Goal: Information Seeking & Learning: Learn about a topic

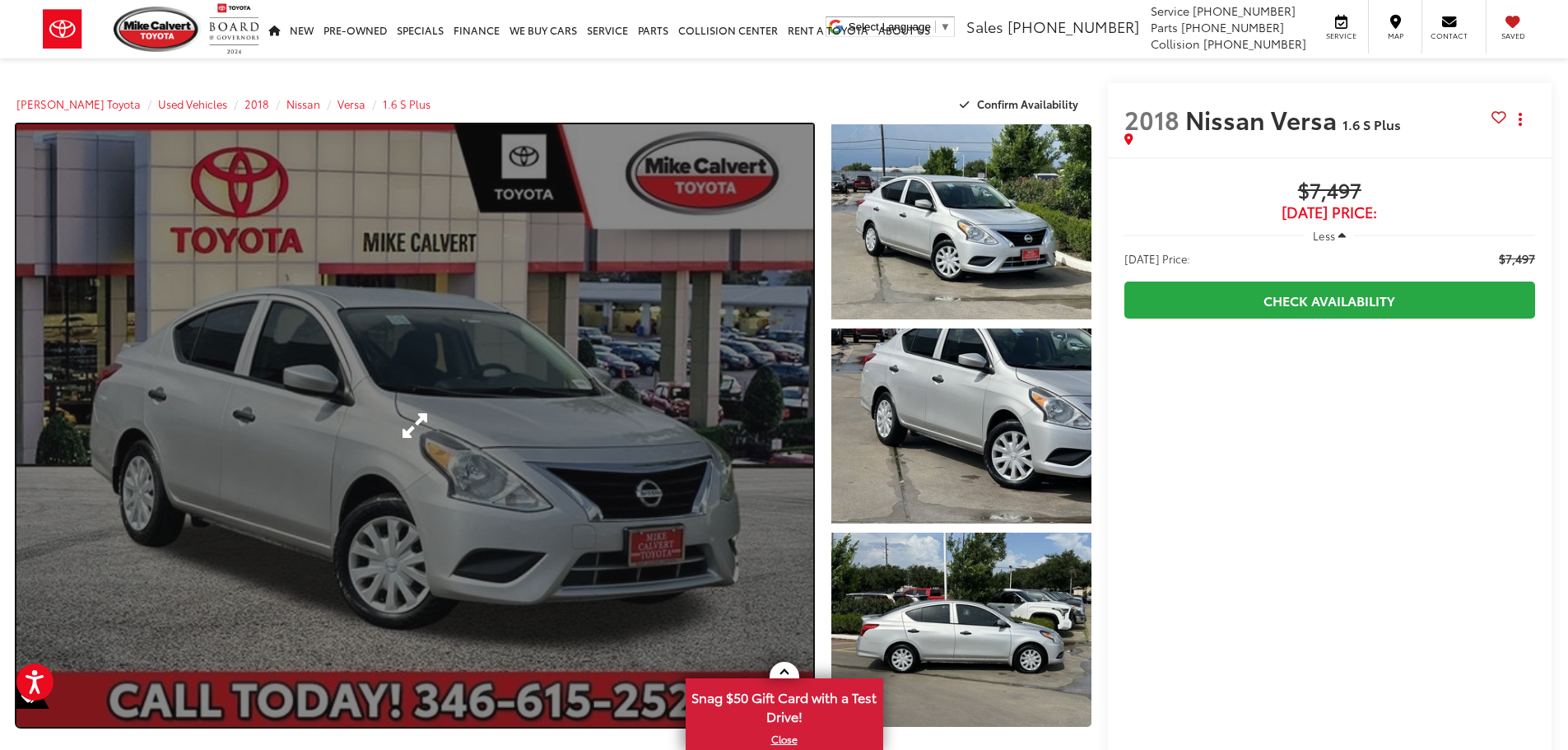
click at [776, 401] on link "Expand Photo 0" at bounding box center [415, 425] width 797 height 602
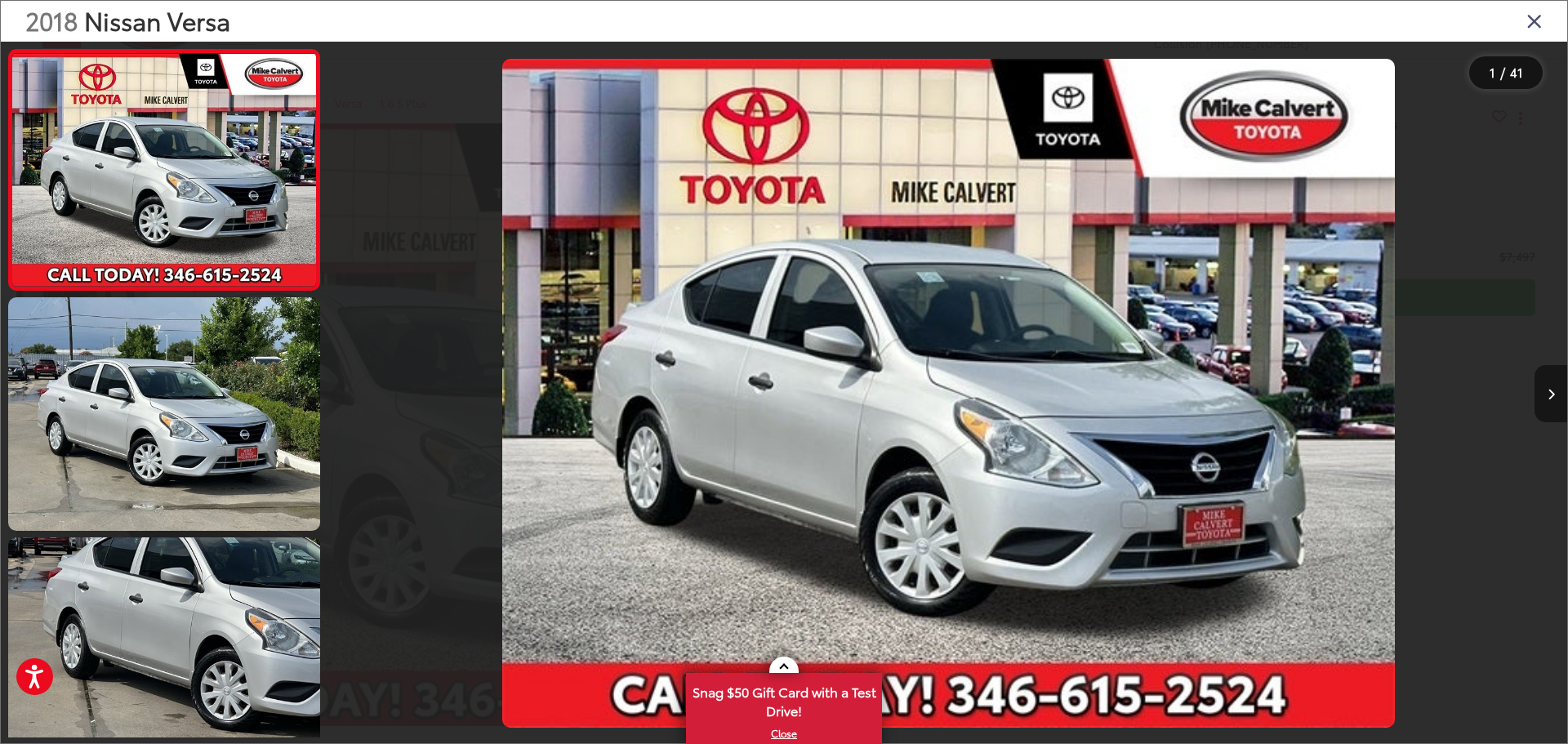
click at [1545, 394] on button "Next image" at bounding box center [1551, 393] width 32 height 57
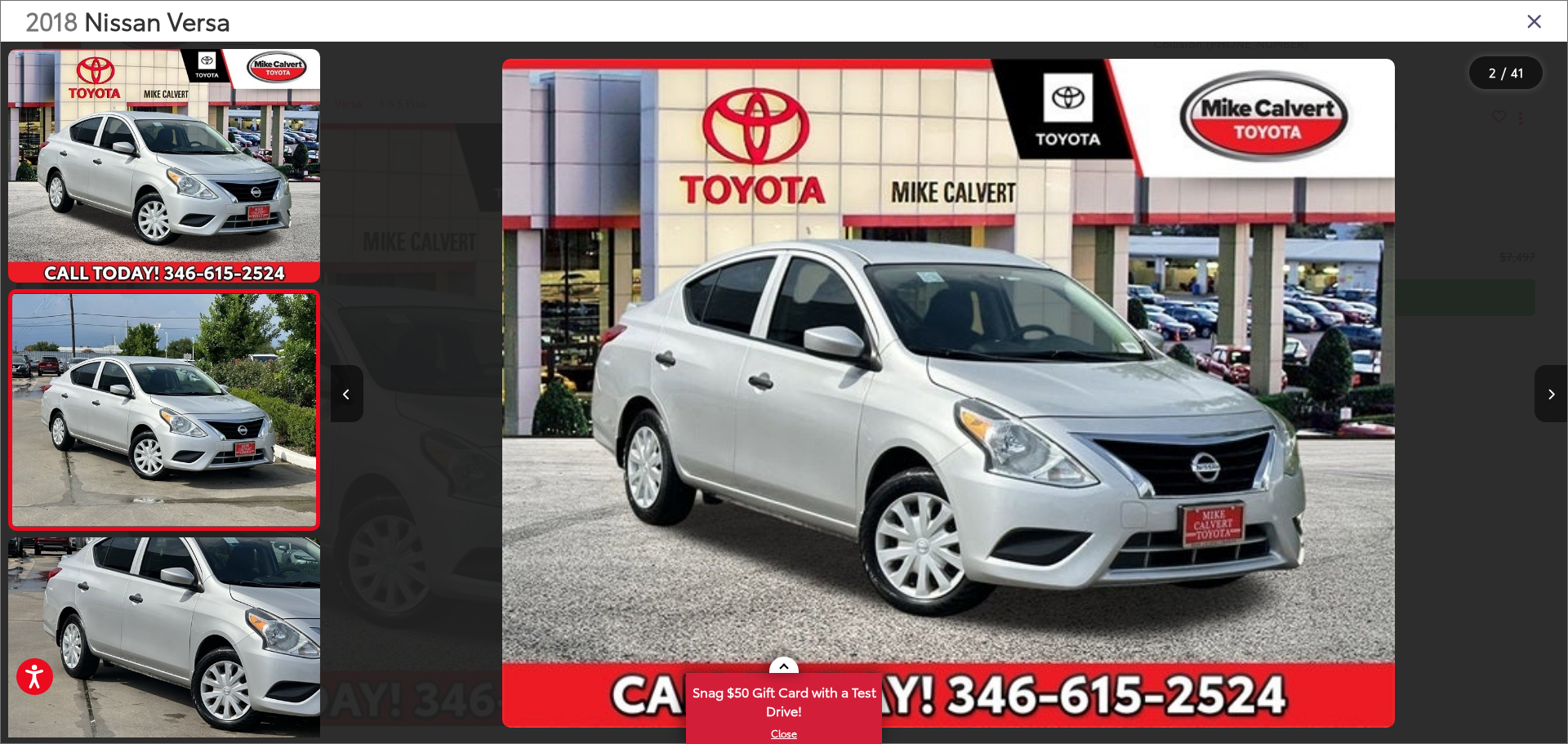
scroll to position [65, 0]
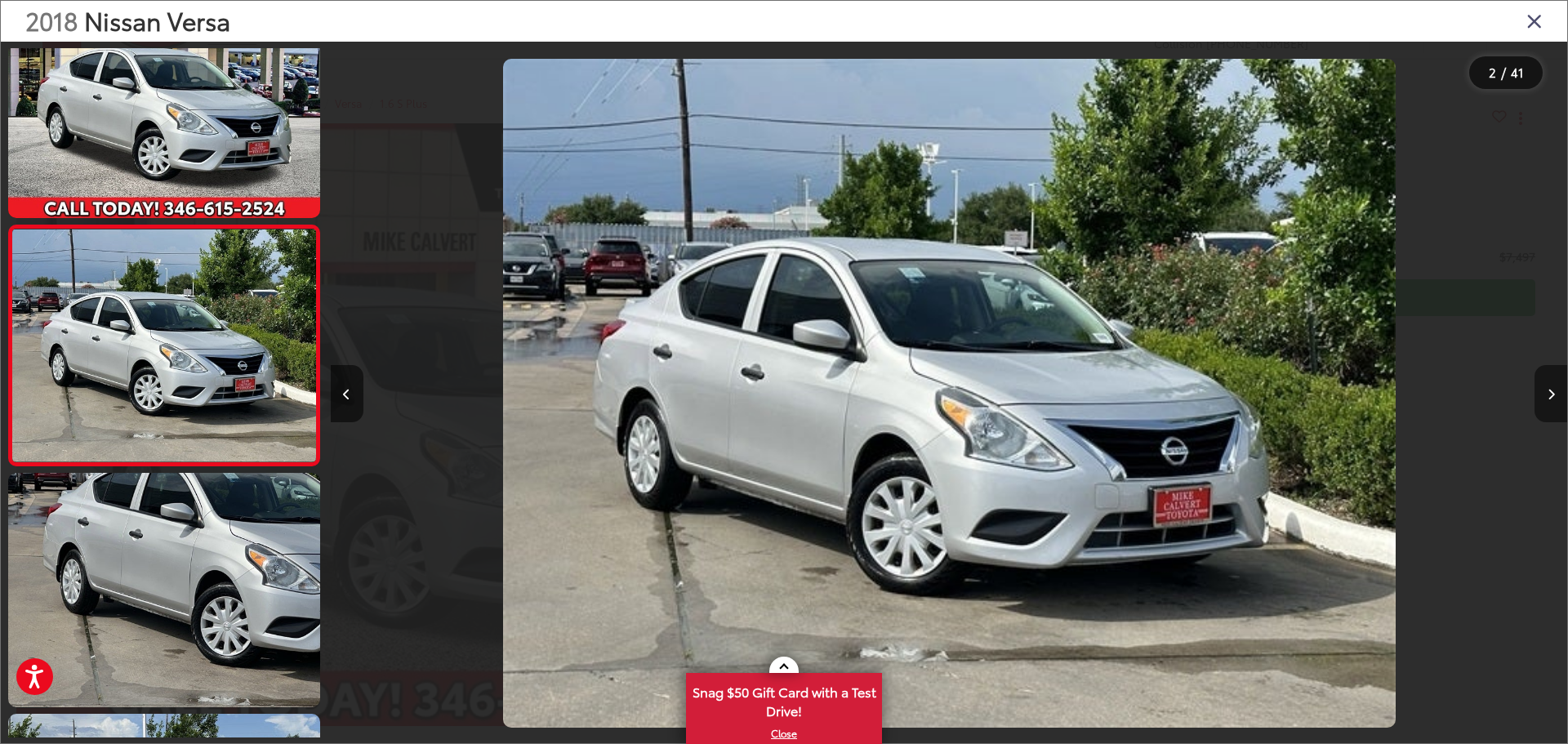
click at [1545, 394] on button "Next image" at bounding box center [1551, 393] width 32 height 57
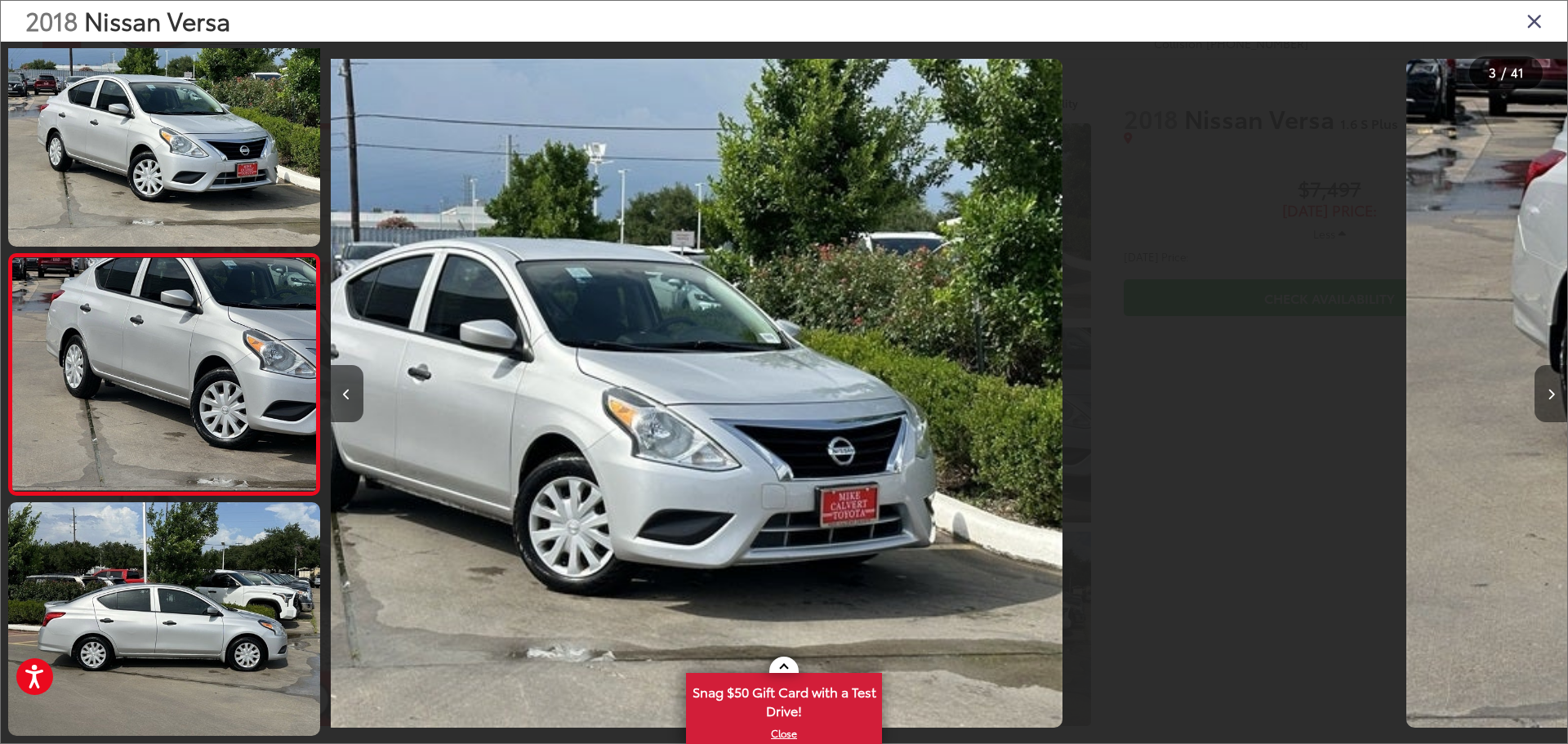
scroll to position [305, 0]
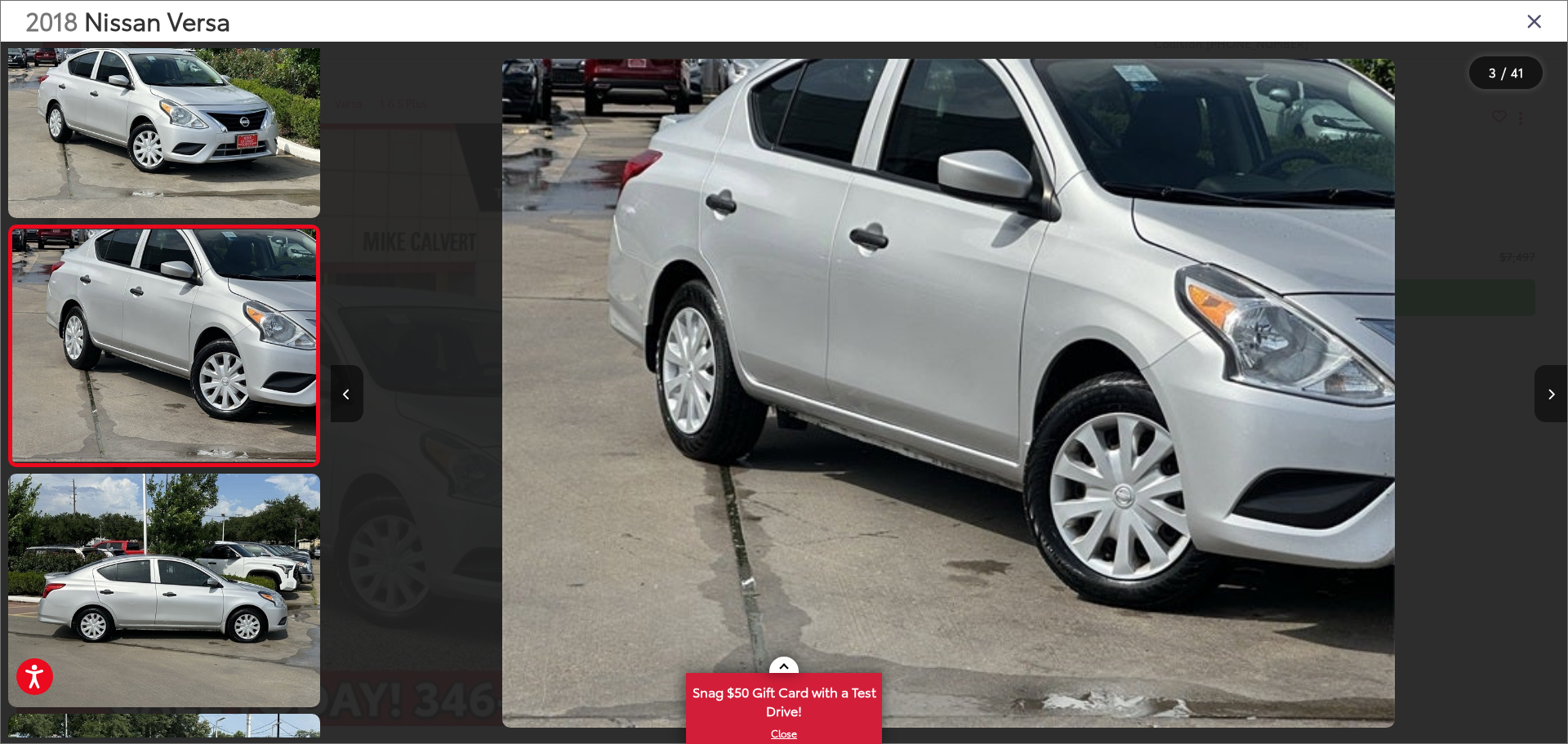
click at [1545, 394] on button "Next image" at bounding box center [1551, 393] width 32 height 57
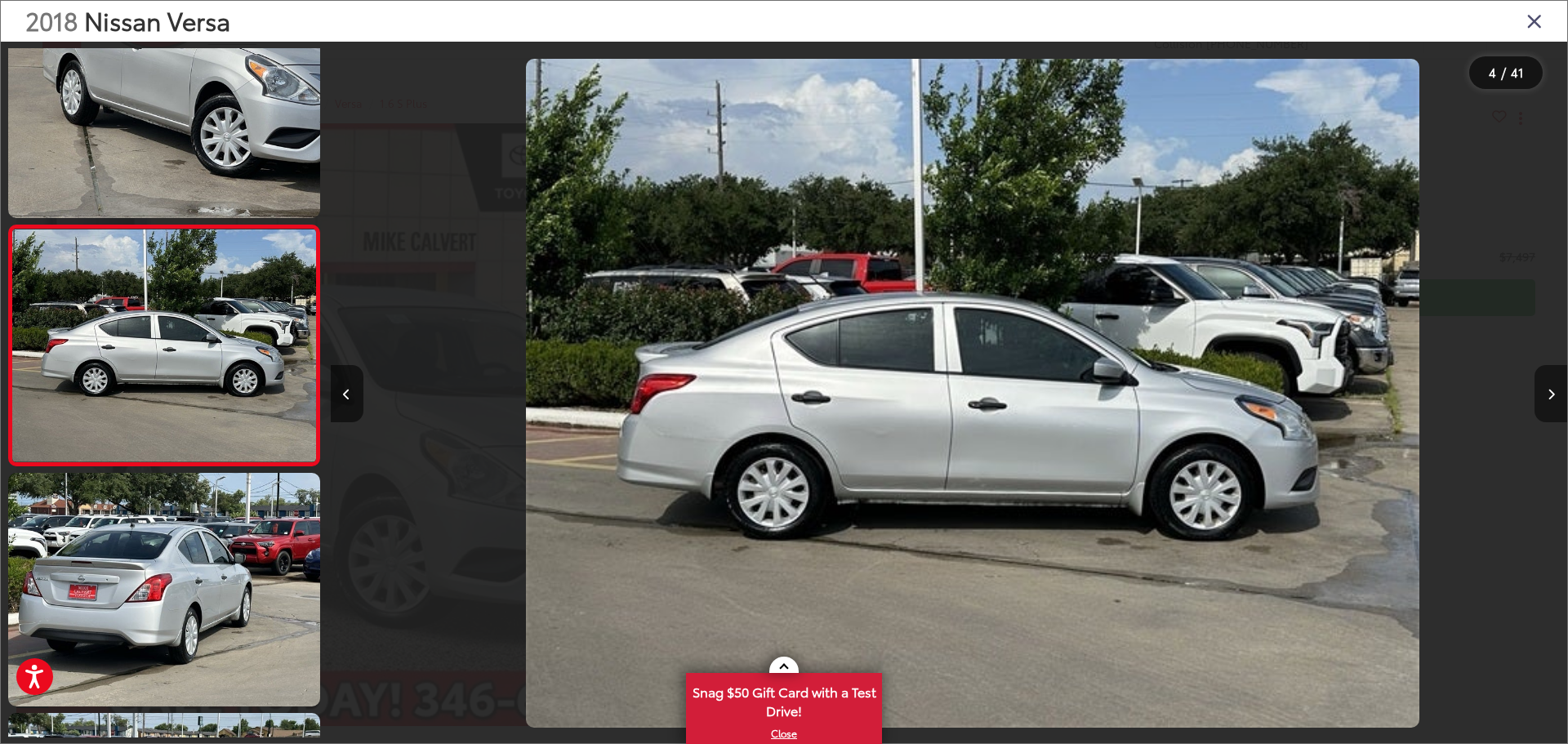
scroll to position [0, 3710]
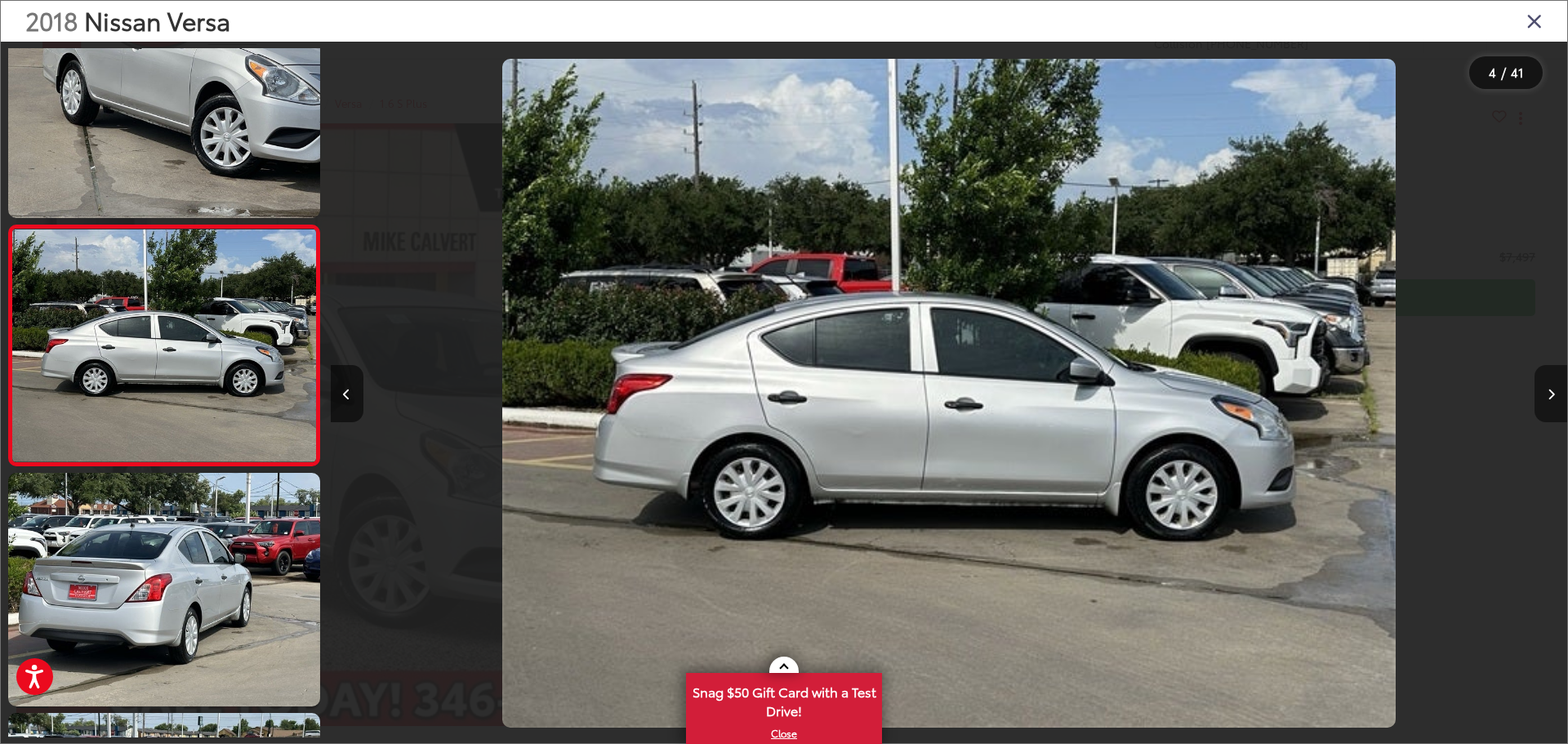
click at [1545, 394] on button "Next image" at bounding box center [1551, 393] width 32 height 57
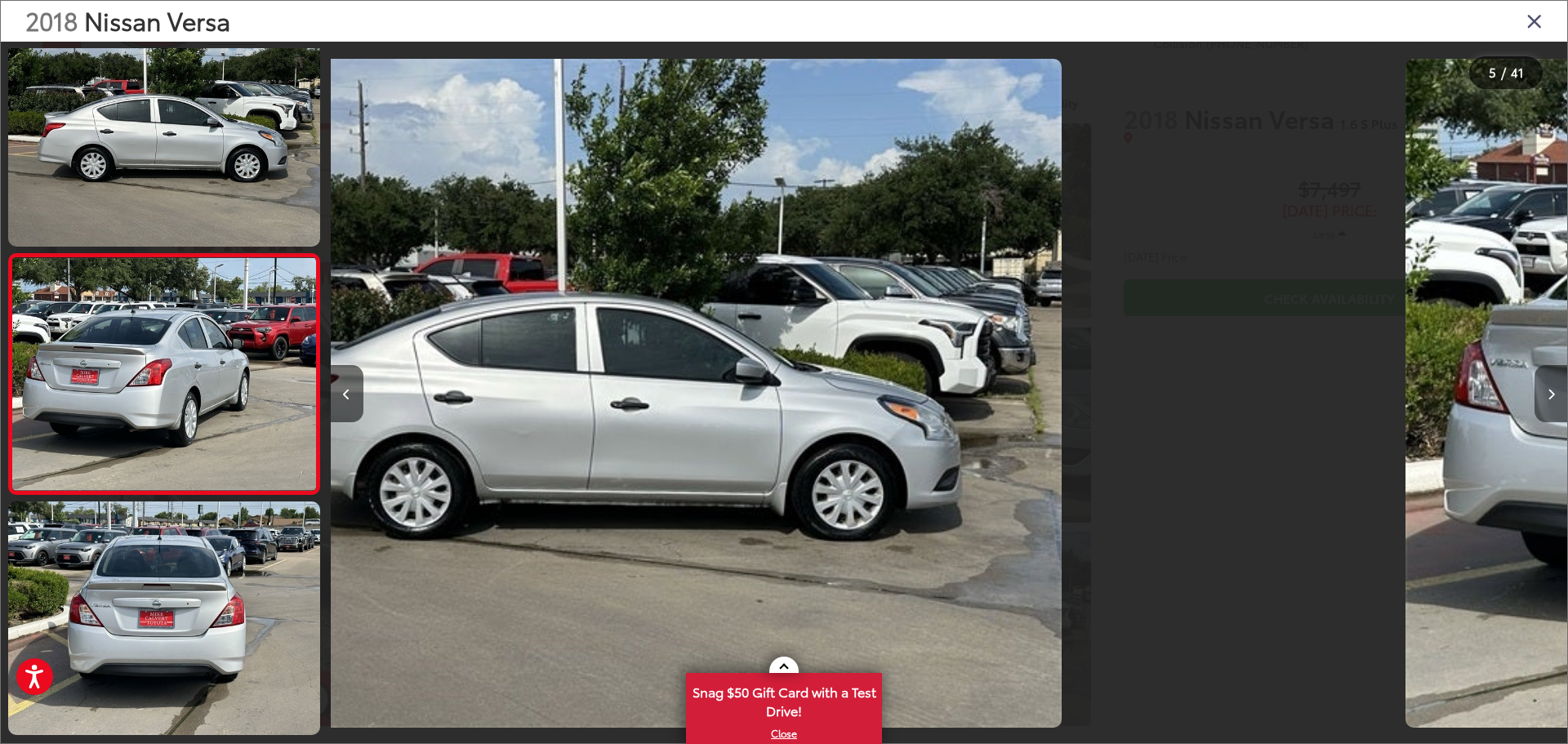
scroll to position [786, 0]
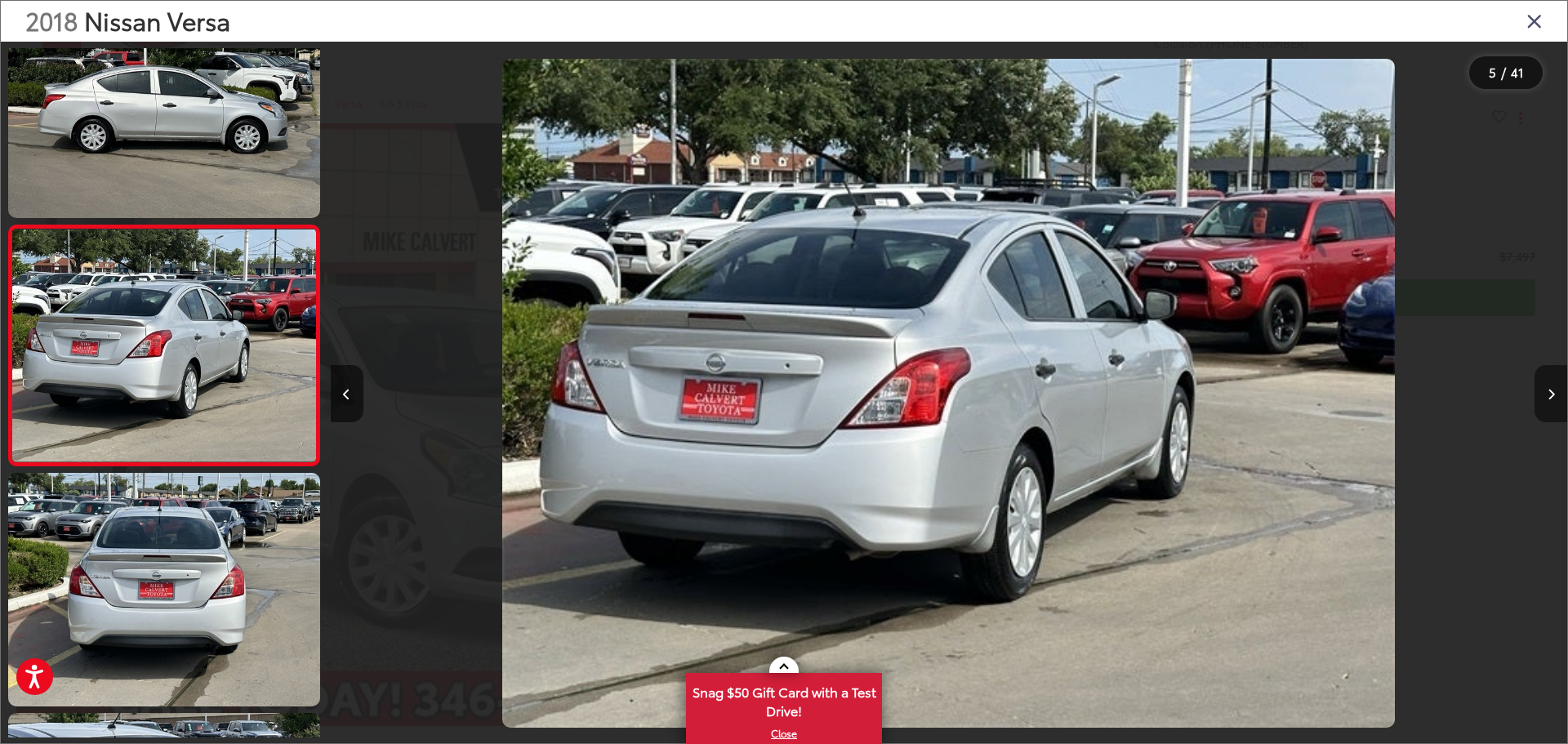
click at [1545, 394] on button "Next image" at bounding box center [1551, 393] width 32 height 57
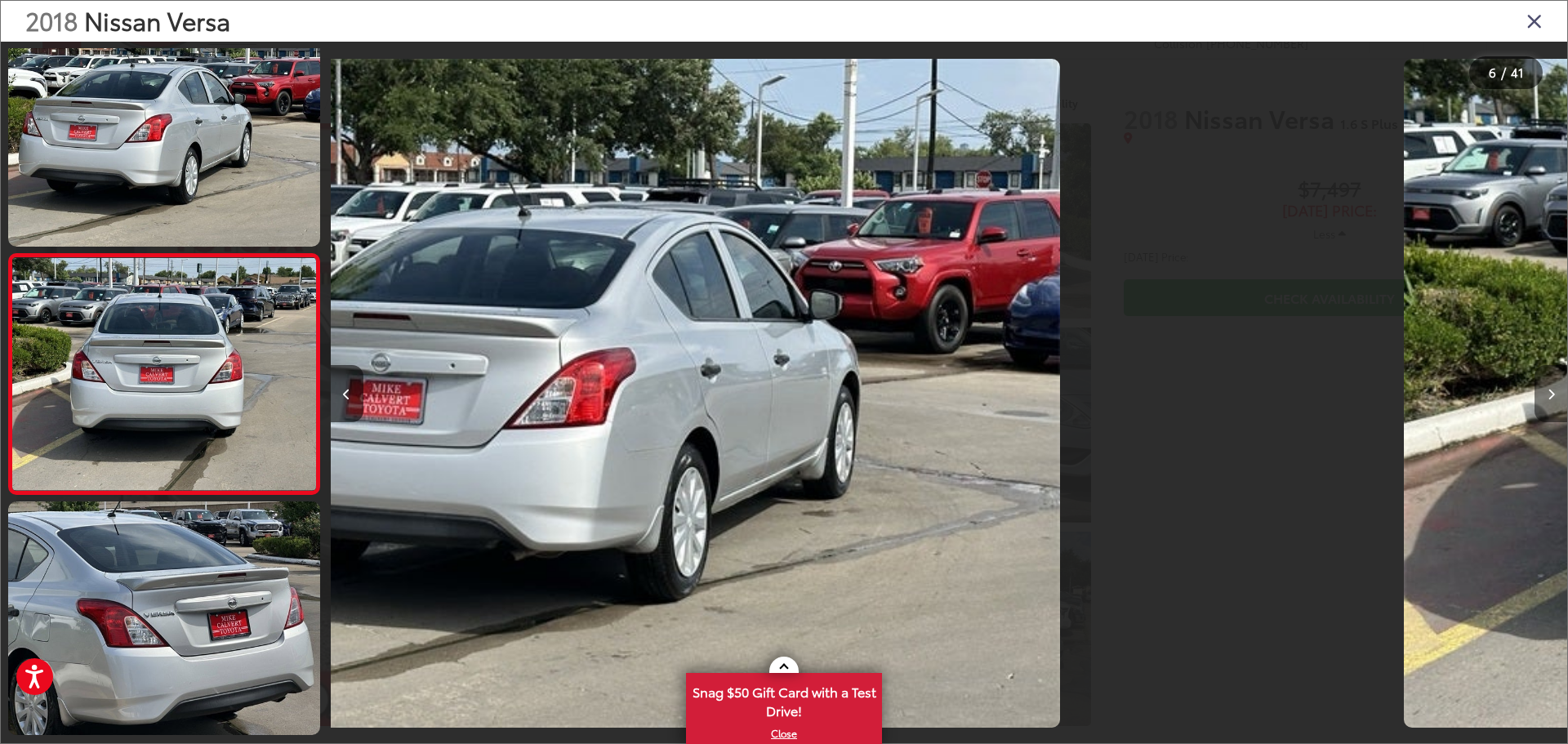
scroll to position [1025, 0]
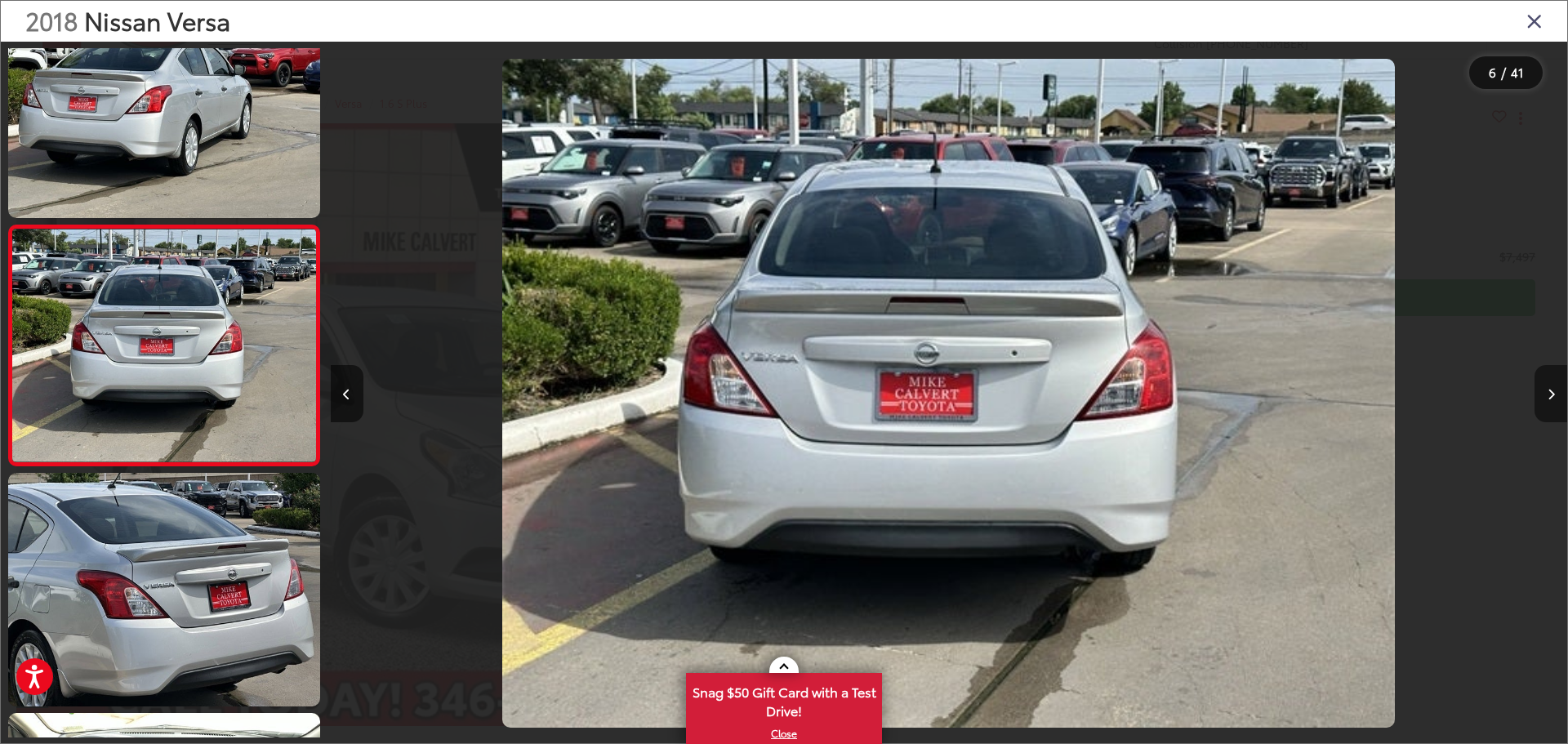
click at [1545, 394] on button "Next image" at bounding box center [1551, 393] width 32 height 57
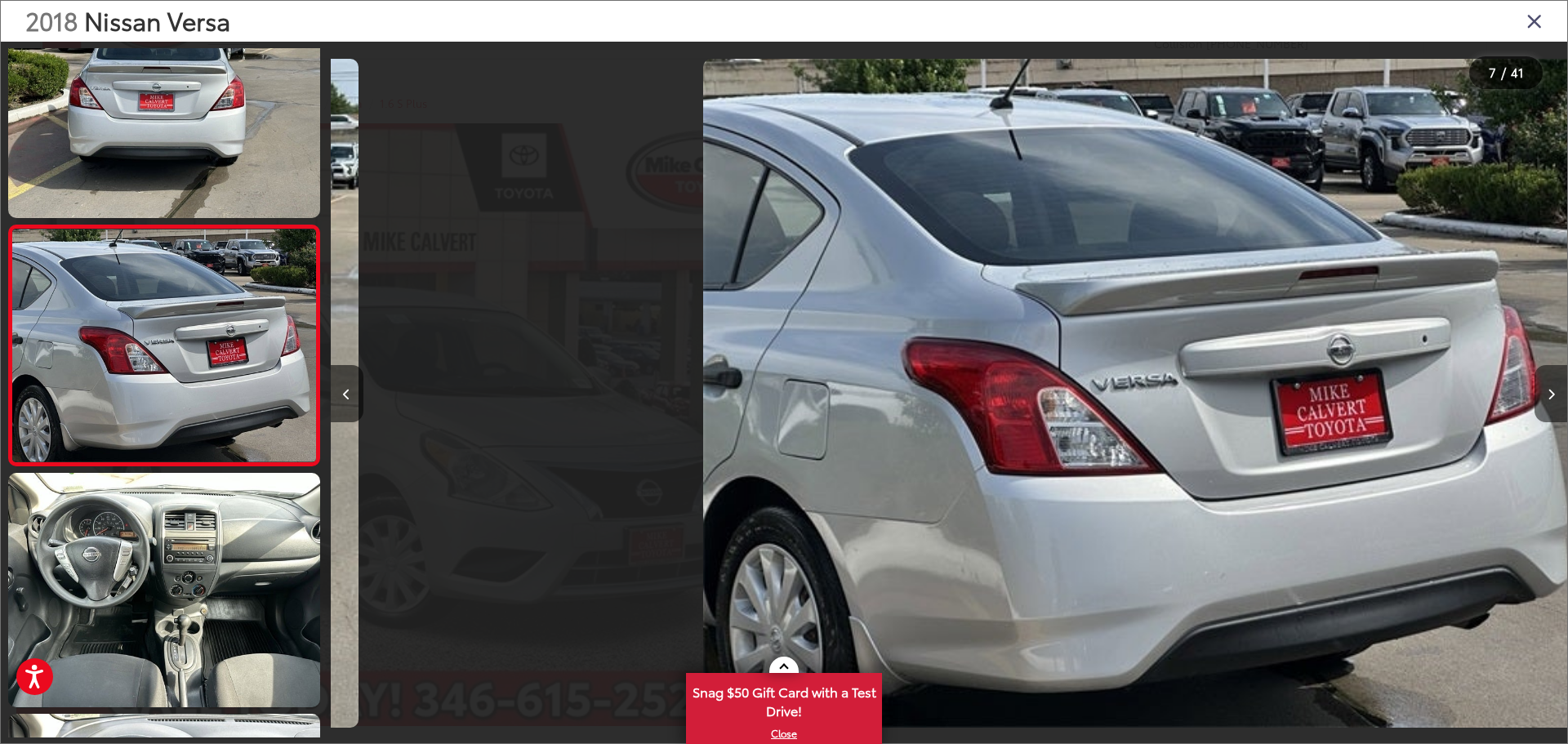
scroll to position [0, 7420]
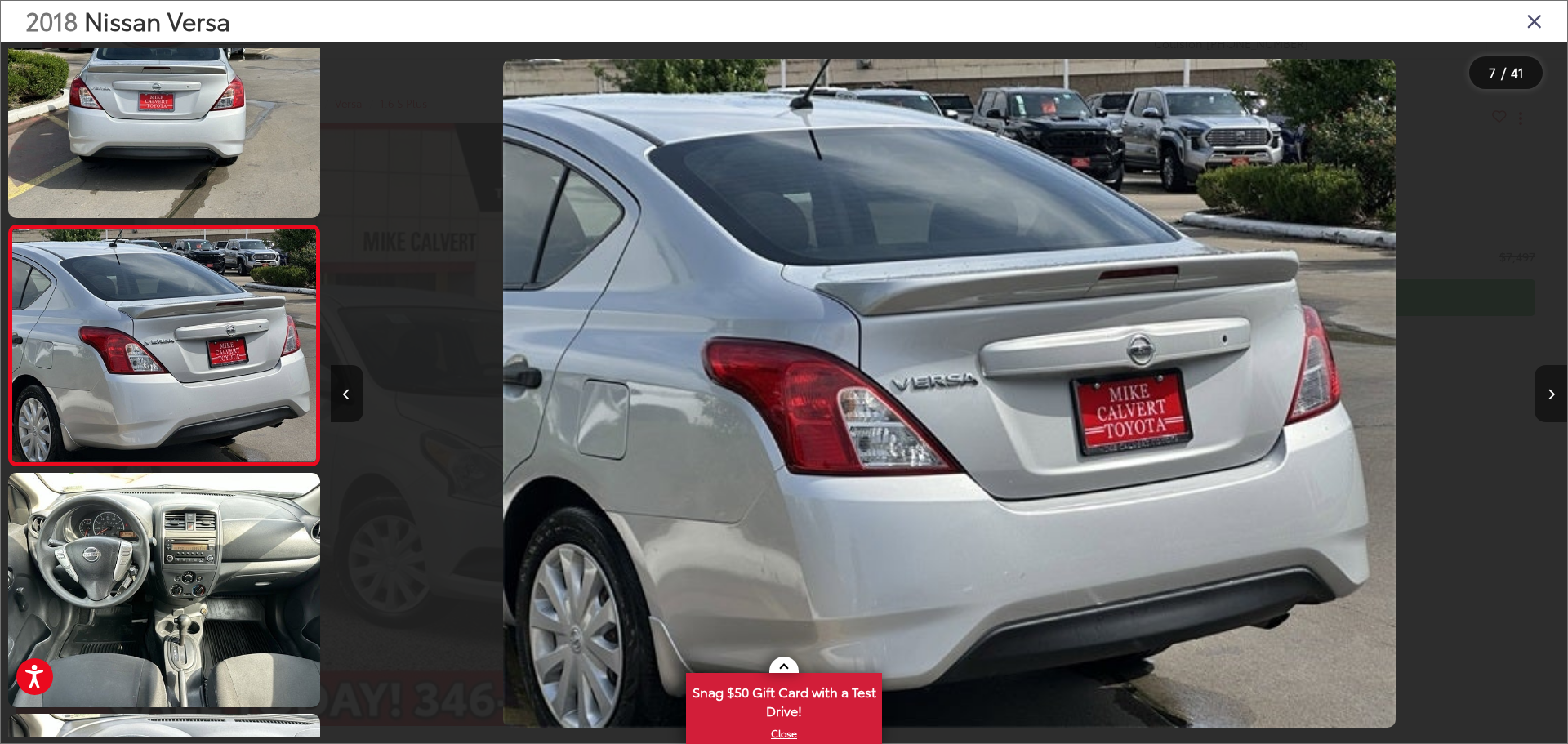
click at [1545, 394] on button "Next image" at bounding box center [1551, 393] width 32 height 57
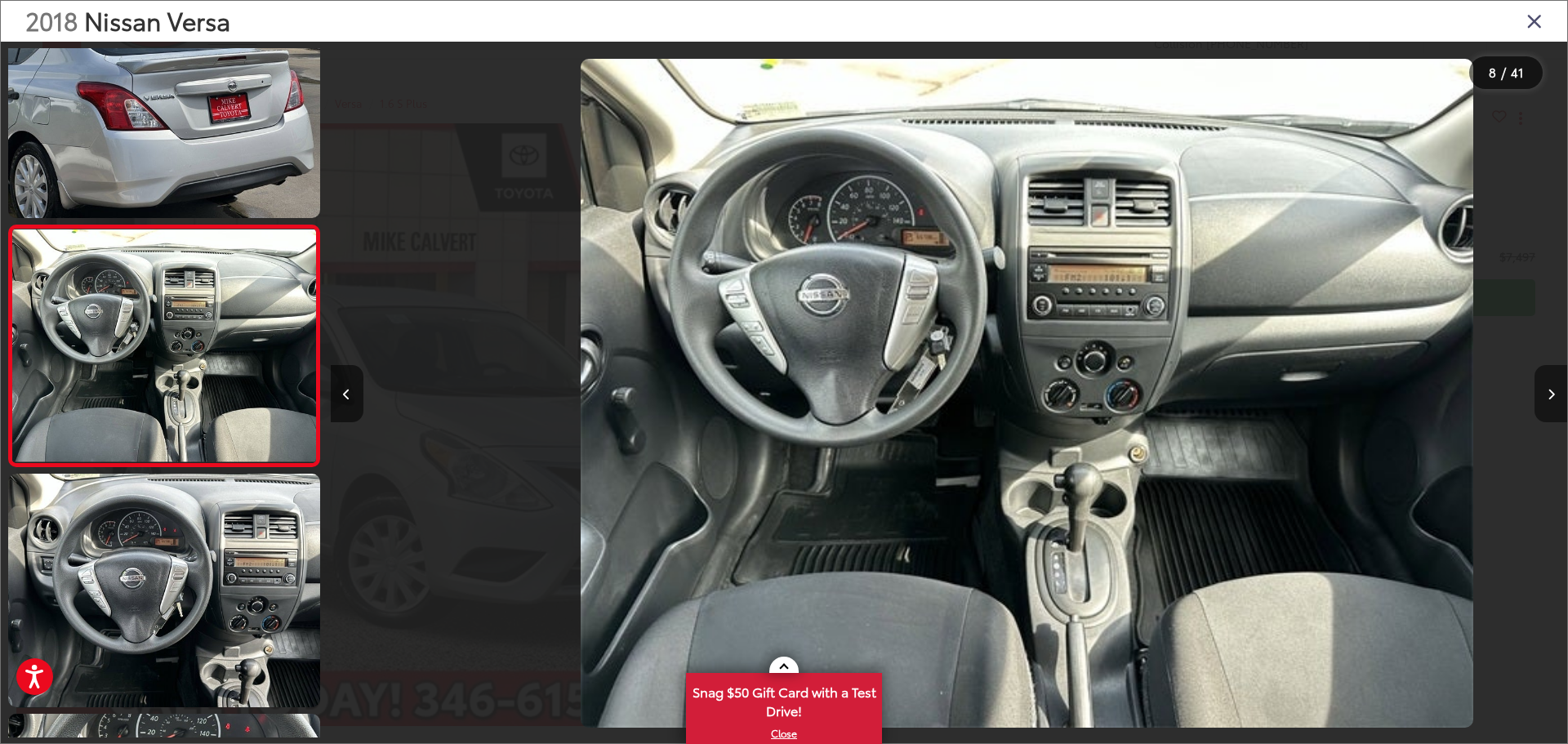
scroll to position [0, 8657]
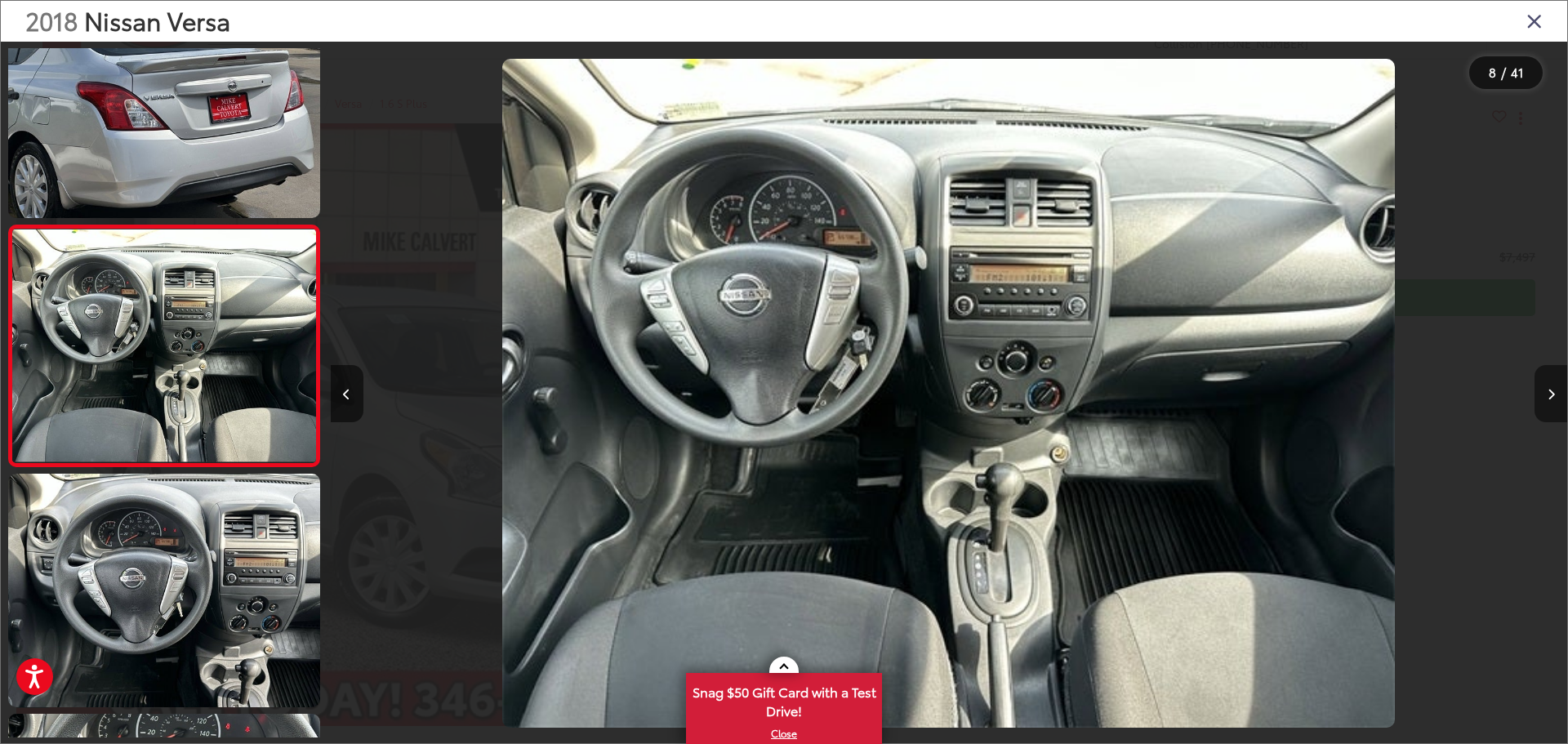
click at [1546, 394] on button "Next image" at bounding box center [1551, 393] width 32 height 57
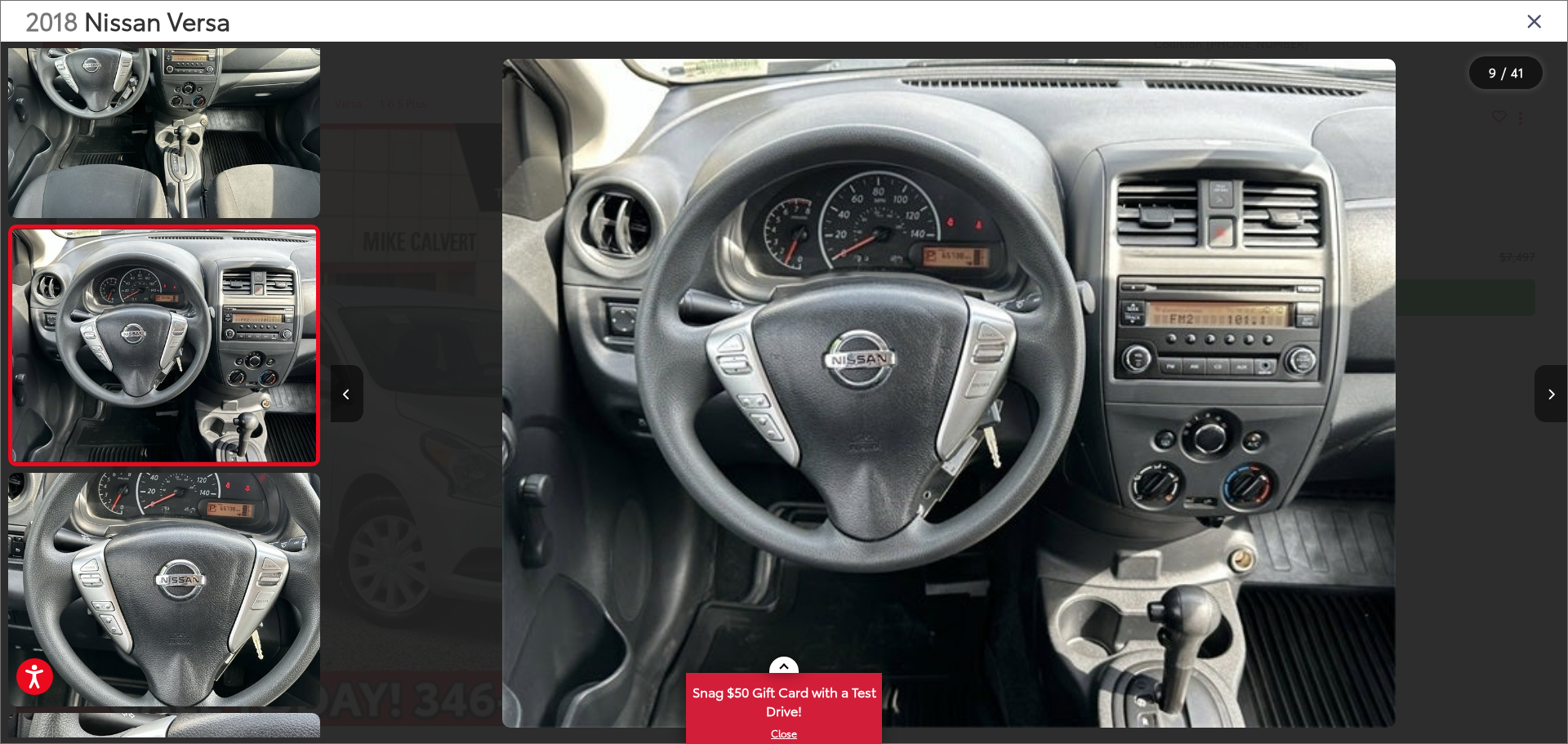
click at [1546, 394] on button "Next image" at bounding box center [1551, 393] width 32 height 57
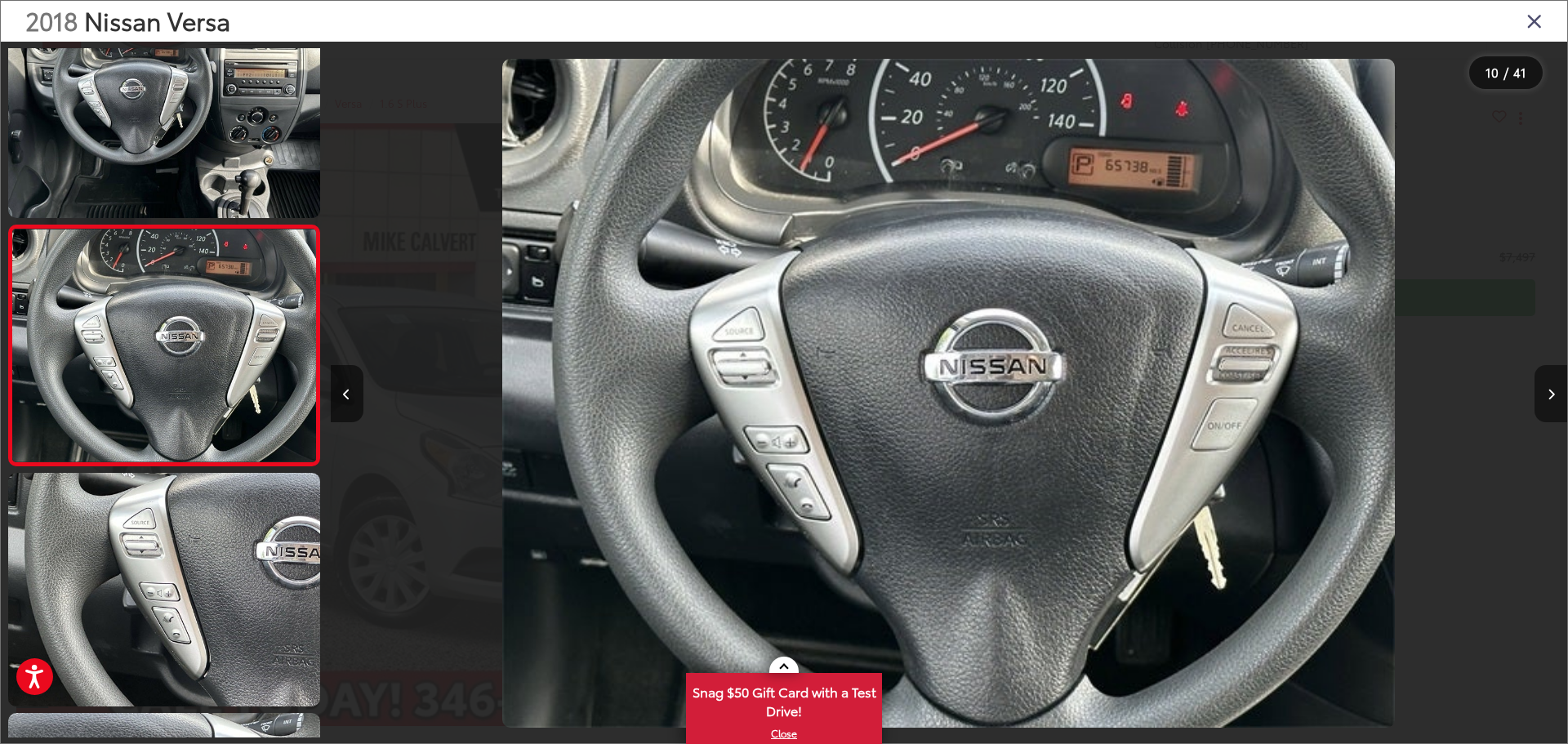
click at [1547, 394] on button "Next image" at bounding box center [1551, 393] width 32 height 57
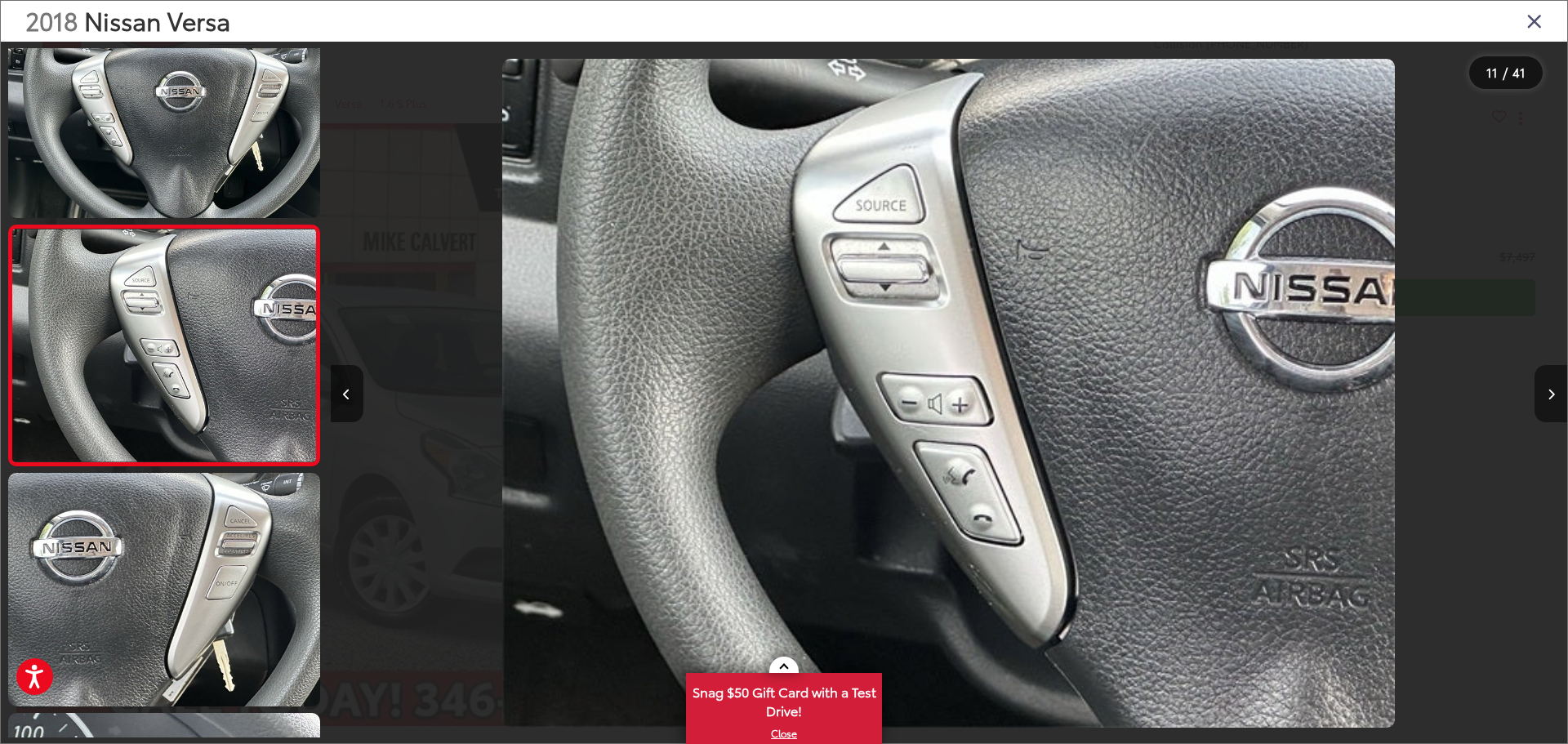
click at [1548, 391] on icon "Next image" at bounding box center [1551, 394] width 8 height 11
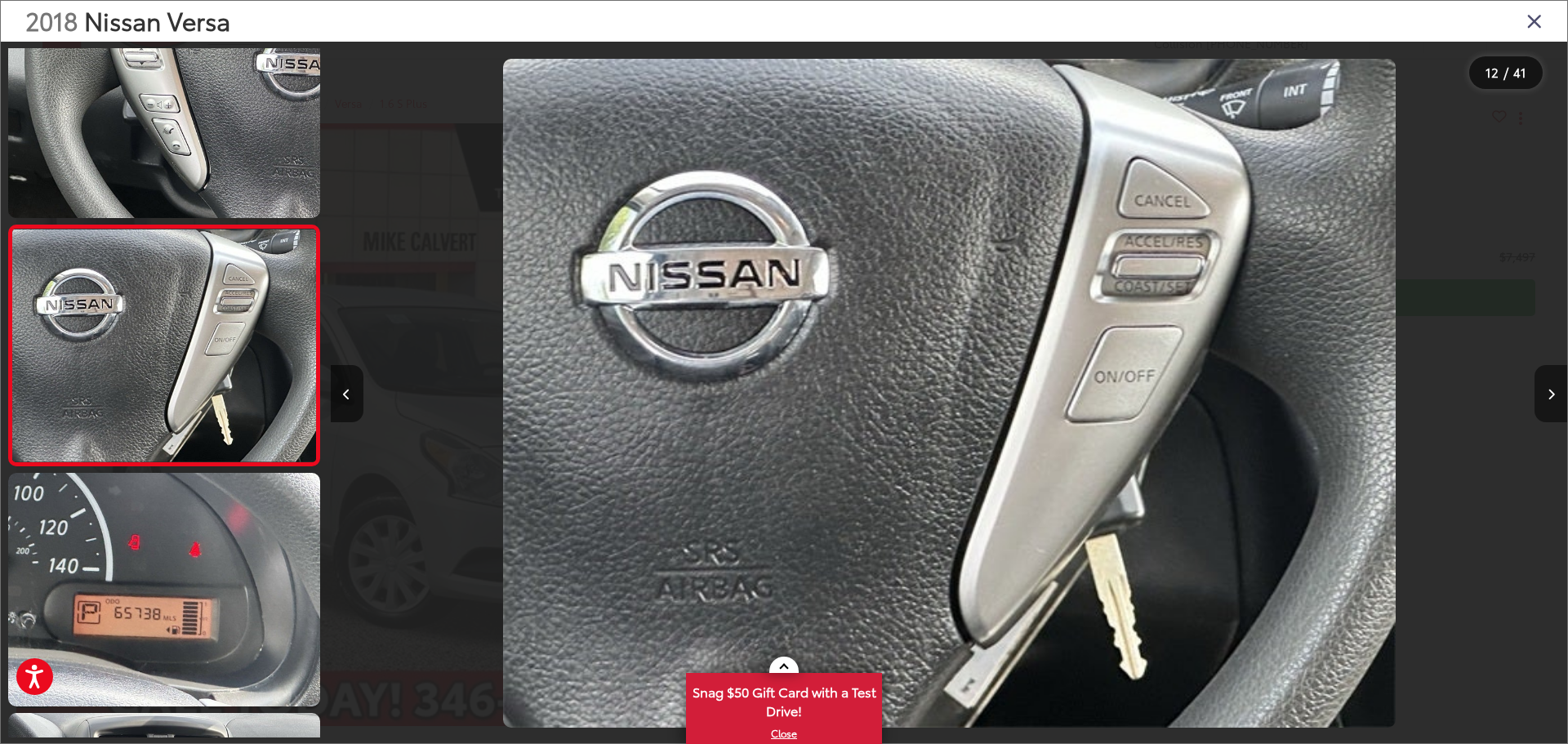
click at [1547, 391] on icon "Next image" at bounding box center [1551, 394] width 8 height 11
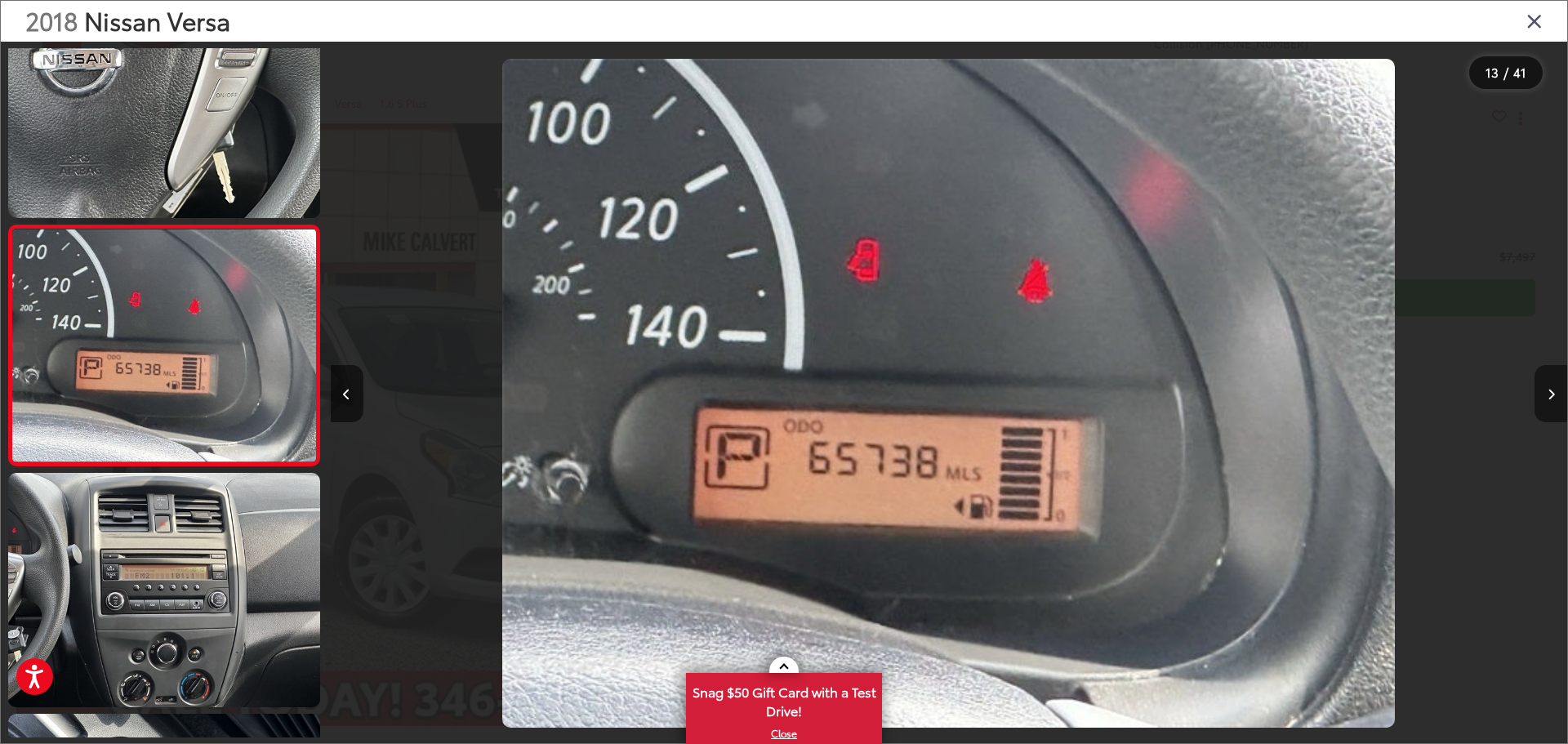
click at [1546, 391] on button "Next image" at bounding box center [1551, 393] width 32 height 57
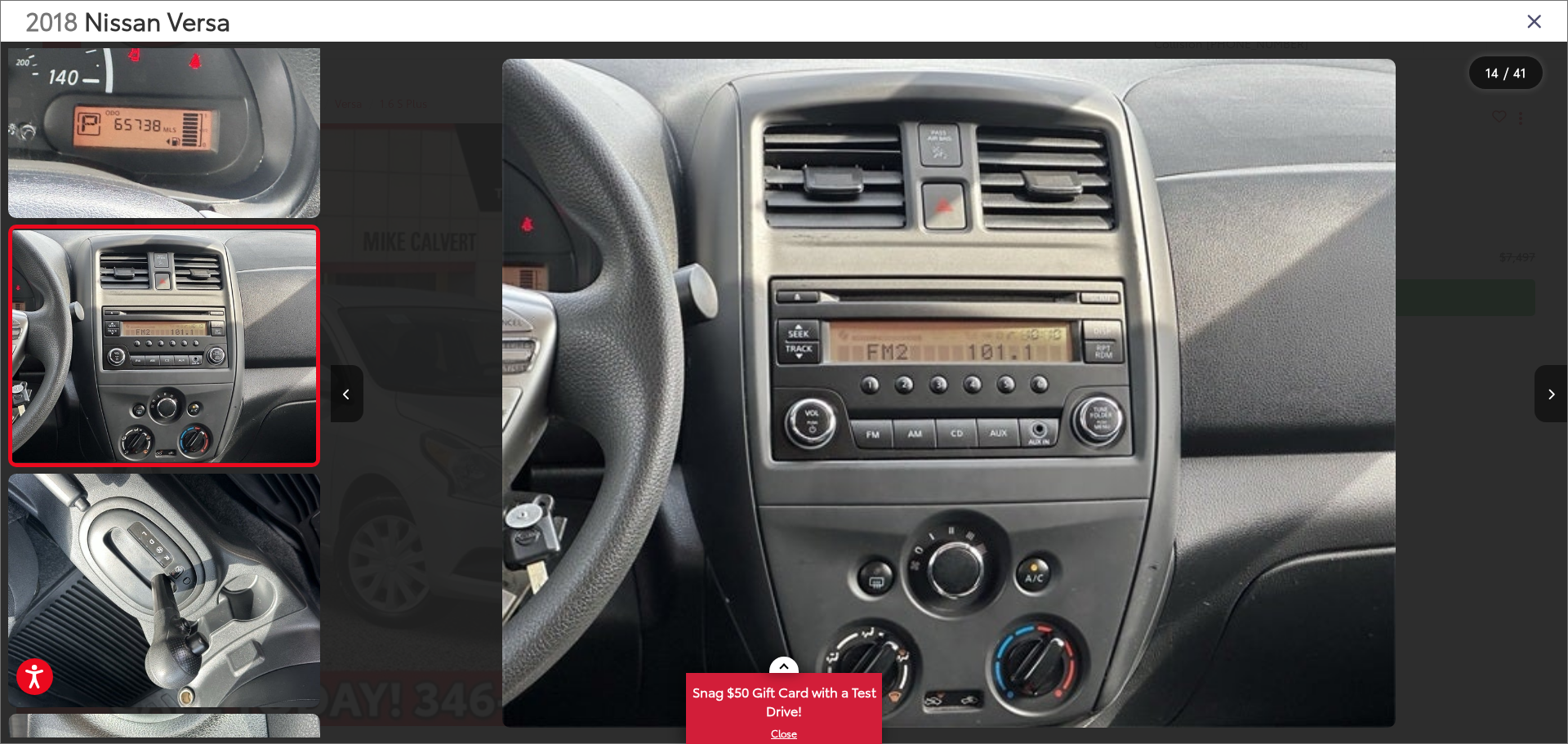
click at [1546, 391] on button "Next image" at bounding box center [1551, 393] width 32 height 57
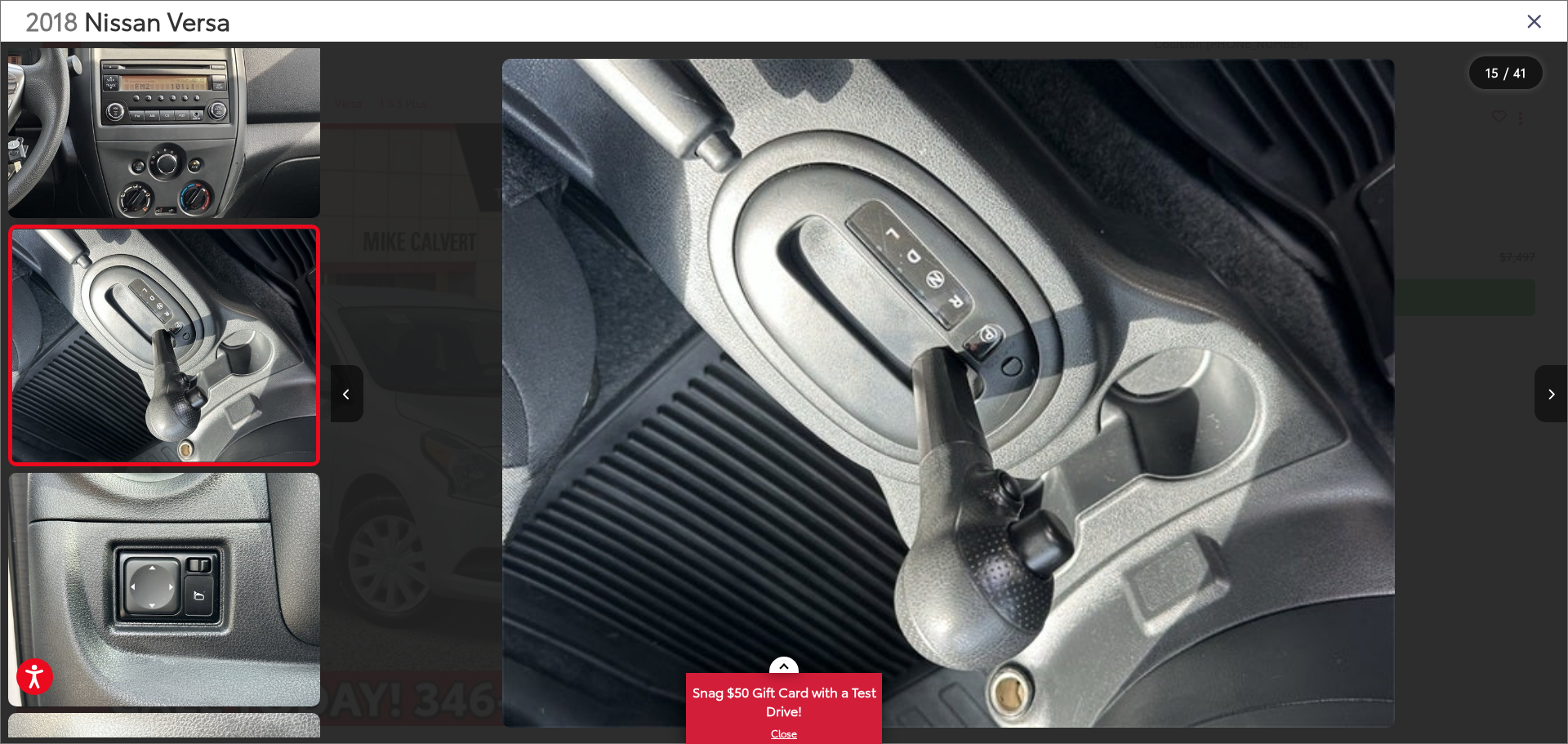
click at [1546, 391] on button "Next image" at bounding box center [1551, 393] width 32 height 57
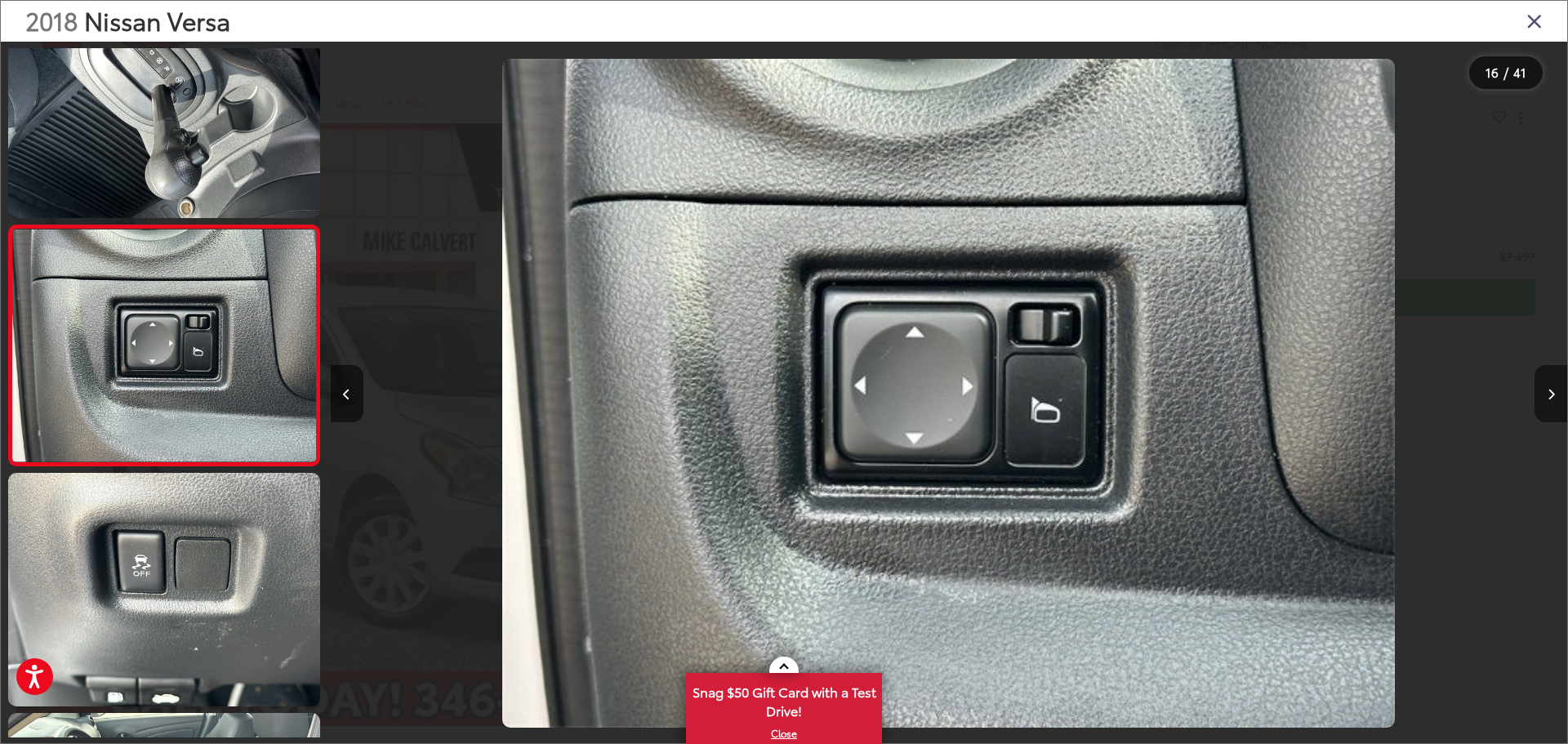
click at [1545, 391] on button "Next image" at bounding box center [1551, 393] width 32 height 57
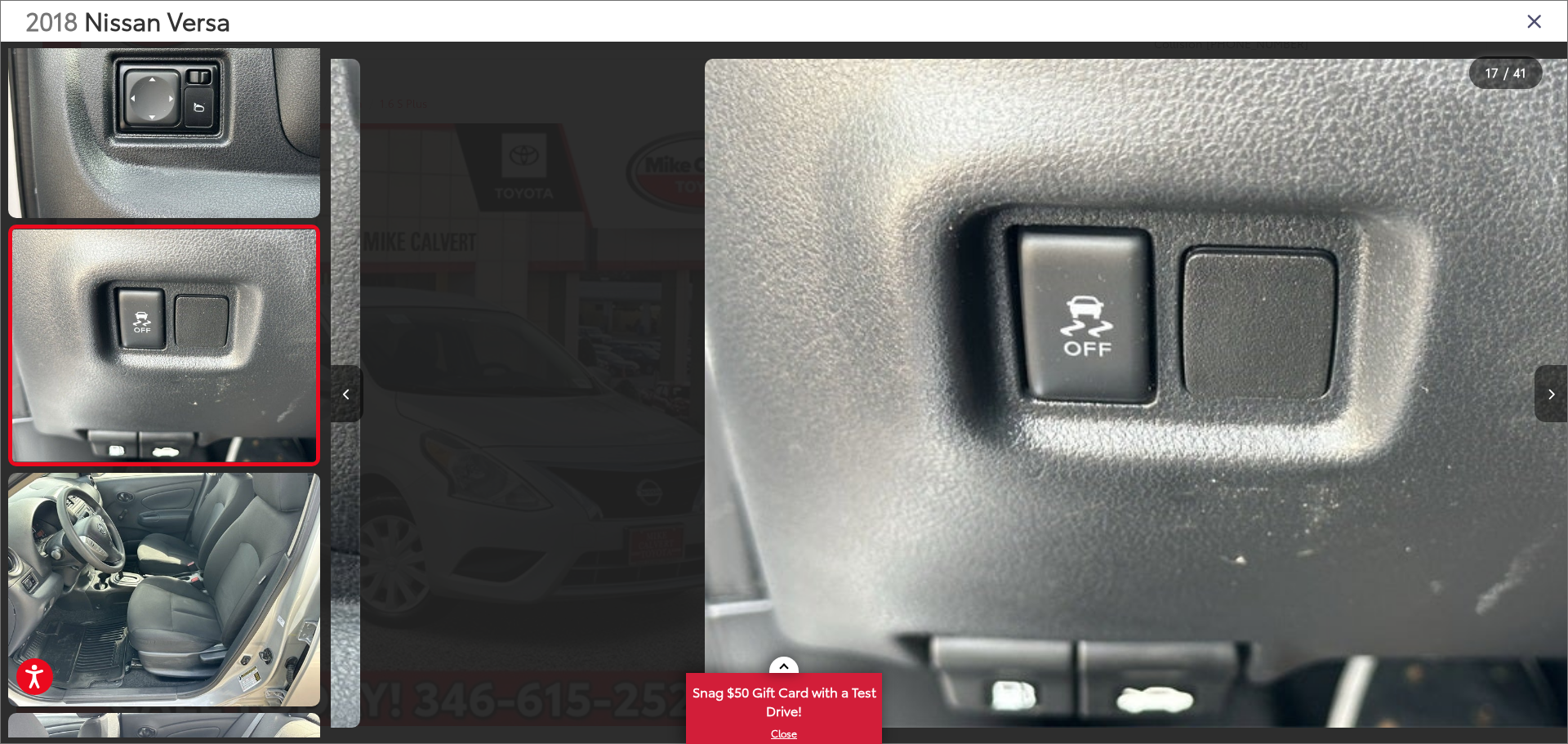
click at [1545, 391] on button "Next image" at bounding box center [1551, 393] width 32 height 57
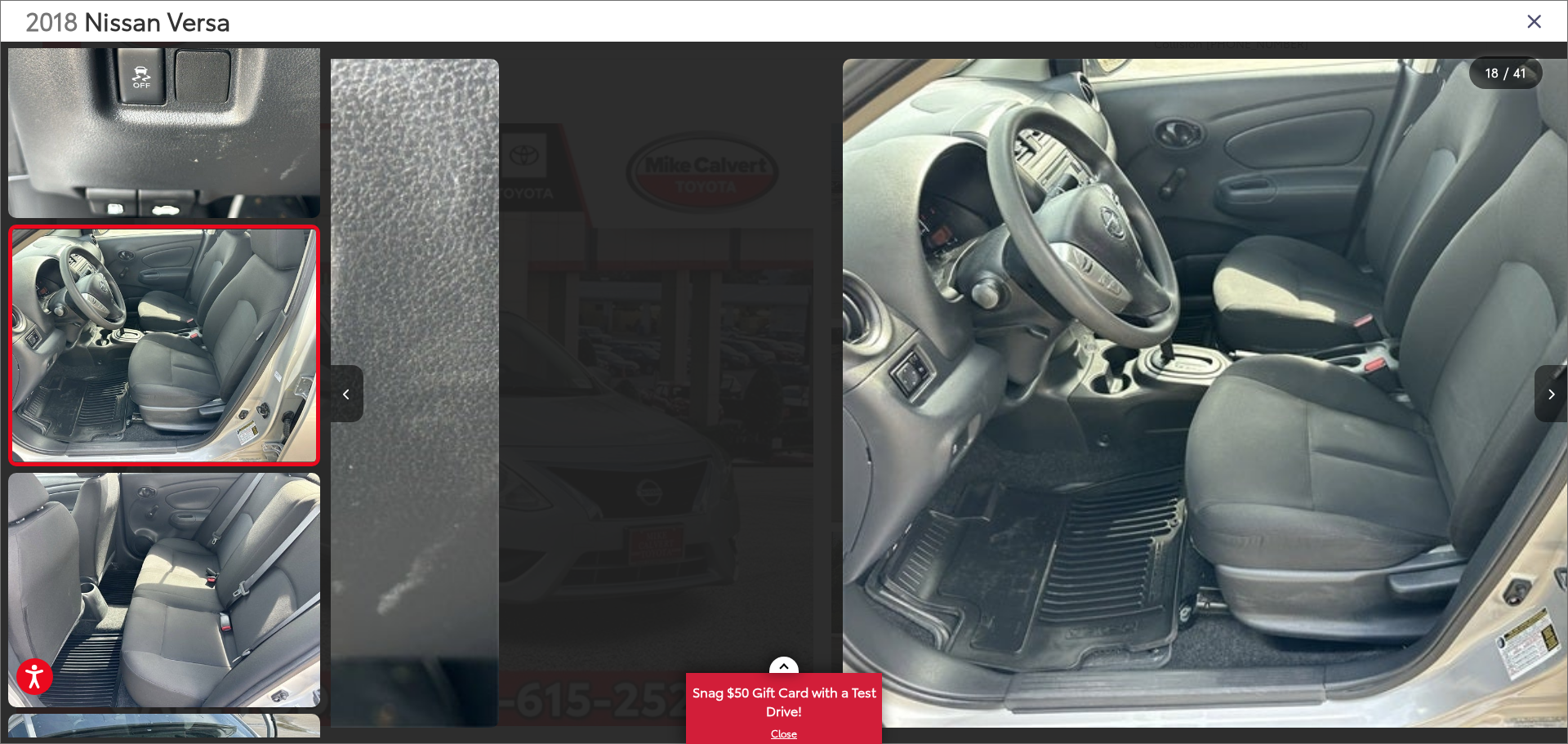
click at [1545, 391] on button "Next image" at bounding box center [1551, 393] width 32 height 57
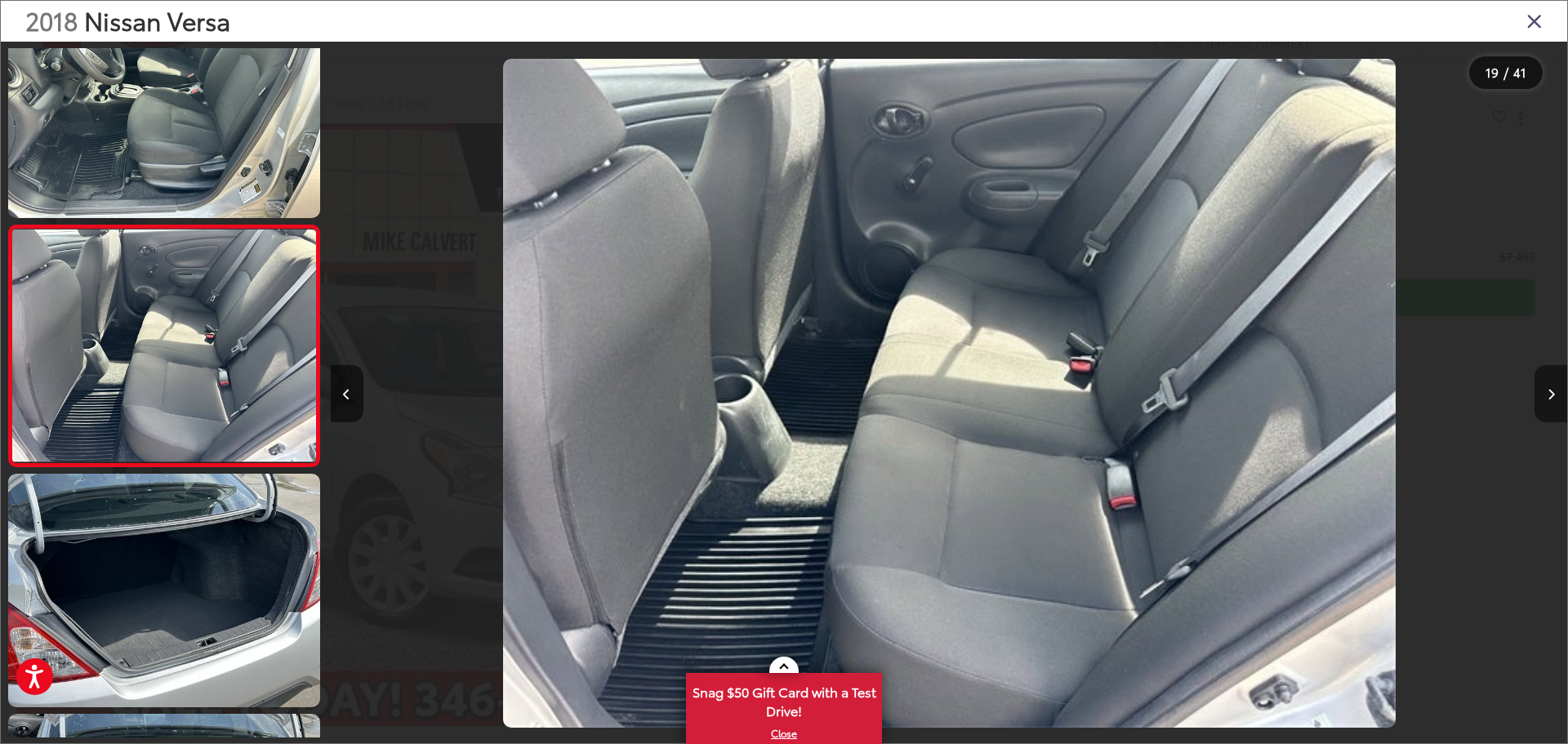
click at [1547, 391] on icon "Next image" at bounding box center [1551, 394] width 8 height 11
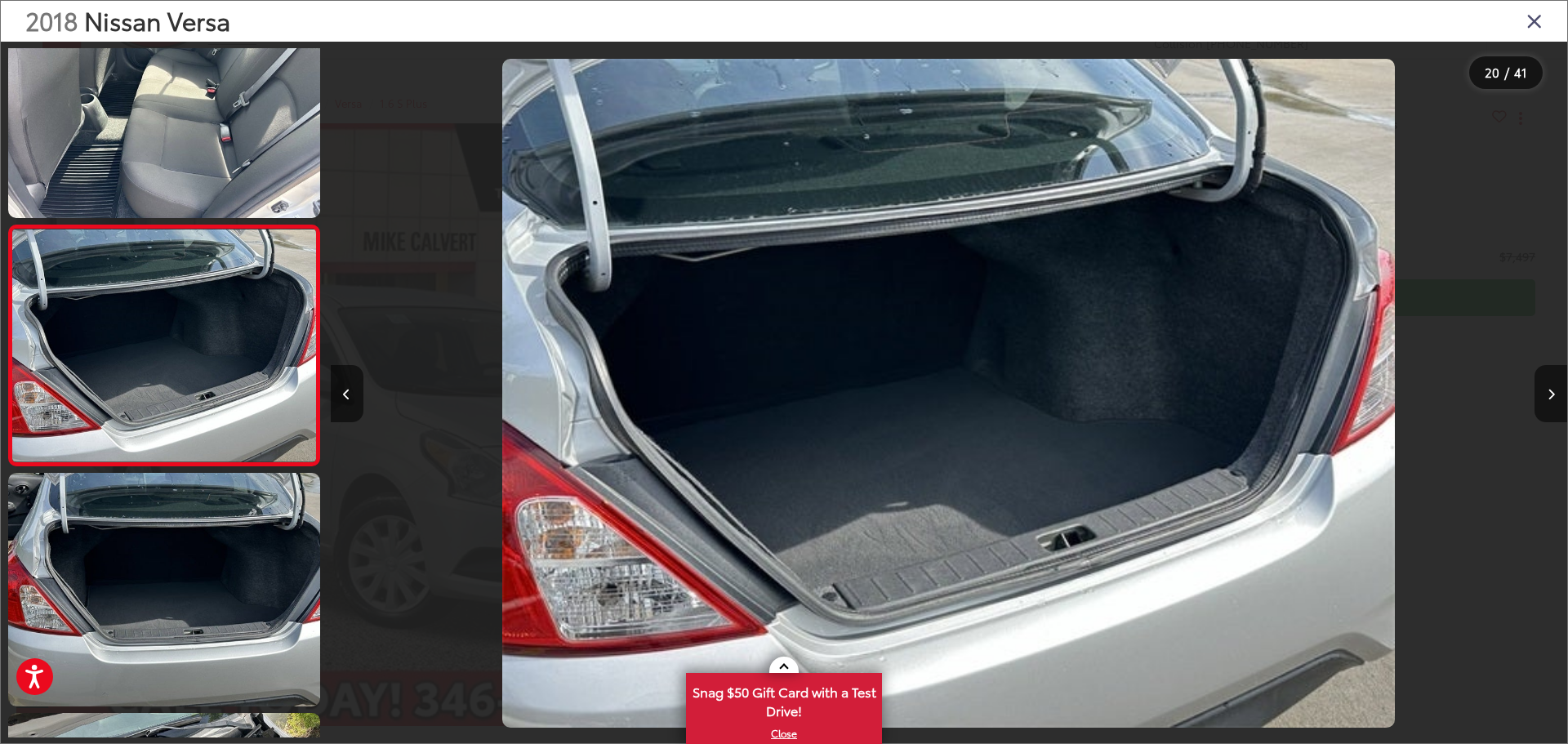
click at [1531, 14] on icon "Close gallery" at bounding box center [1534, 20] width 16 height 21
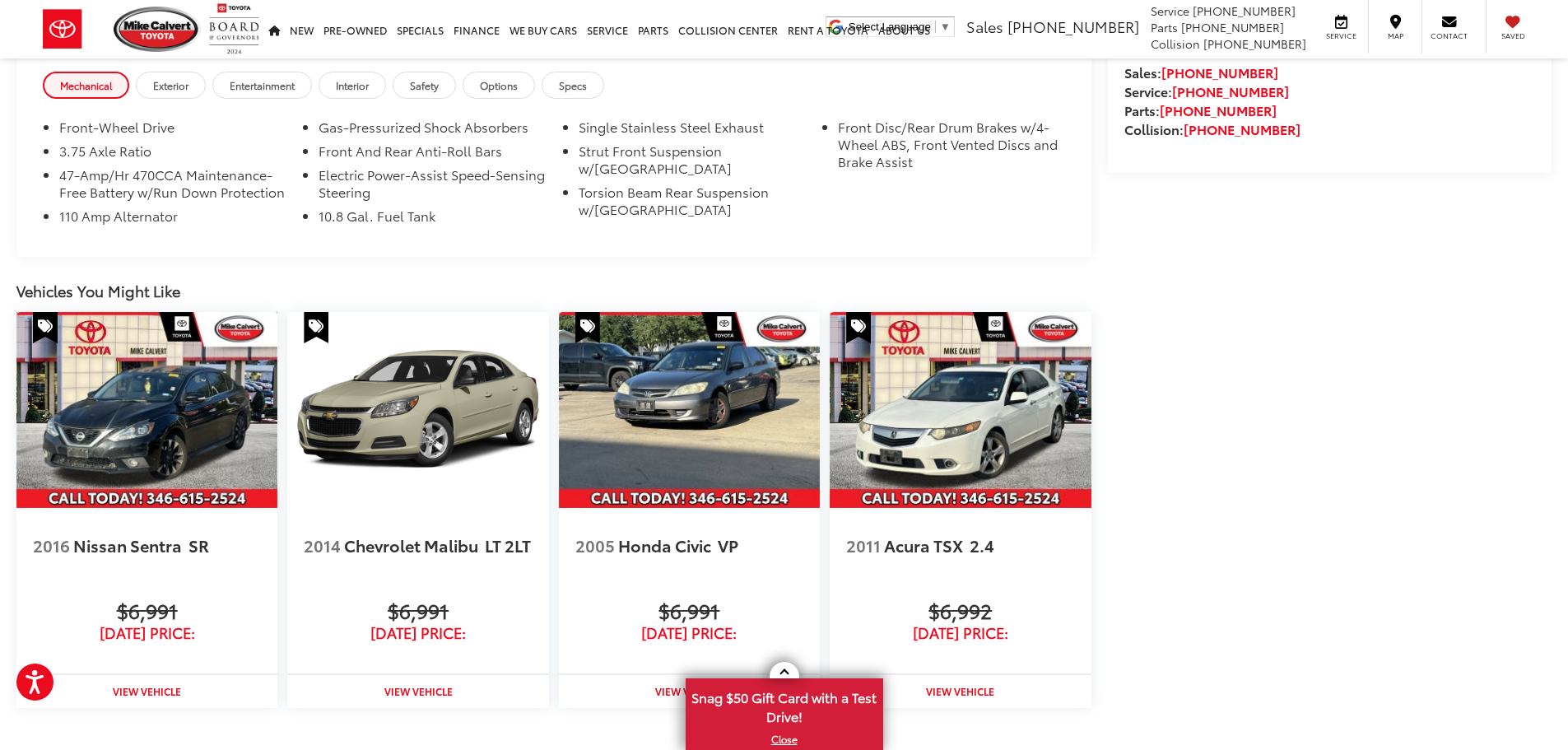
click at [115, 429] on img at bounding box center [147, 410] width 261 height 196
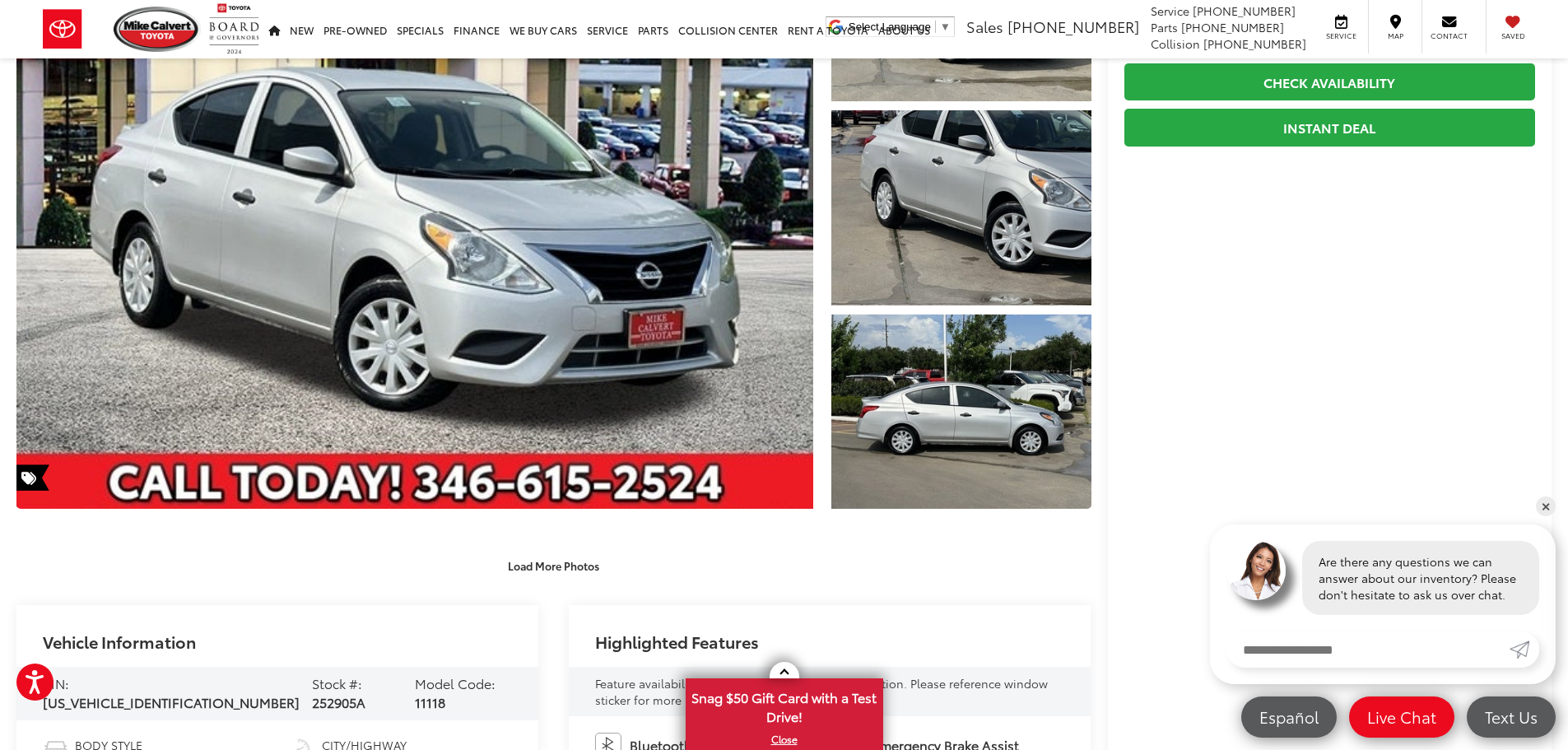
scroll to position [177, 0]
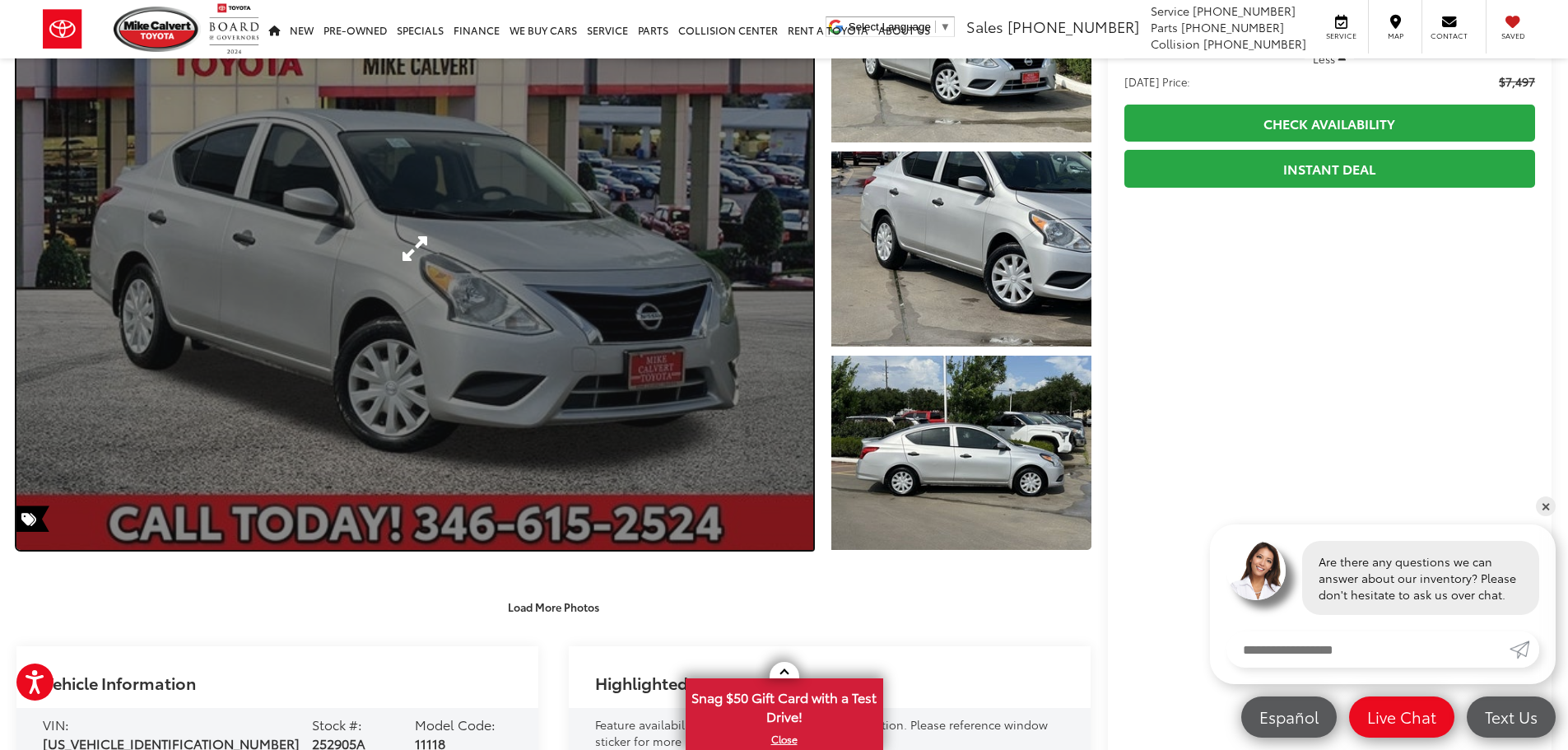
click at [337, 276] on link "Expand Photo 0" at bounding box center [415, 248] width 797 height 602
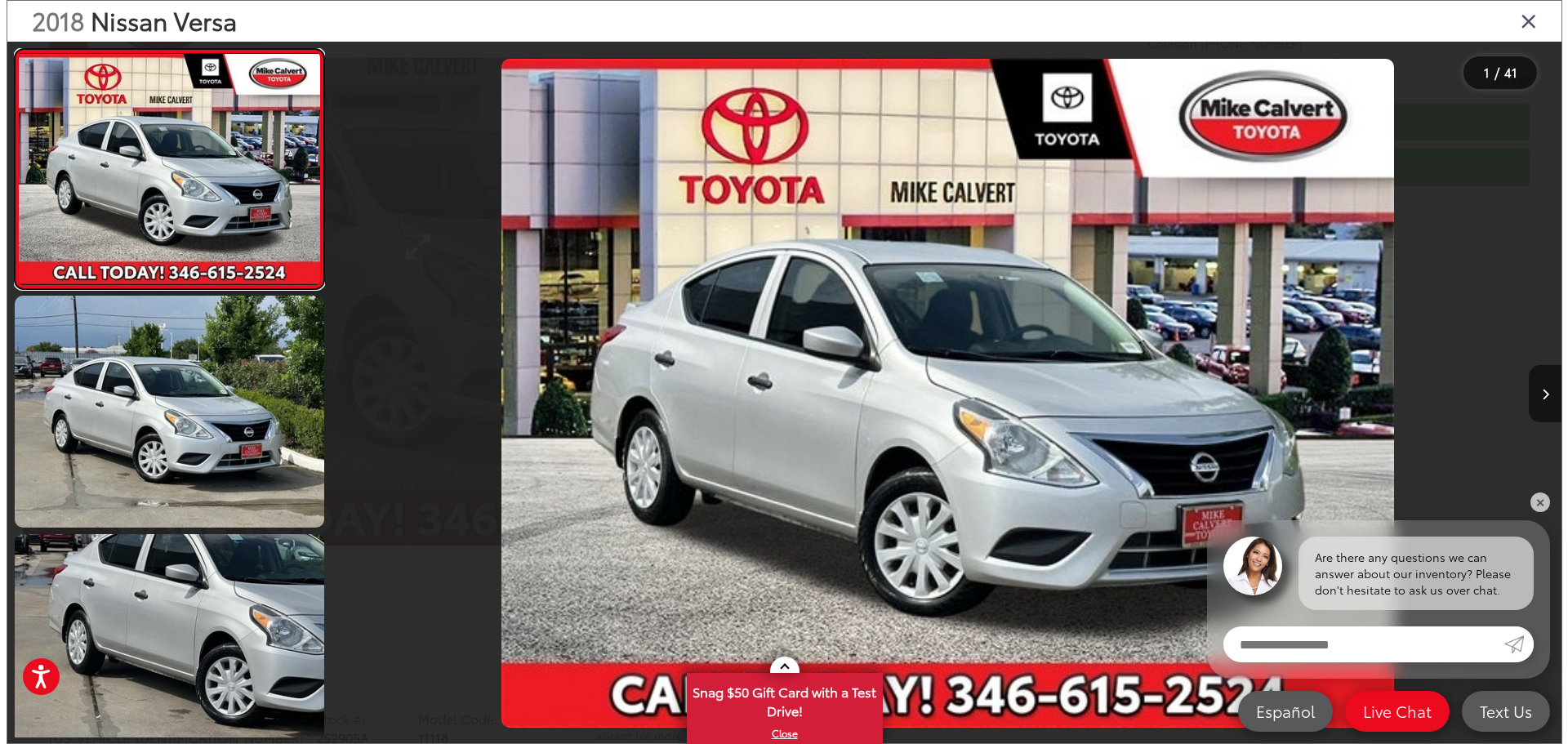
scroll to position [181, 0]
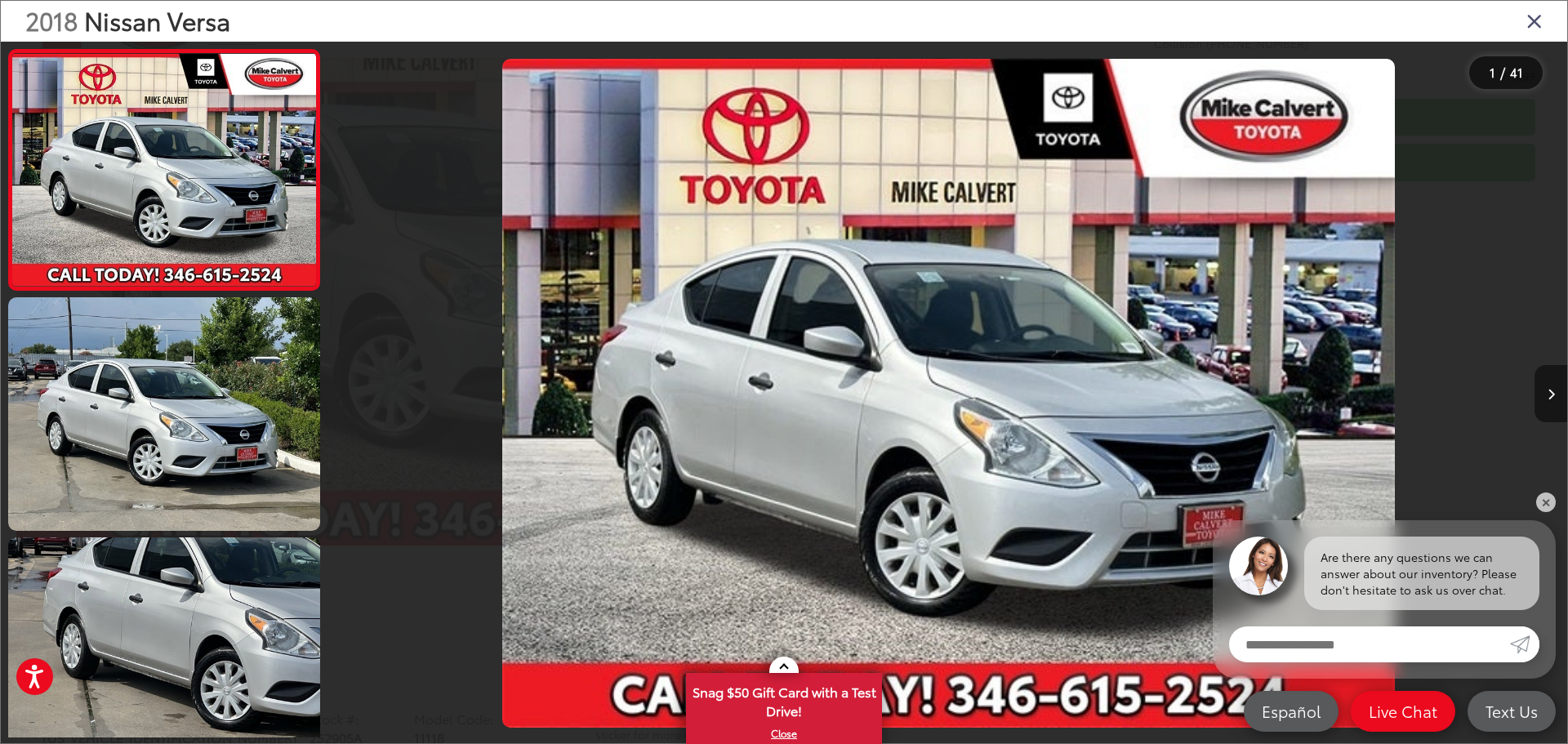
click at [1546, 396] on button "Next image" at bounding box center [1551, 393] width 32 height 57
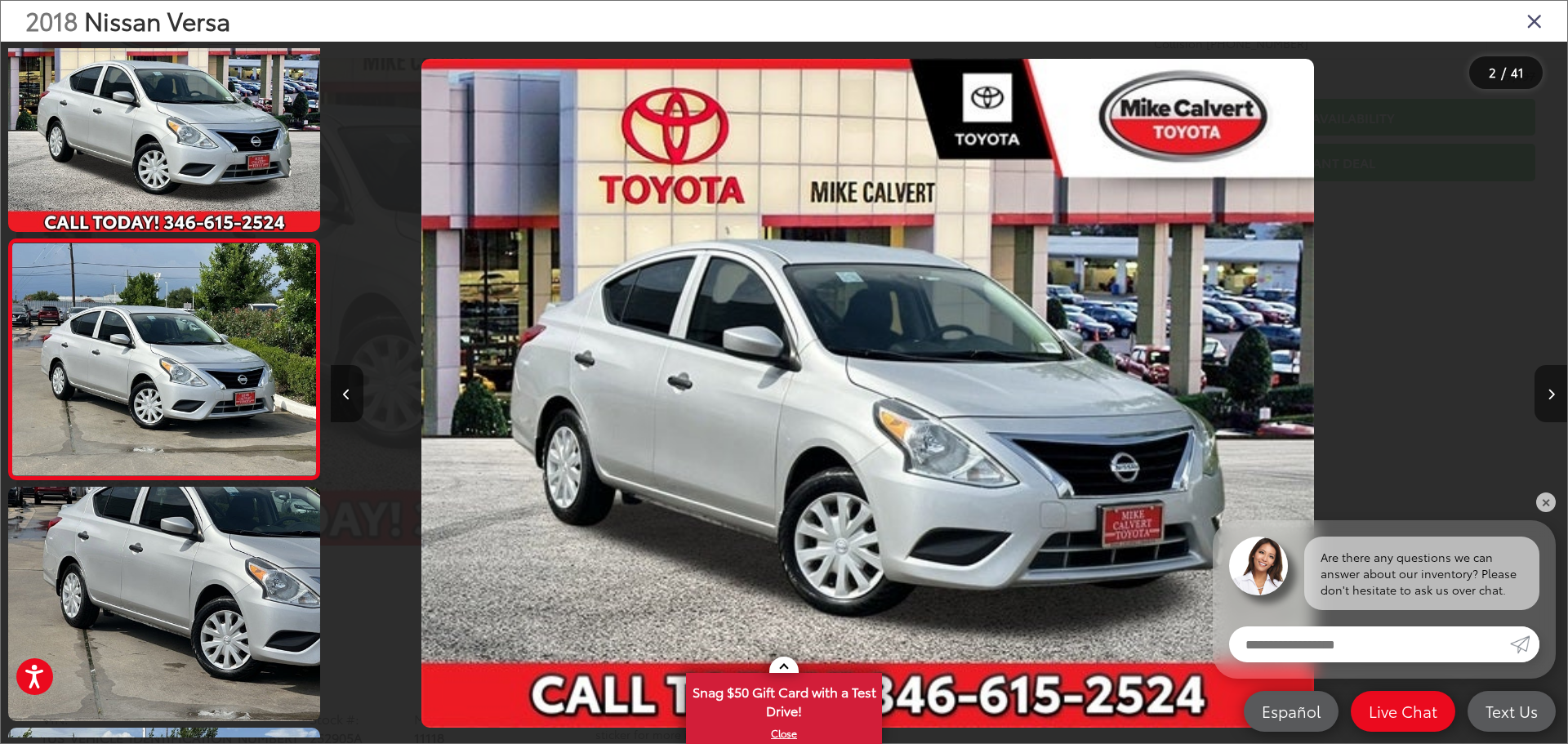
scroll to position [65, 0]
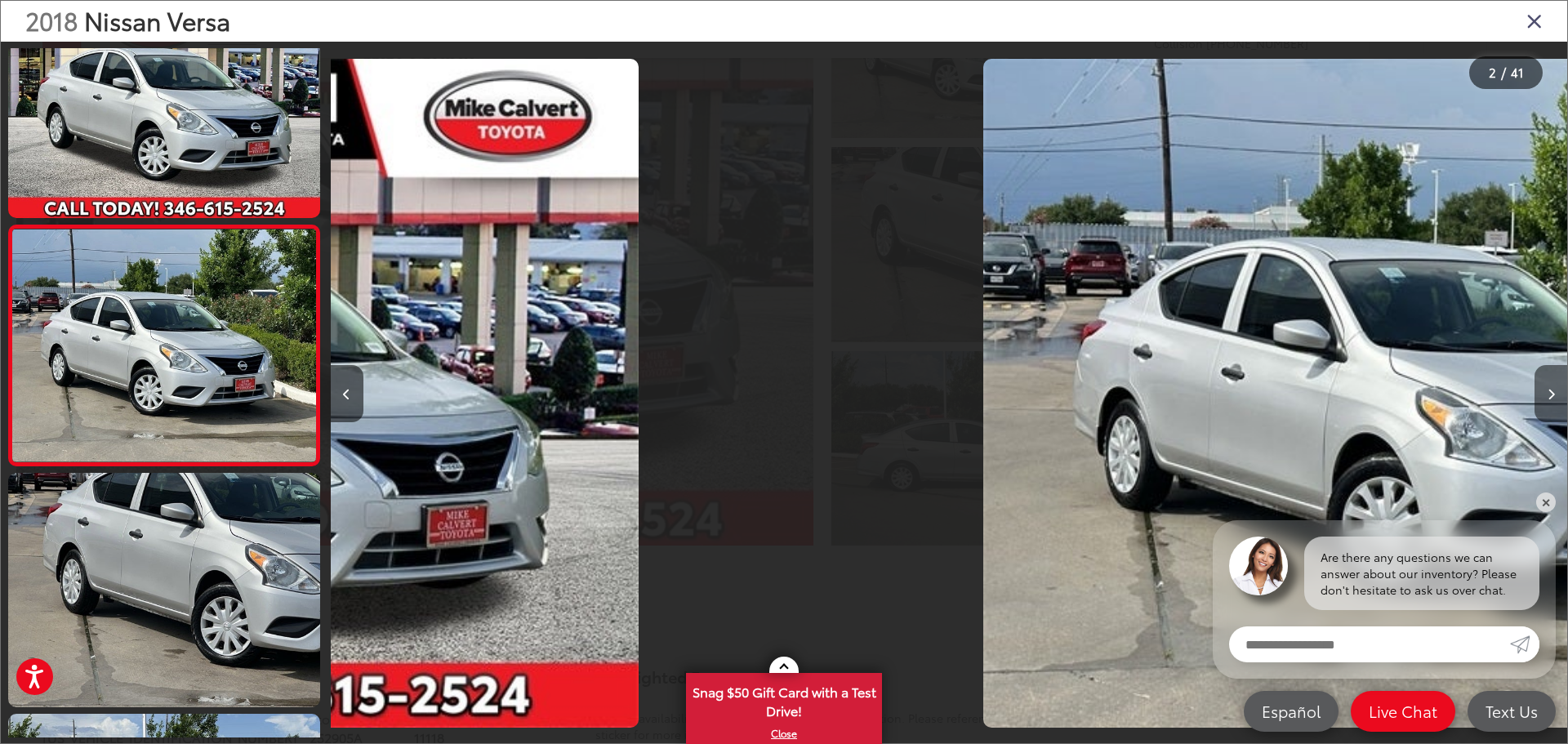
click at [1546, 396] on button "Next image" at bounding box center [1551, 393] width 32 height 57
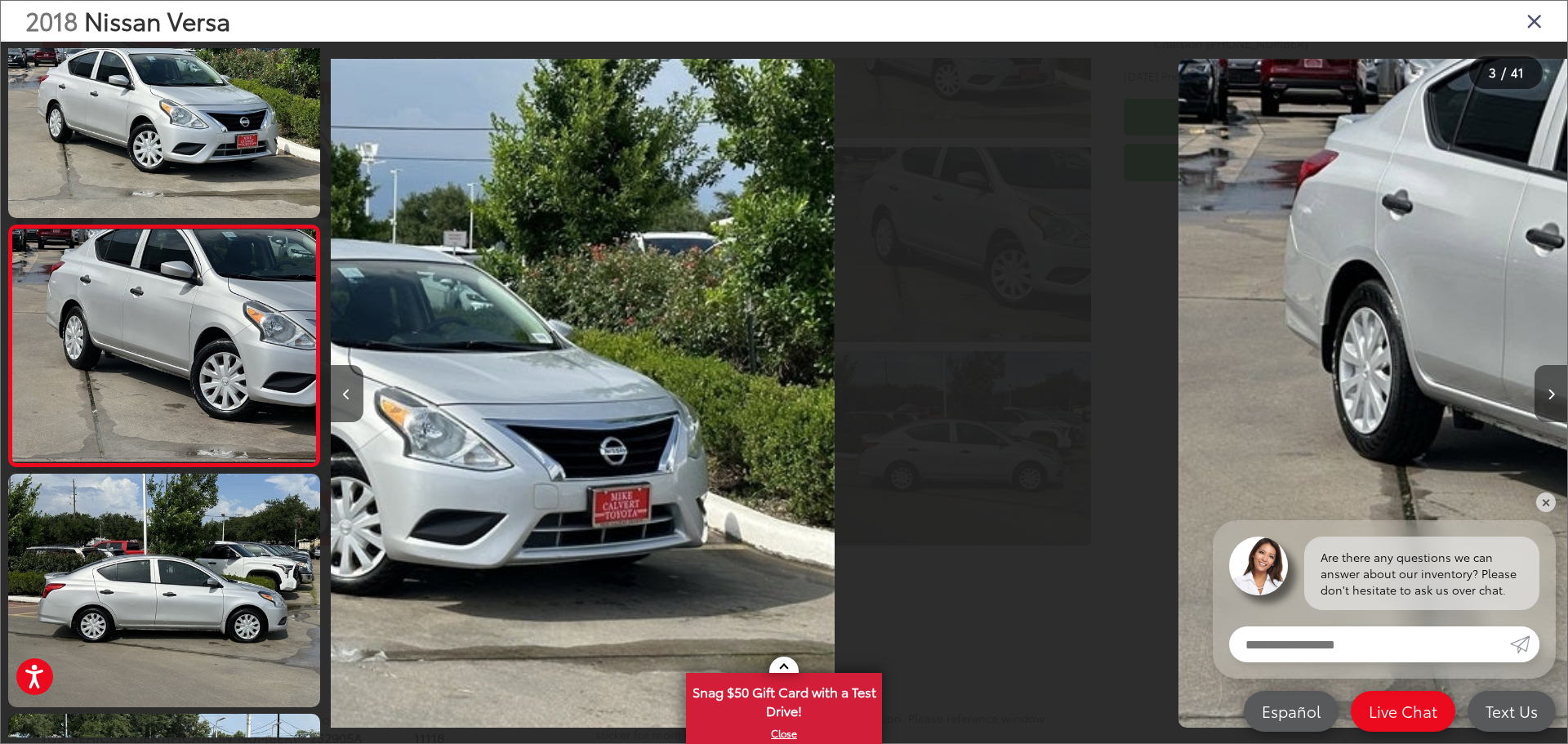
scroll to position [0, 2366]
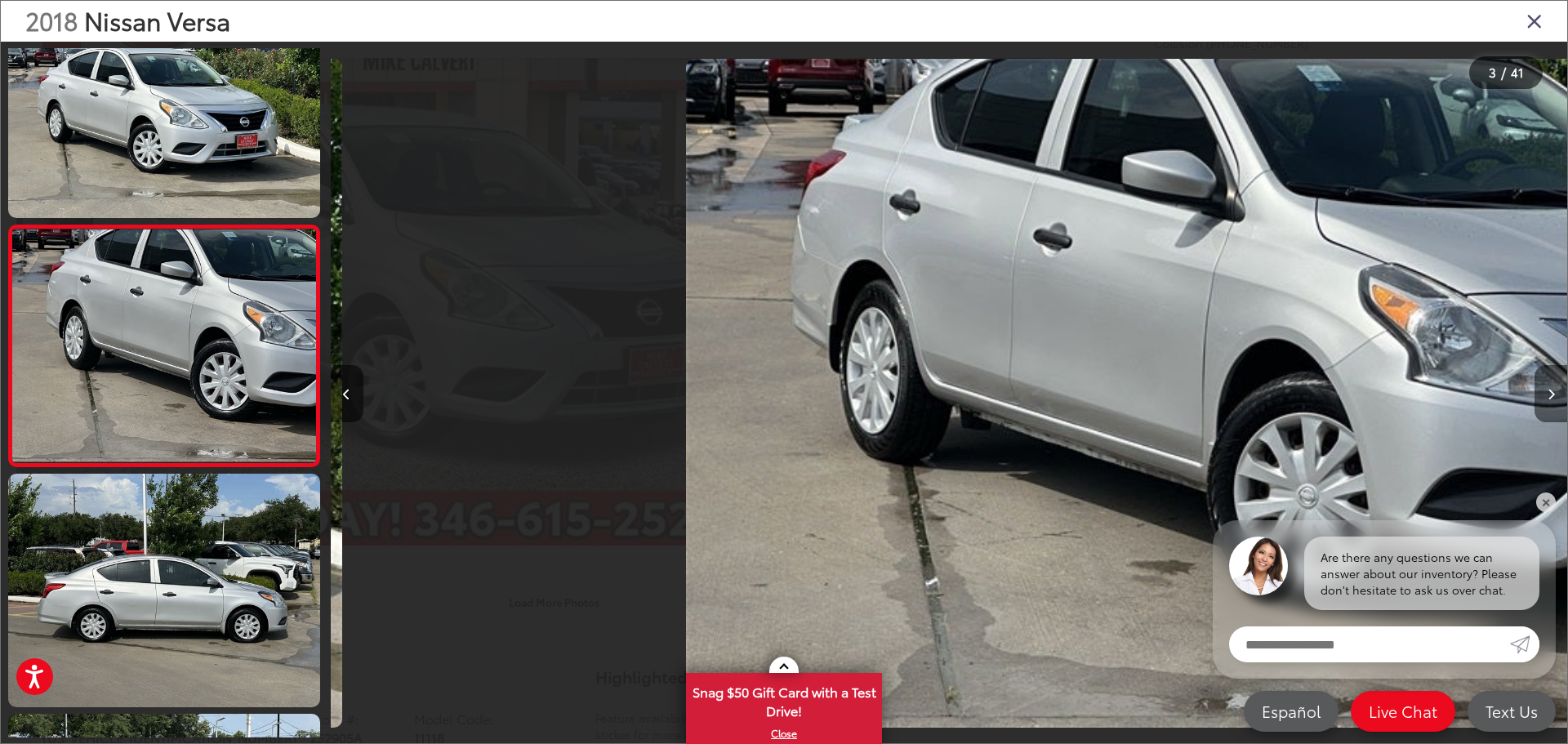
click at [1545, 395] on button "Next image" at bounding box center [1551, 393] width 32 height 57
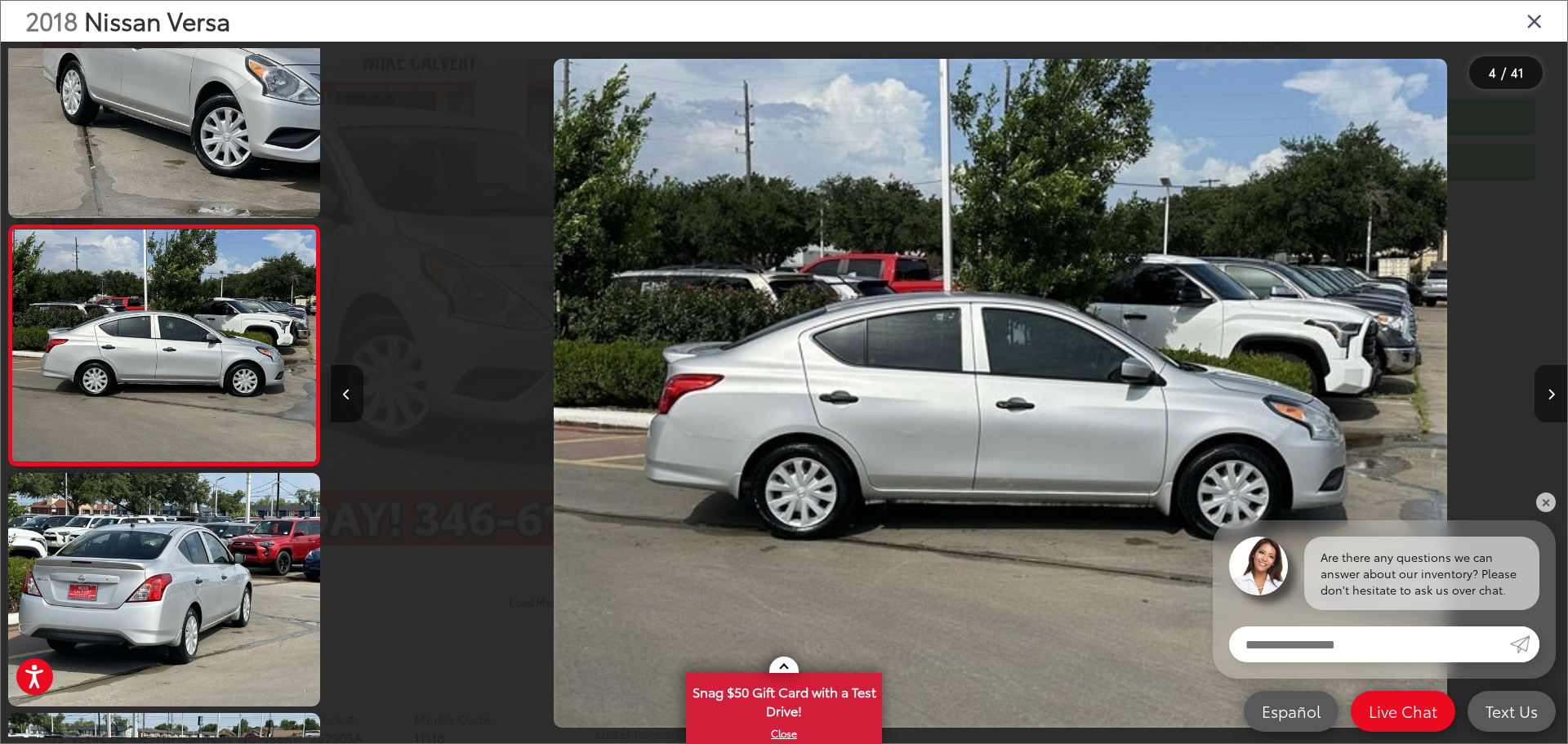
scroll to position [0, 3710]
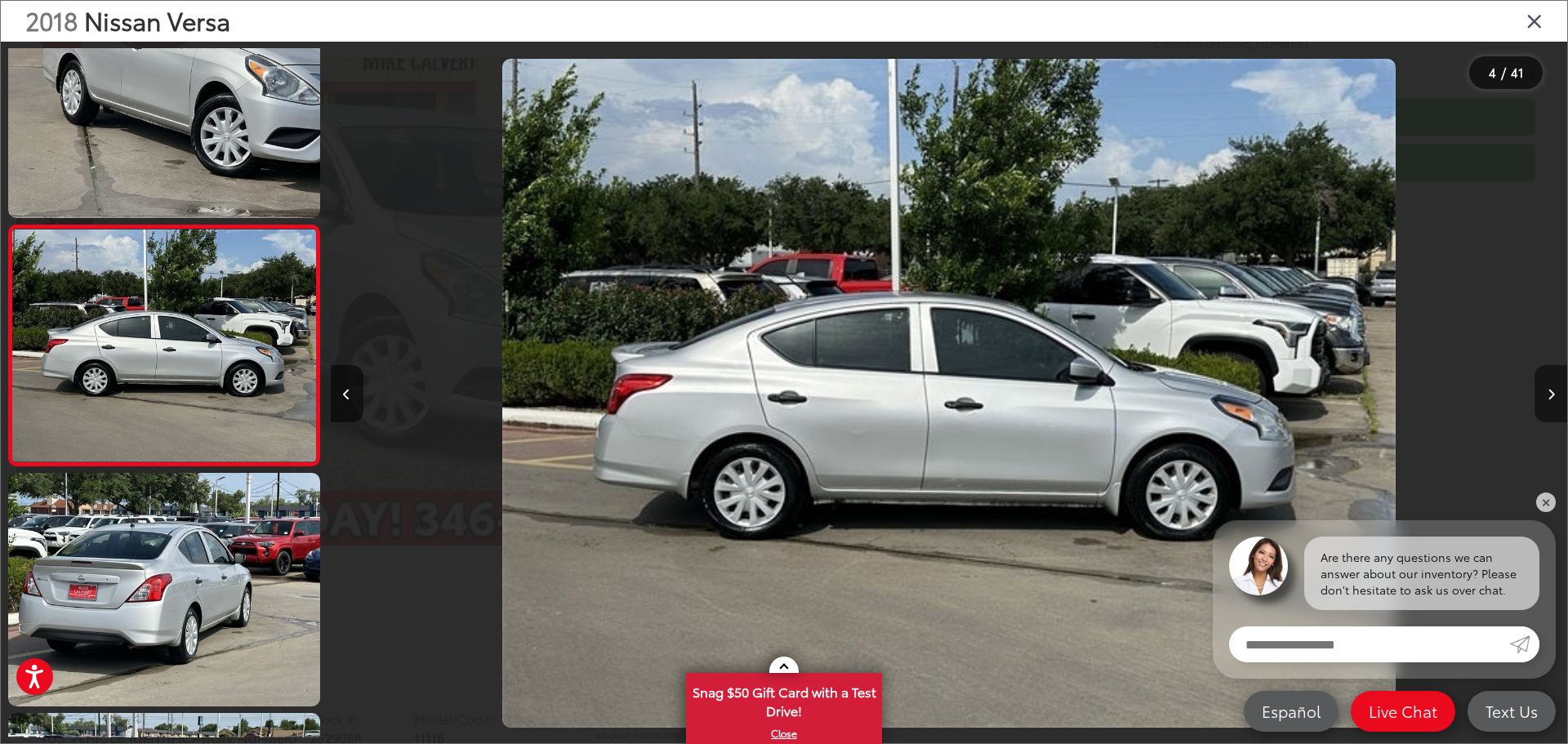
click at [1545, 394] on button "Next image" at bounding box center [1551, 393] width 32 height 57
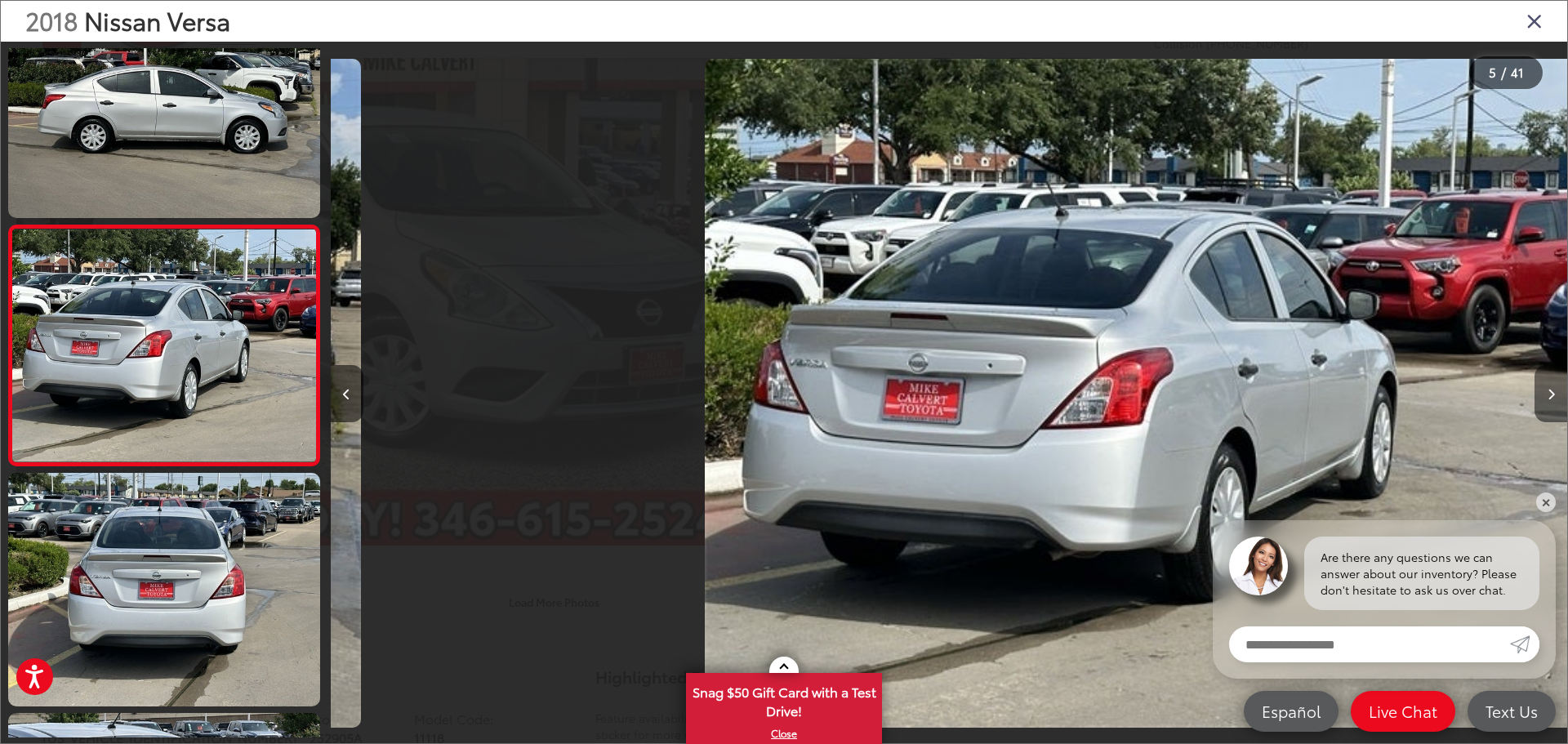
scroll to position [0, 4947]
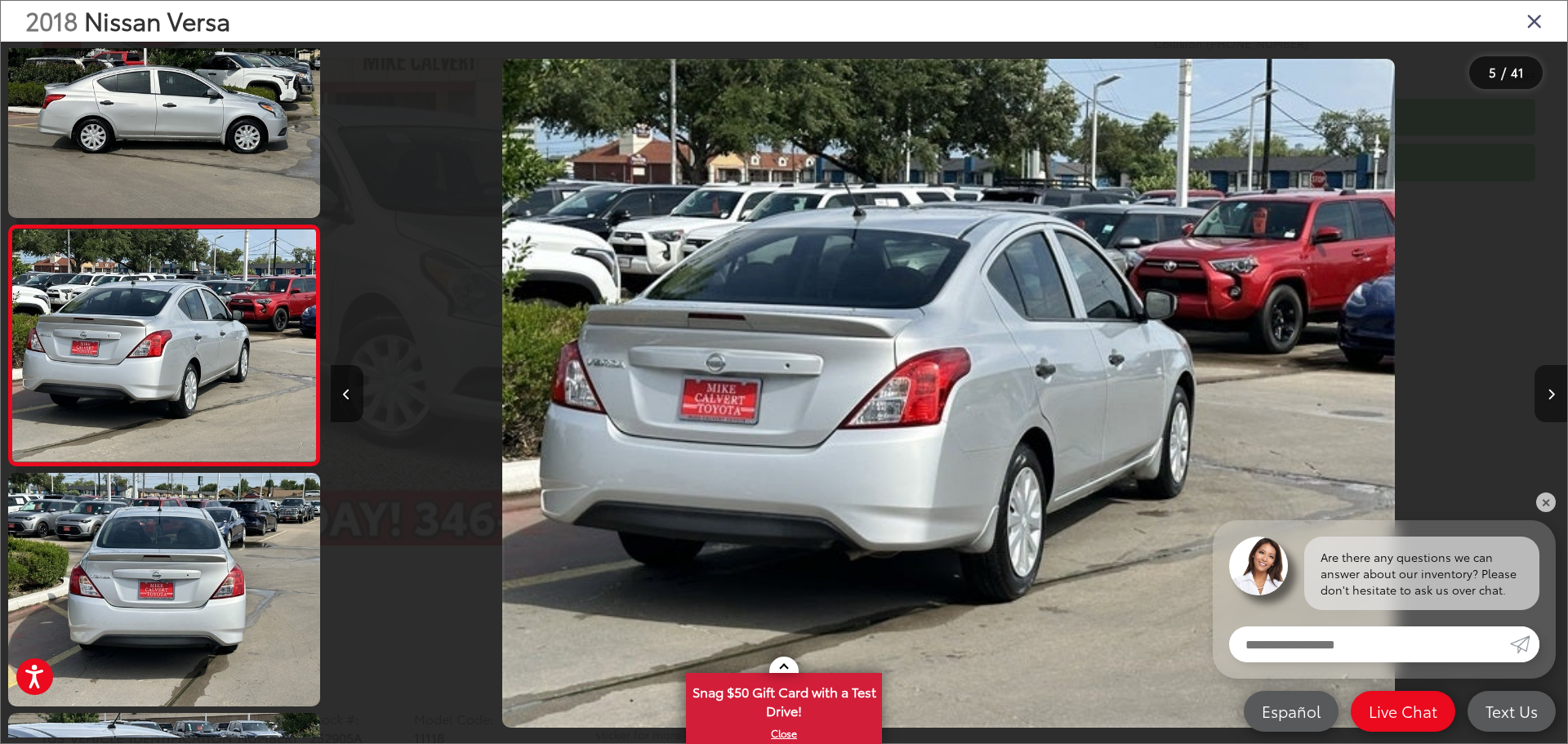
click at [1545, 394] on button "Next image" at bounding box center [1551, 393] width 32 height 57
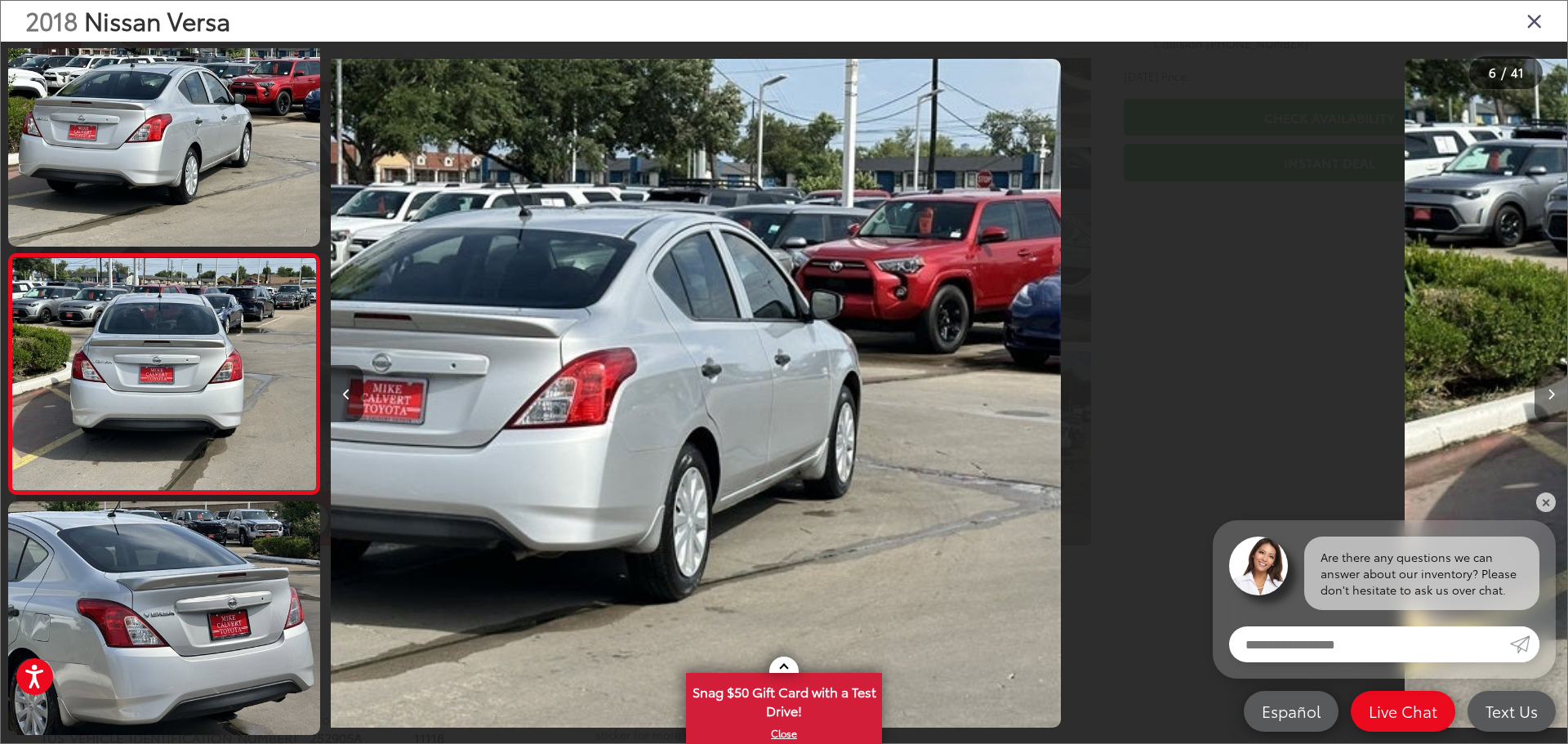
scroll to position [1025, 0]
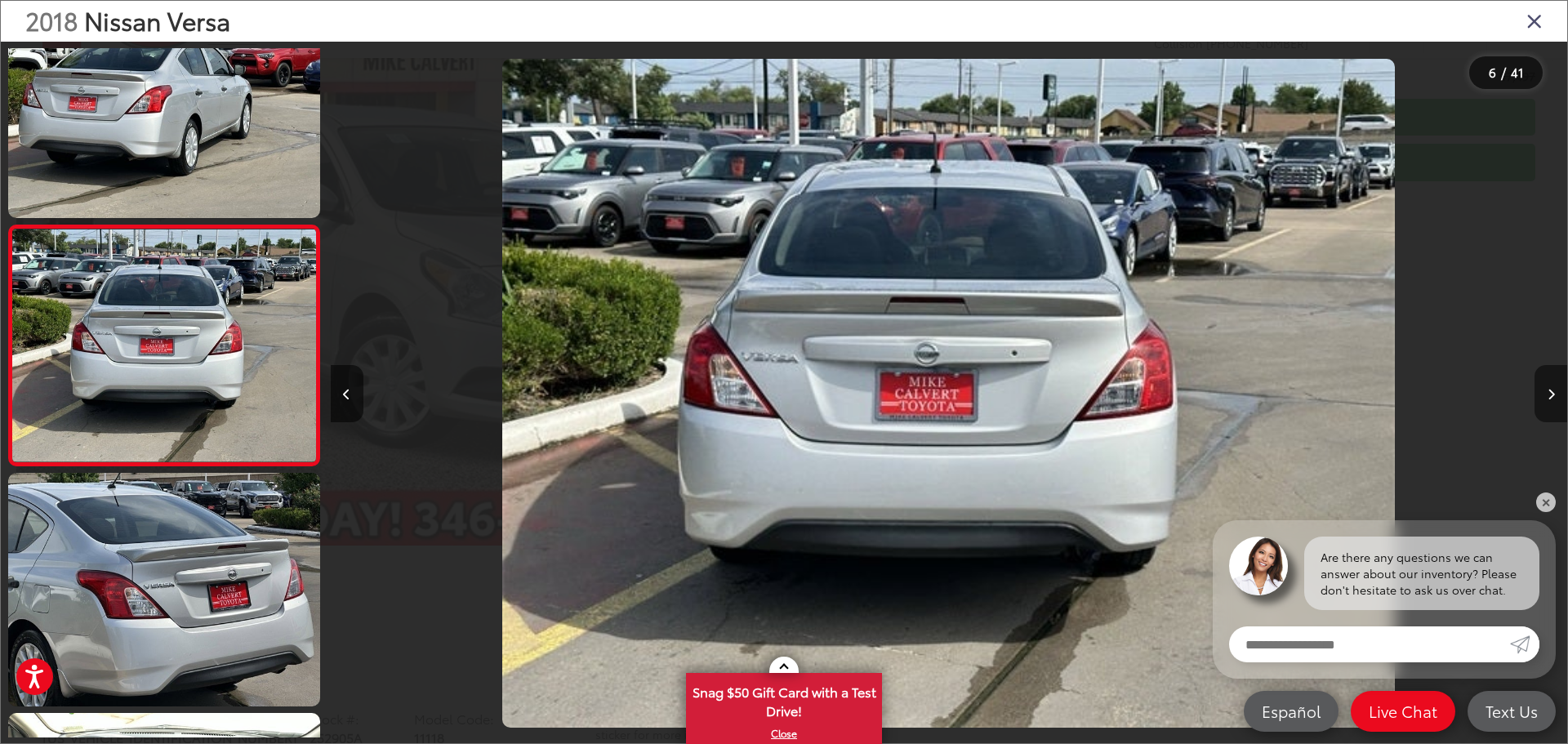
click at [1545, 394] on button "Next image" at bounding box center [1551, 393] width 32 height 57
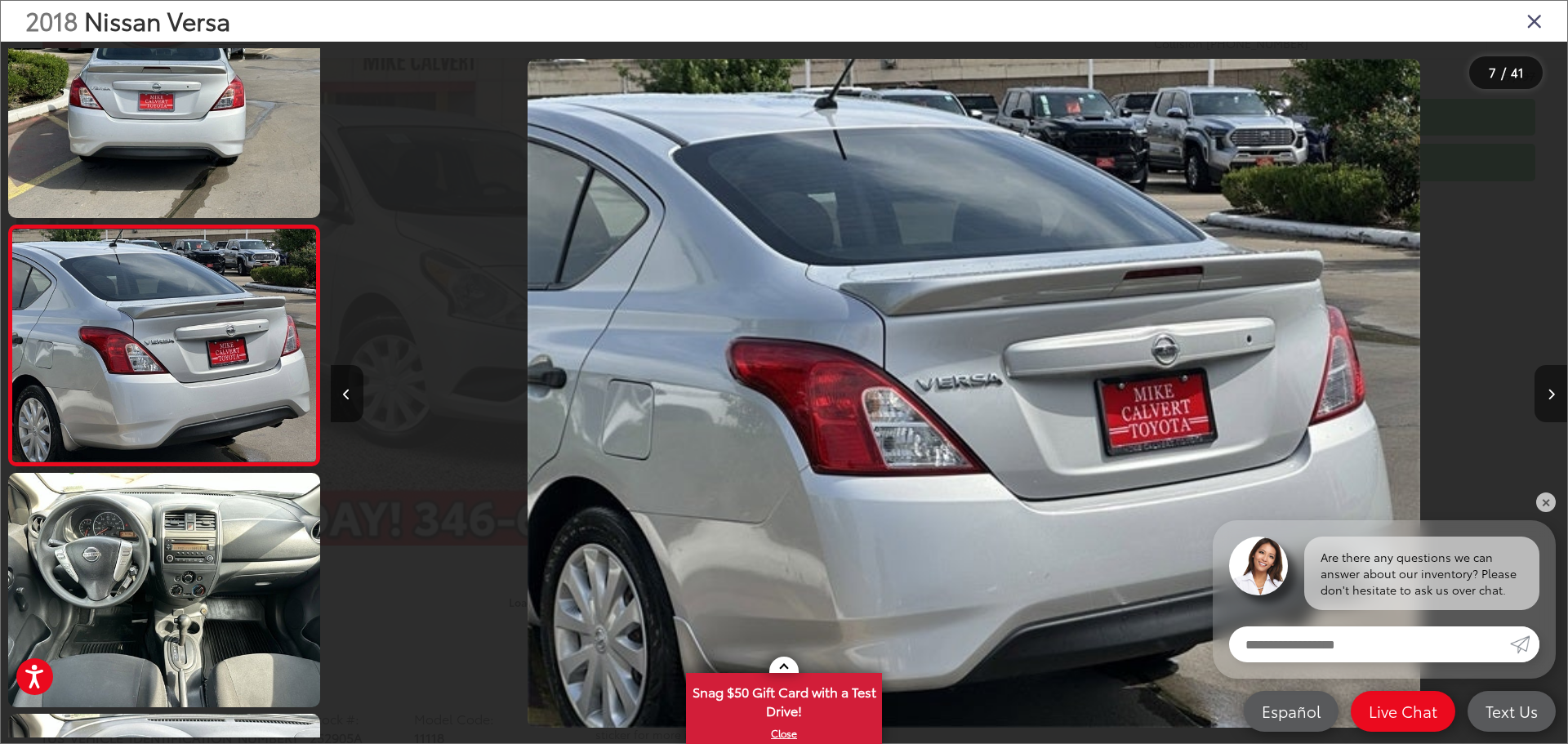
scroll to position [0, 7420]
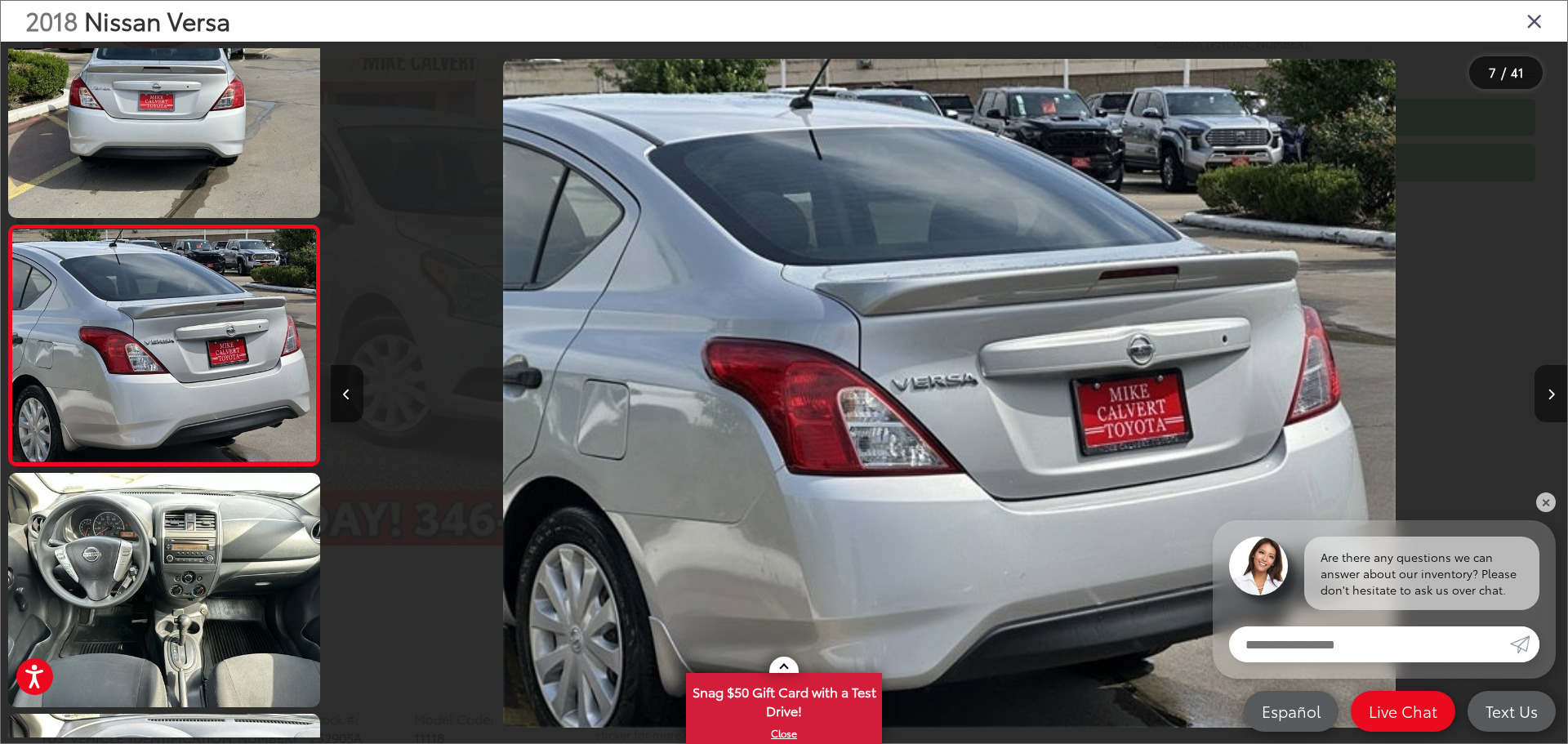
click at [1543, 392] on button "Next image" at bounding box center [1551, 393] width 32 height 57
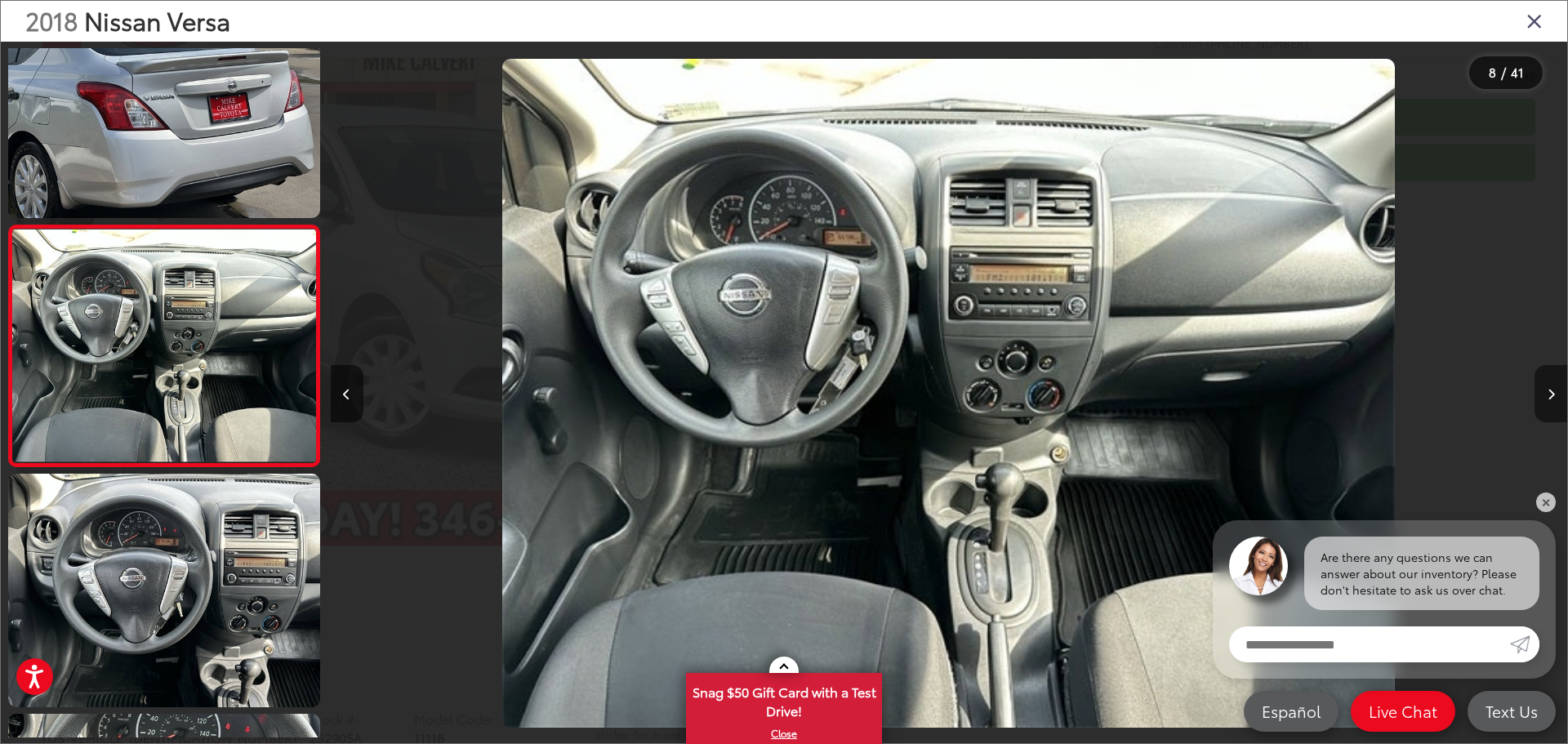
click at [1543, 392] on button "Next image" at bounding box center [1551, 393] width 32 height 57
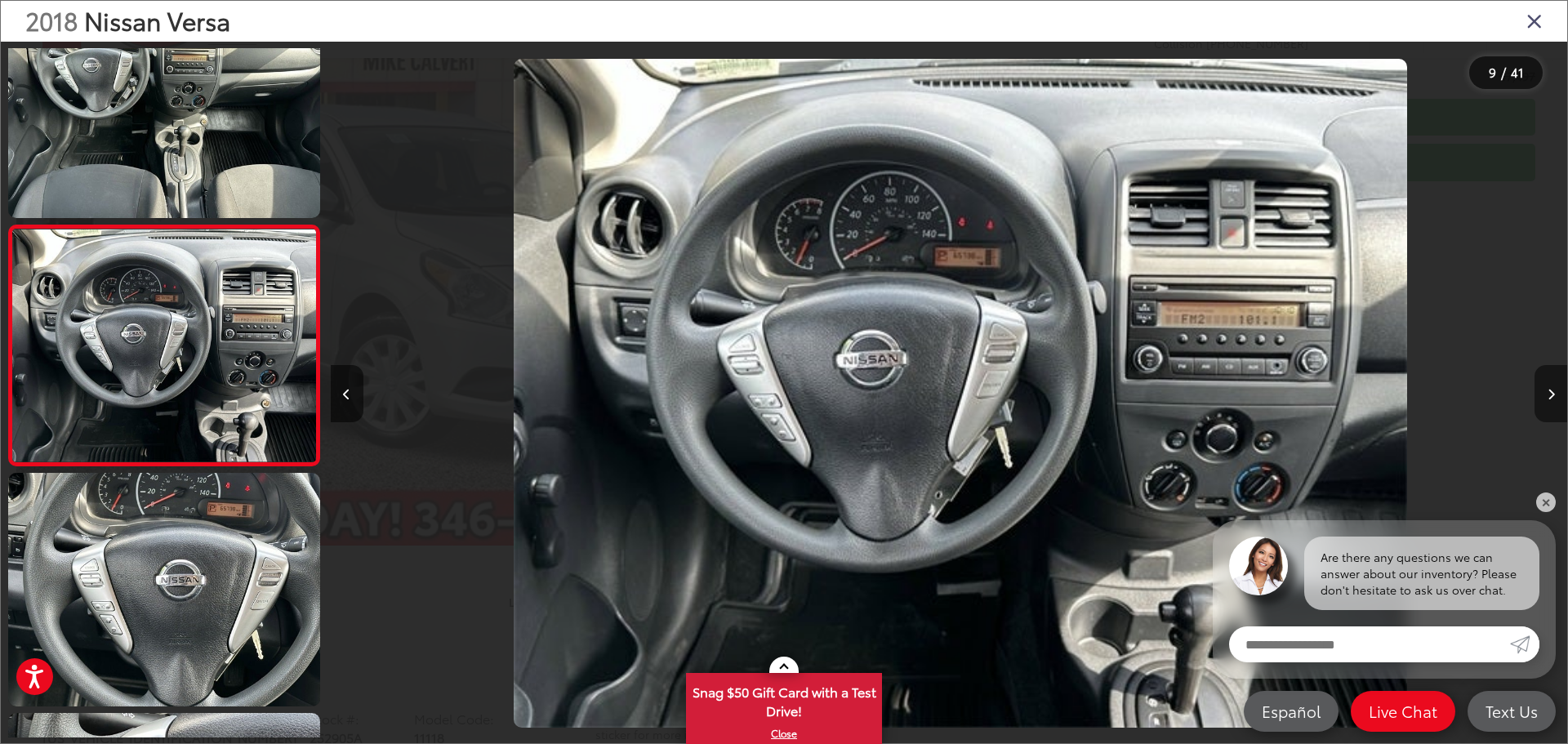
click at [1543, 392] on button "Next image" at bounding box center [1551, 393] width 32 height 57
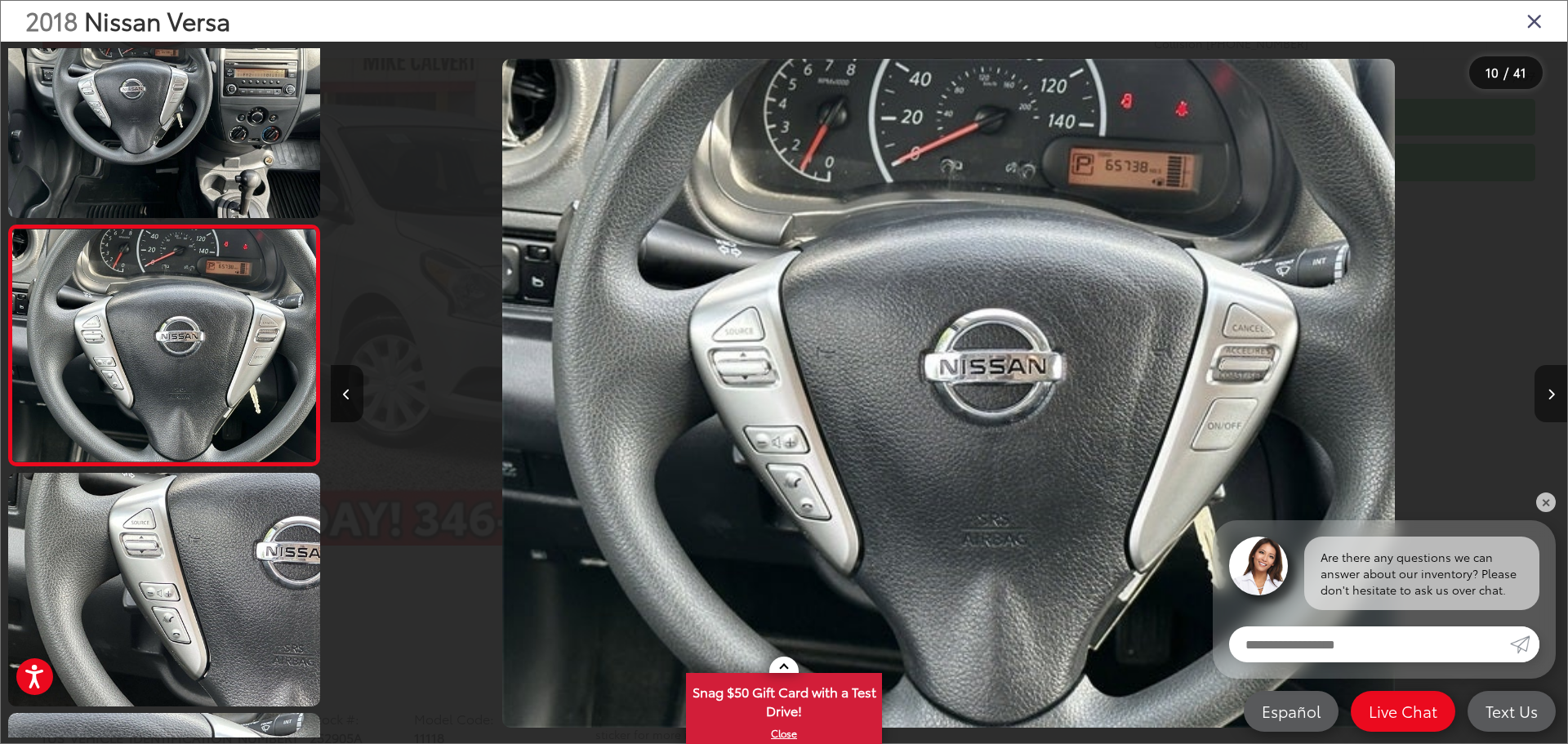
click at [1543, 392] on button "Next image" at bounding box center [1551, 393] width 32 height 57
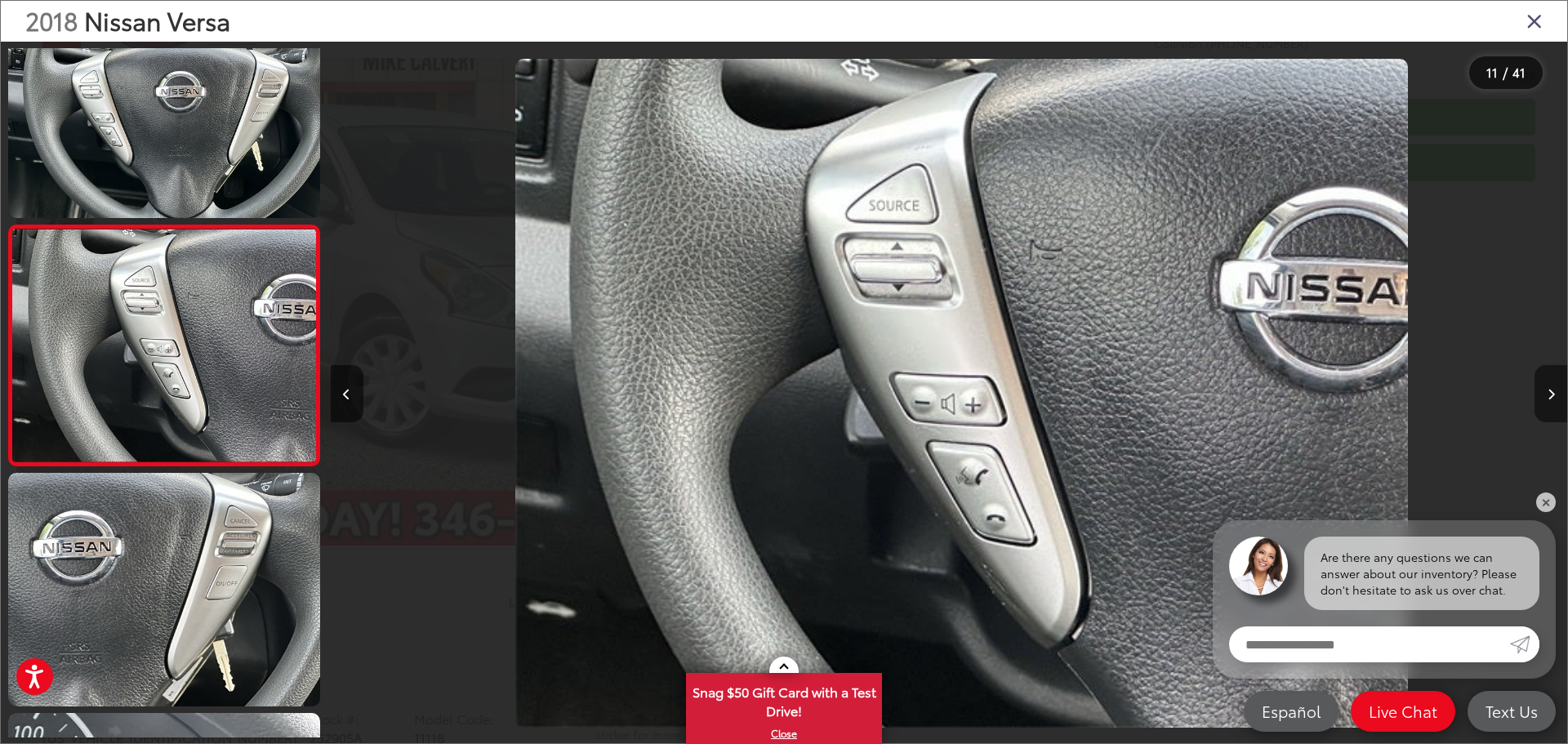
click at [1543, 392] on button "Next image" at bounding box center [1551, 393] width 32 height 57
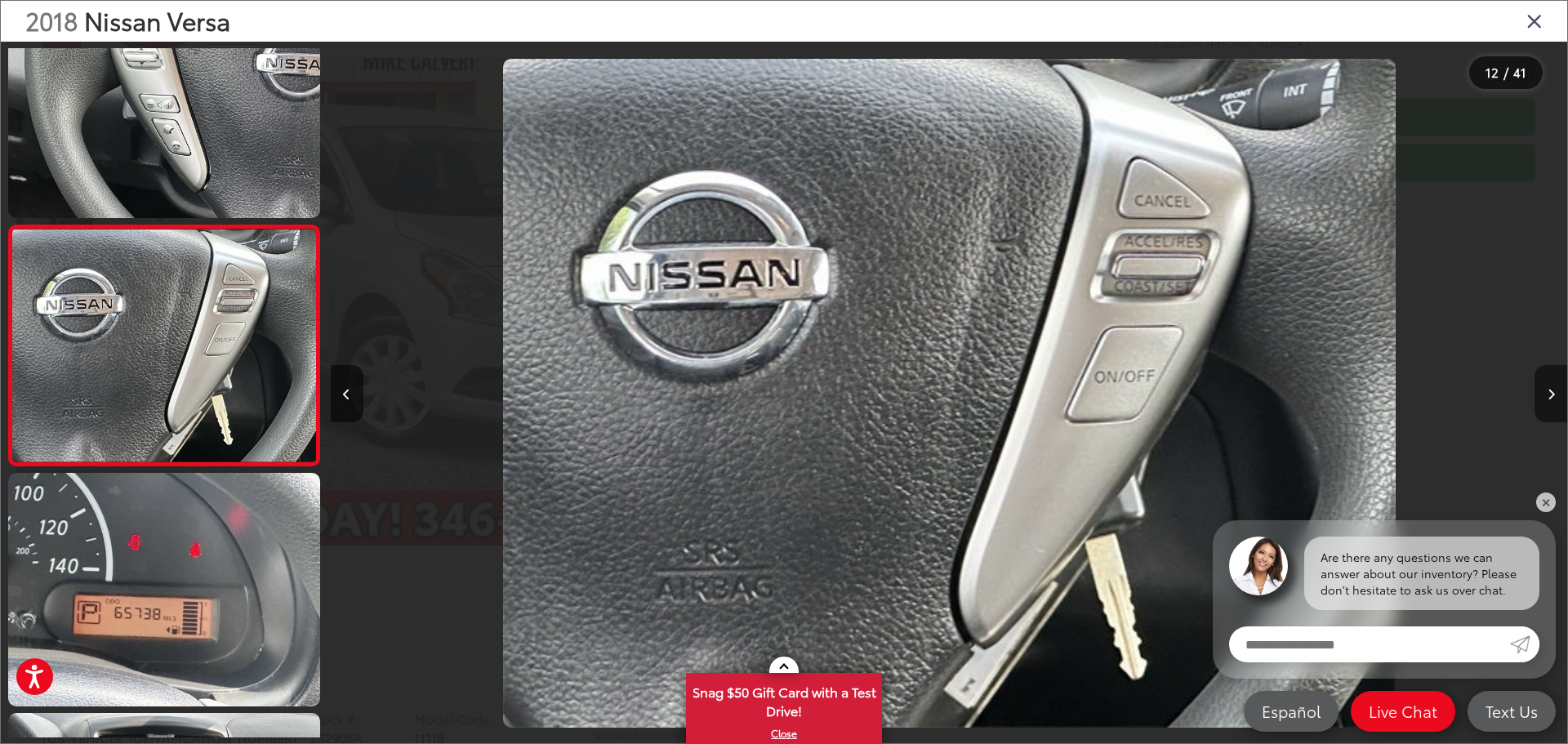
click at [1542, 391] on button "Next image" at bounding box center [1551, 393] width 32 height 57
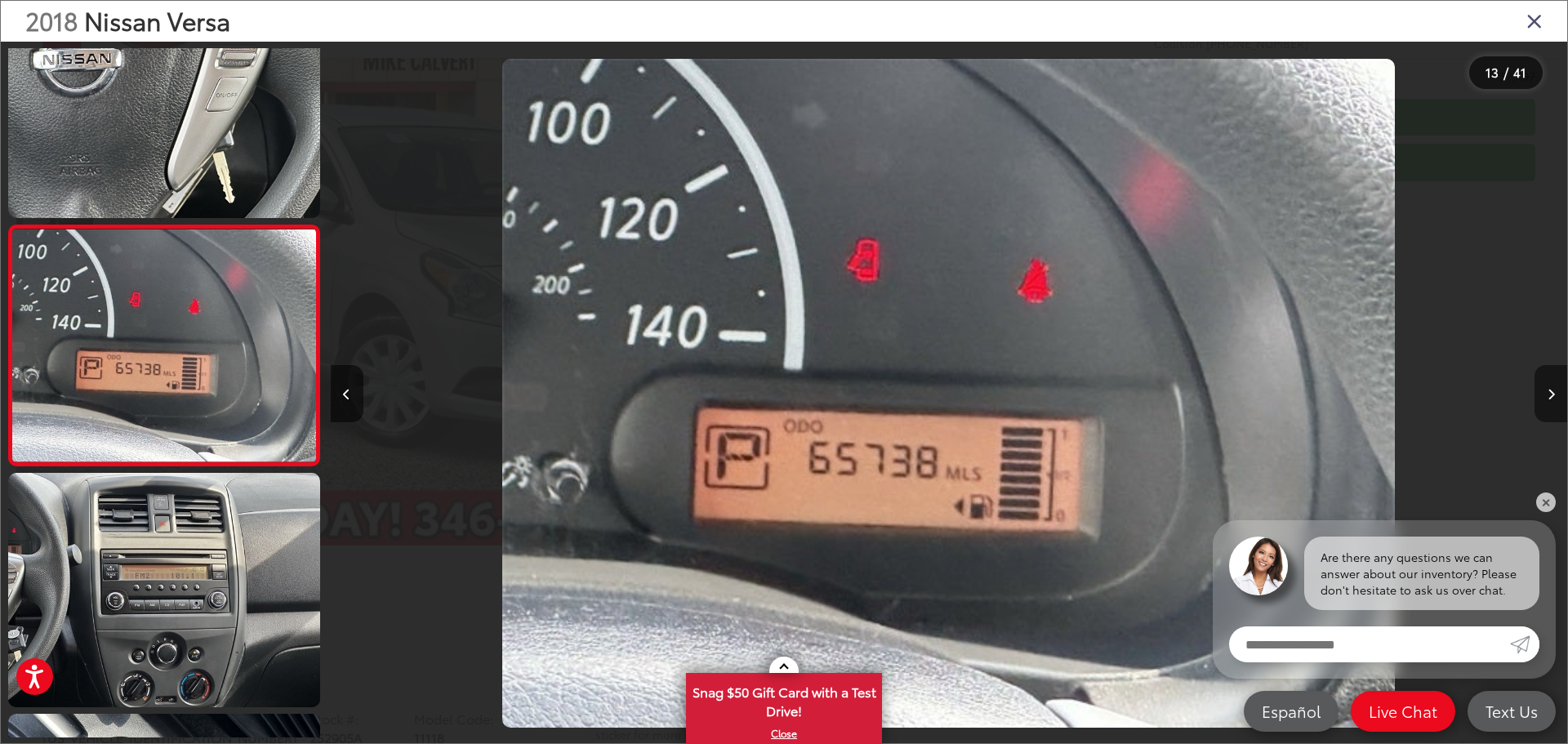
click at [1542, 391] on button "Next image" at bounding box center [1551, 393] width 32 height 57
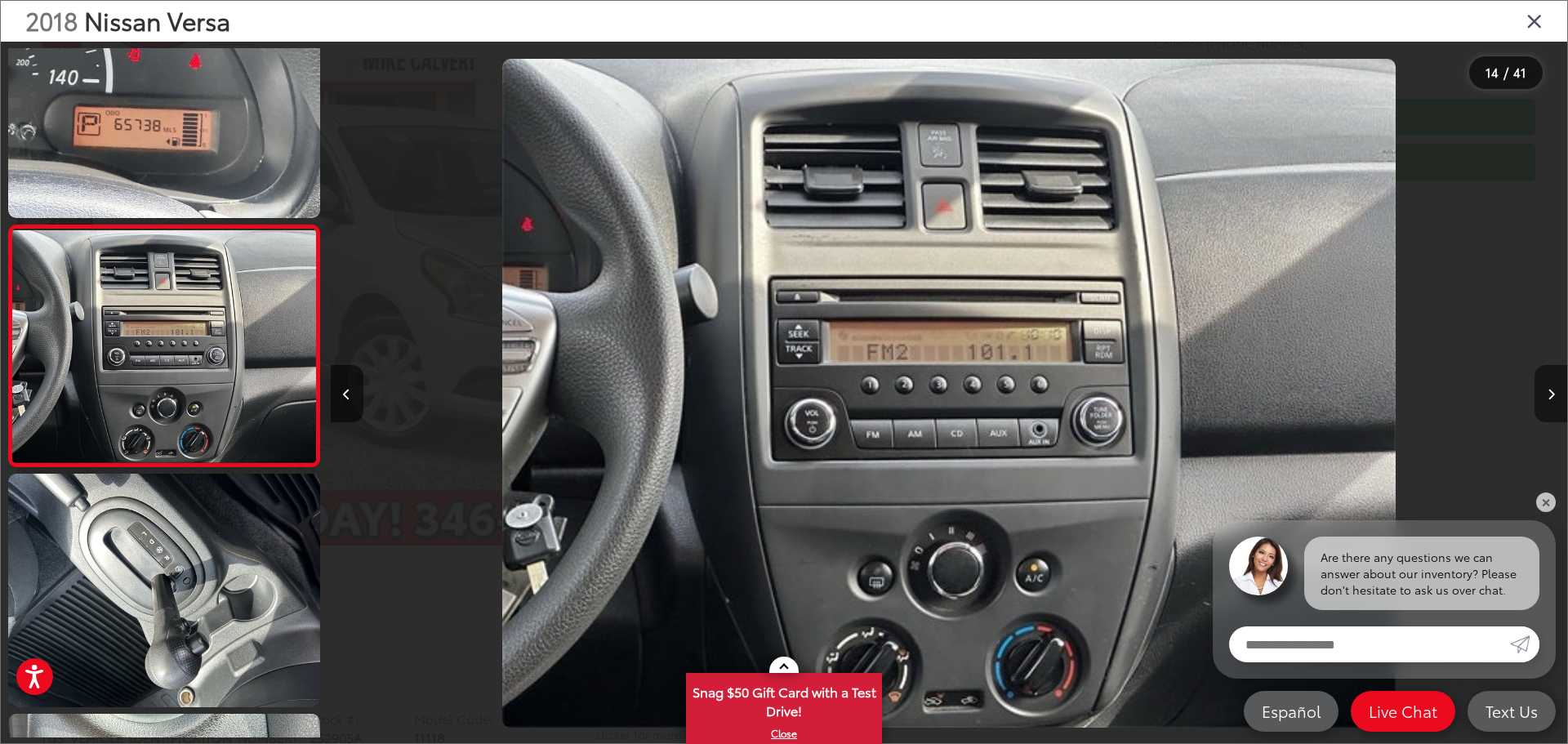
click at [1542, 391] on button "Next image" at bounding box center [1551, 393] width 32 height 57
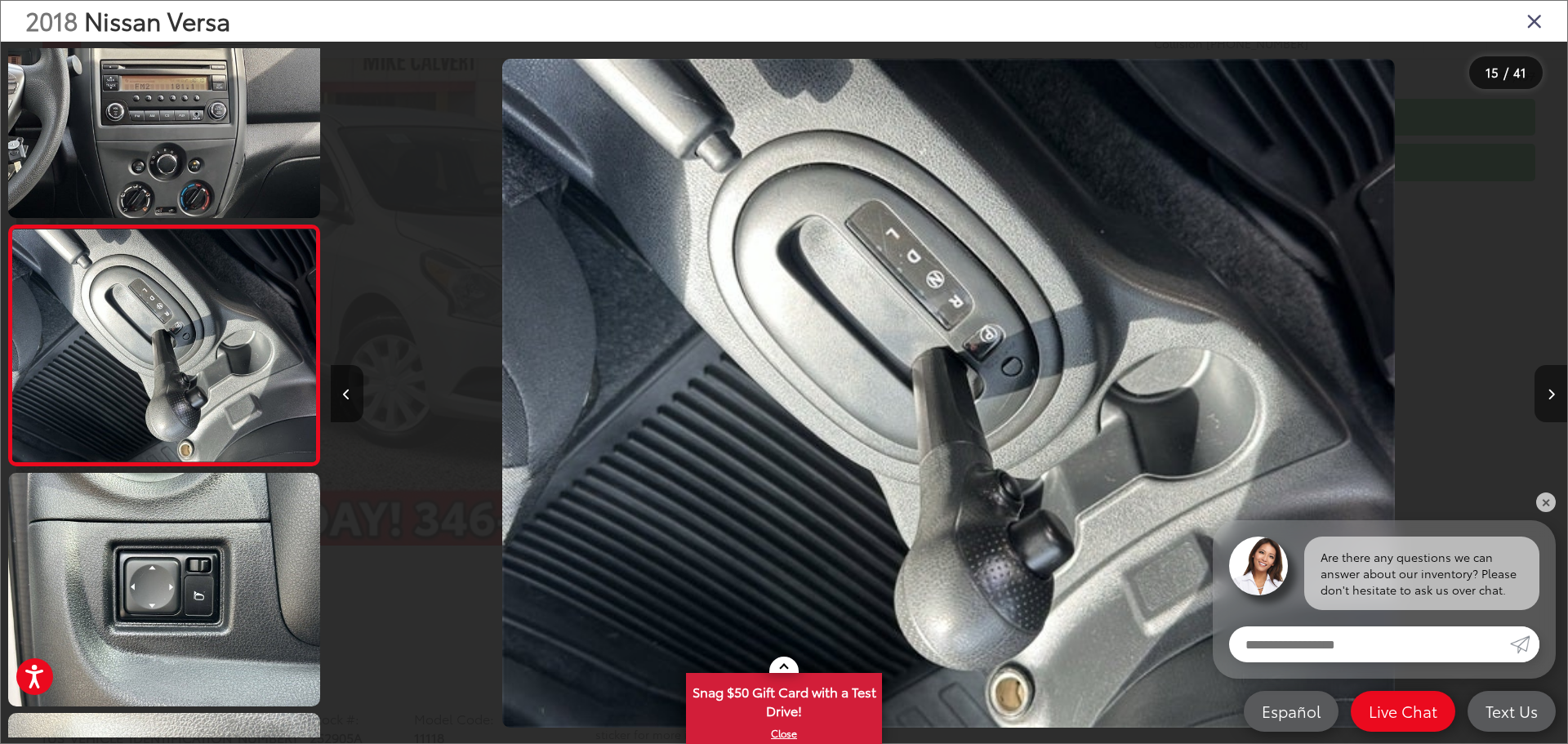
click at [1542, 391] on button "Next image" at bounding box center [1551, 393] width 32 height 57
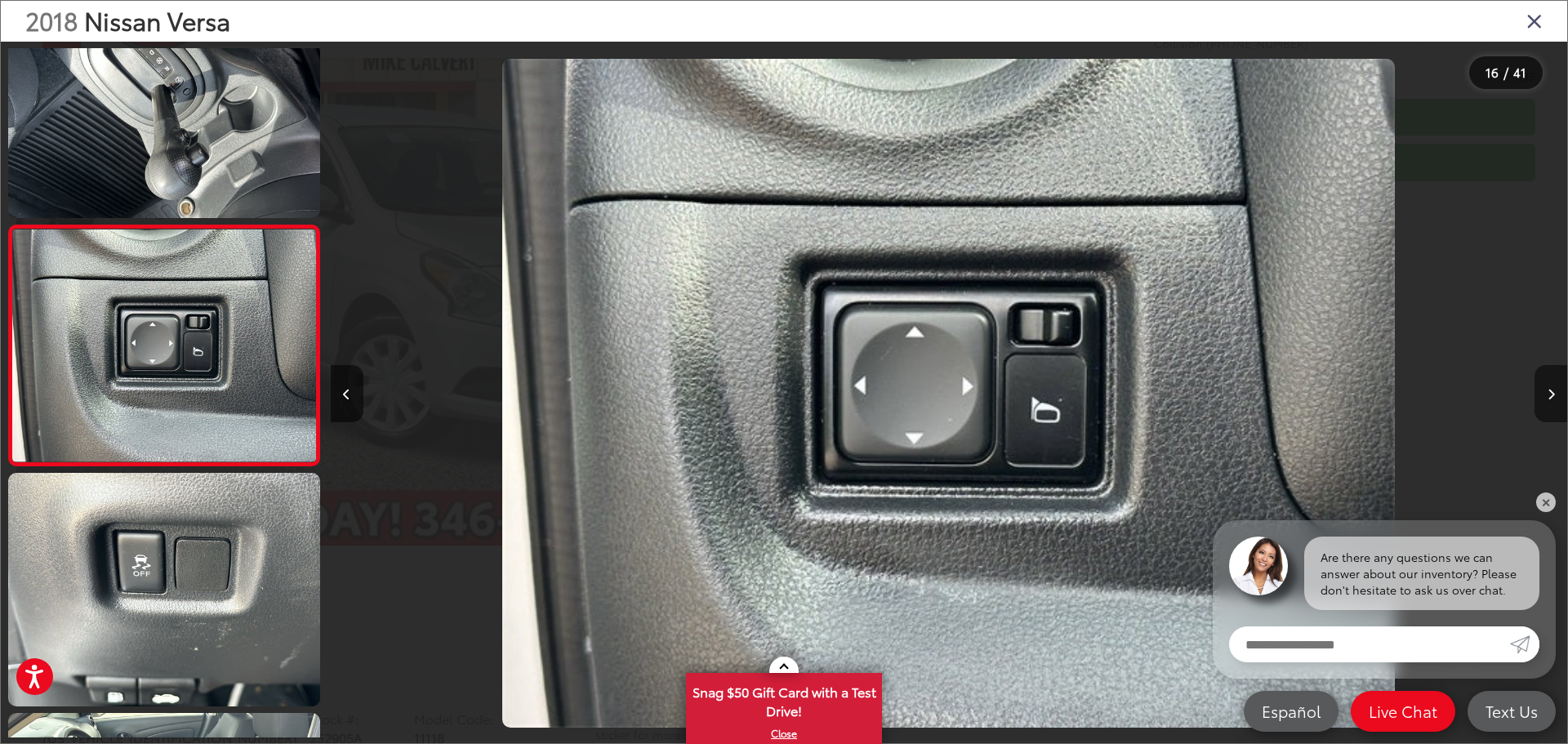
click at [1542, 391] on button "Next image" at bounding box center [1551, 393] width 32 height 57
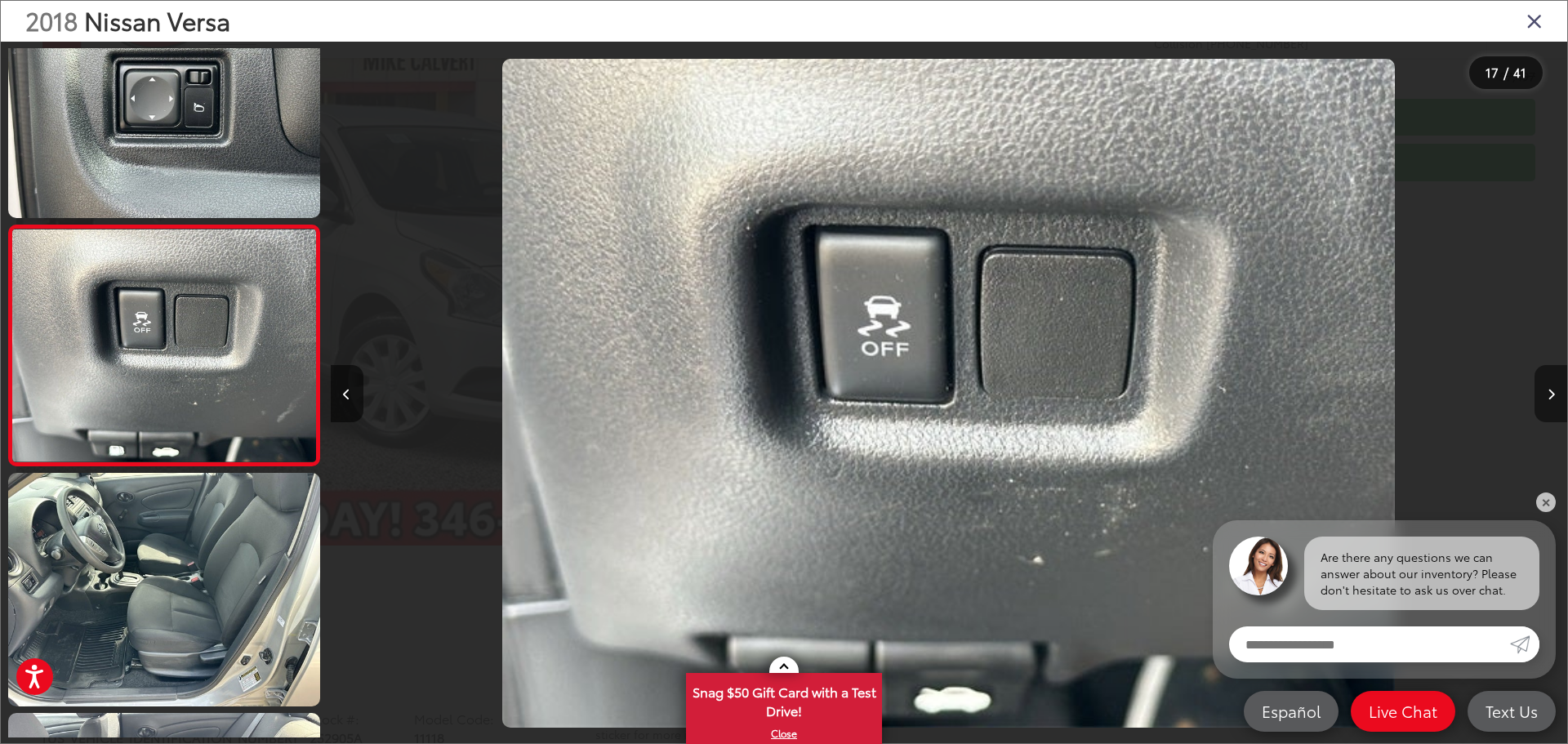
click at [1542, 391] on button "Next image" at bounding box center [1551, 393] width 32 height 57
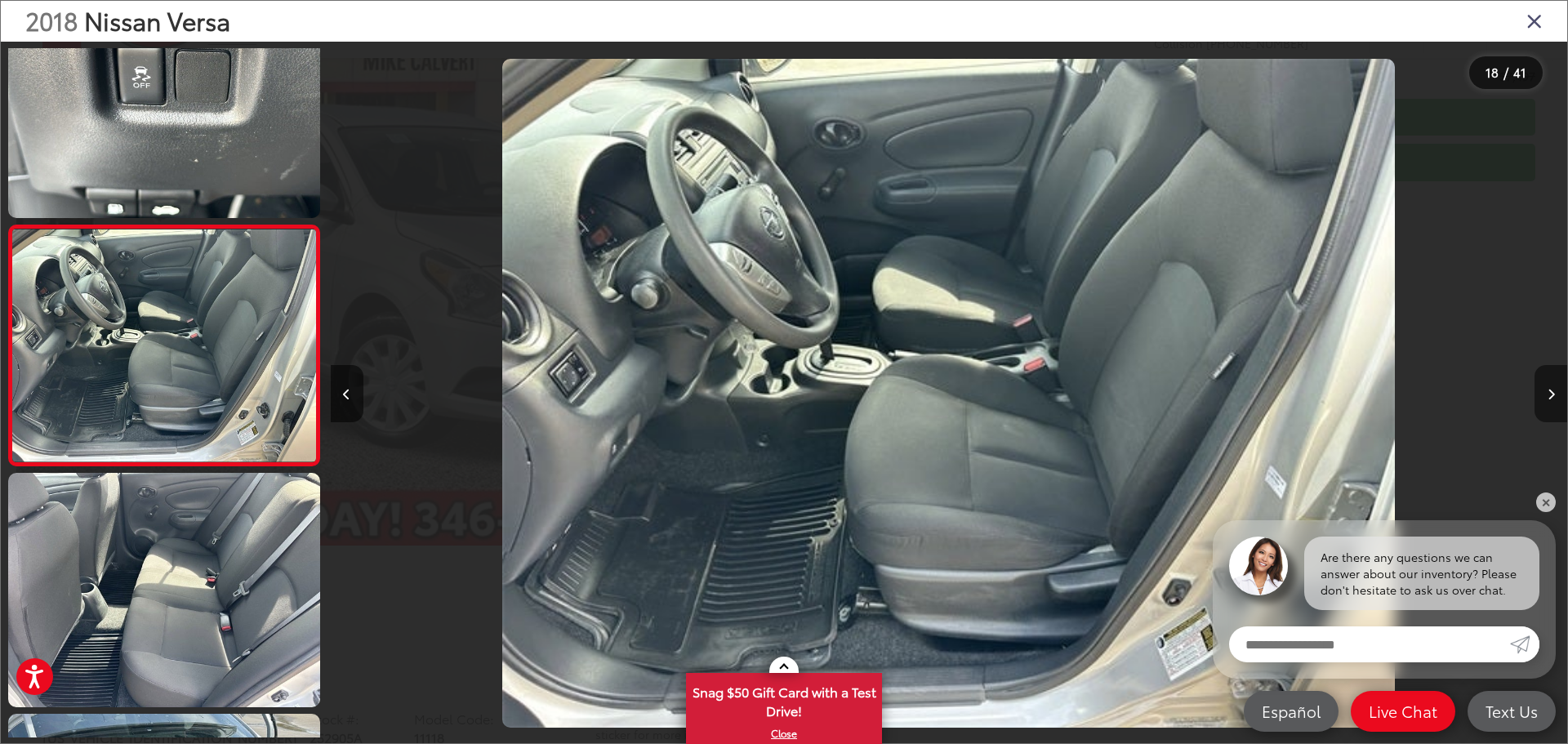
click at [1548, 398] on icon "Next image" at bounding box center [1551, 394] width 8 height 11
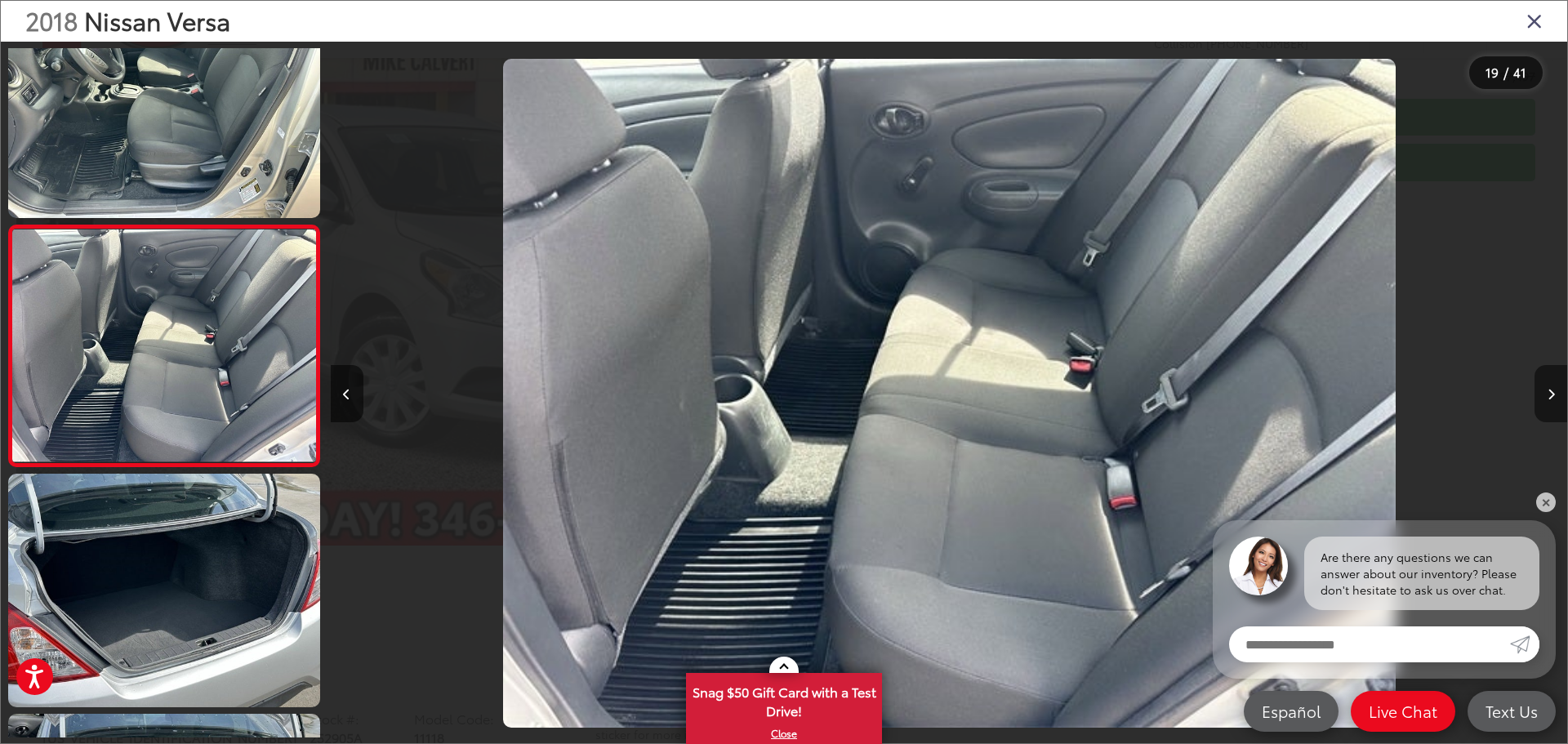
click at [1547, 398] on icon "Next image" at bounding box center [1551, 394] width 8 height 11
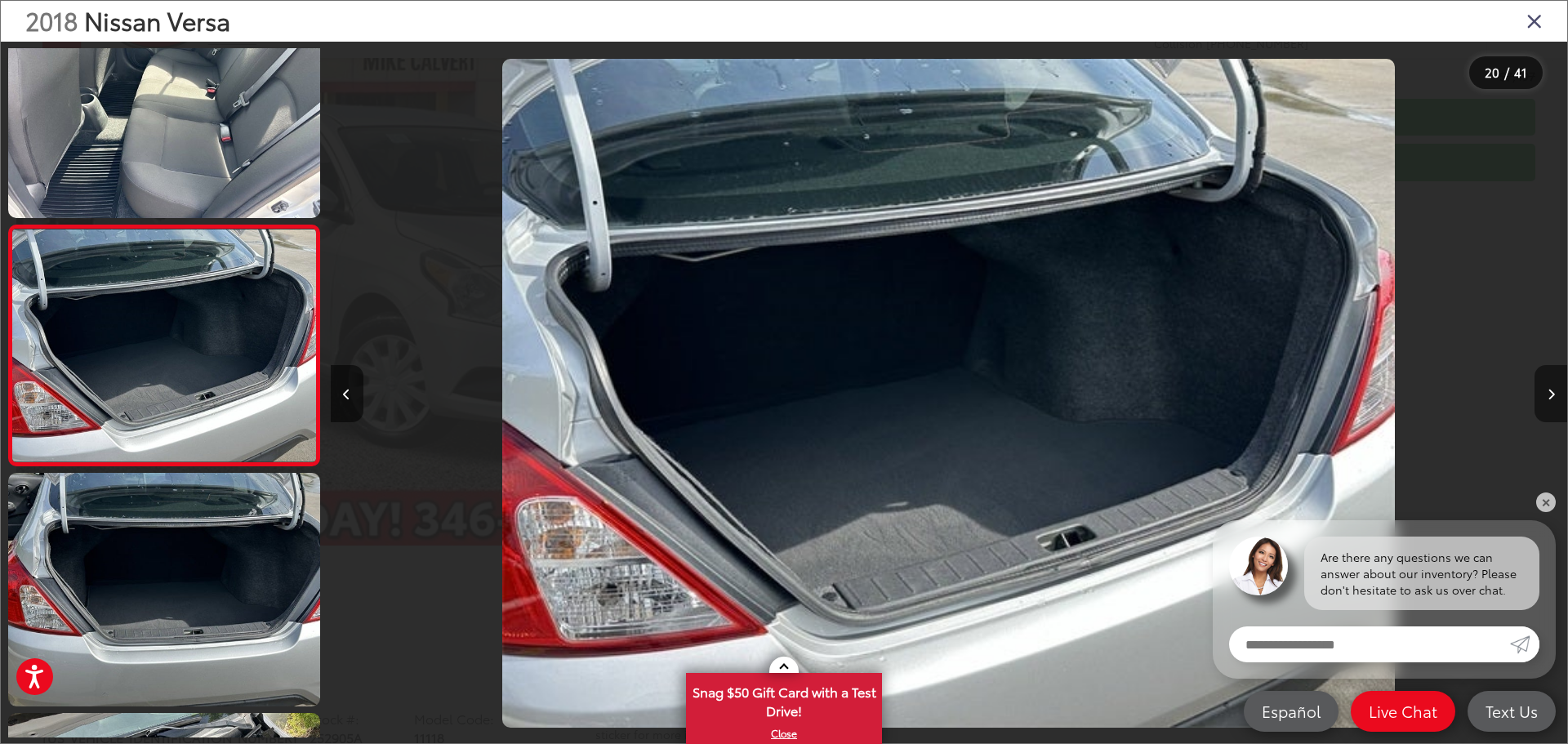
click at [1547, 397] on icon "Next image" at bounding box center [1551, 394] width 8 height 11
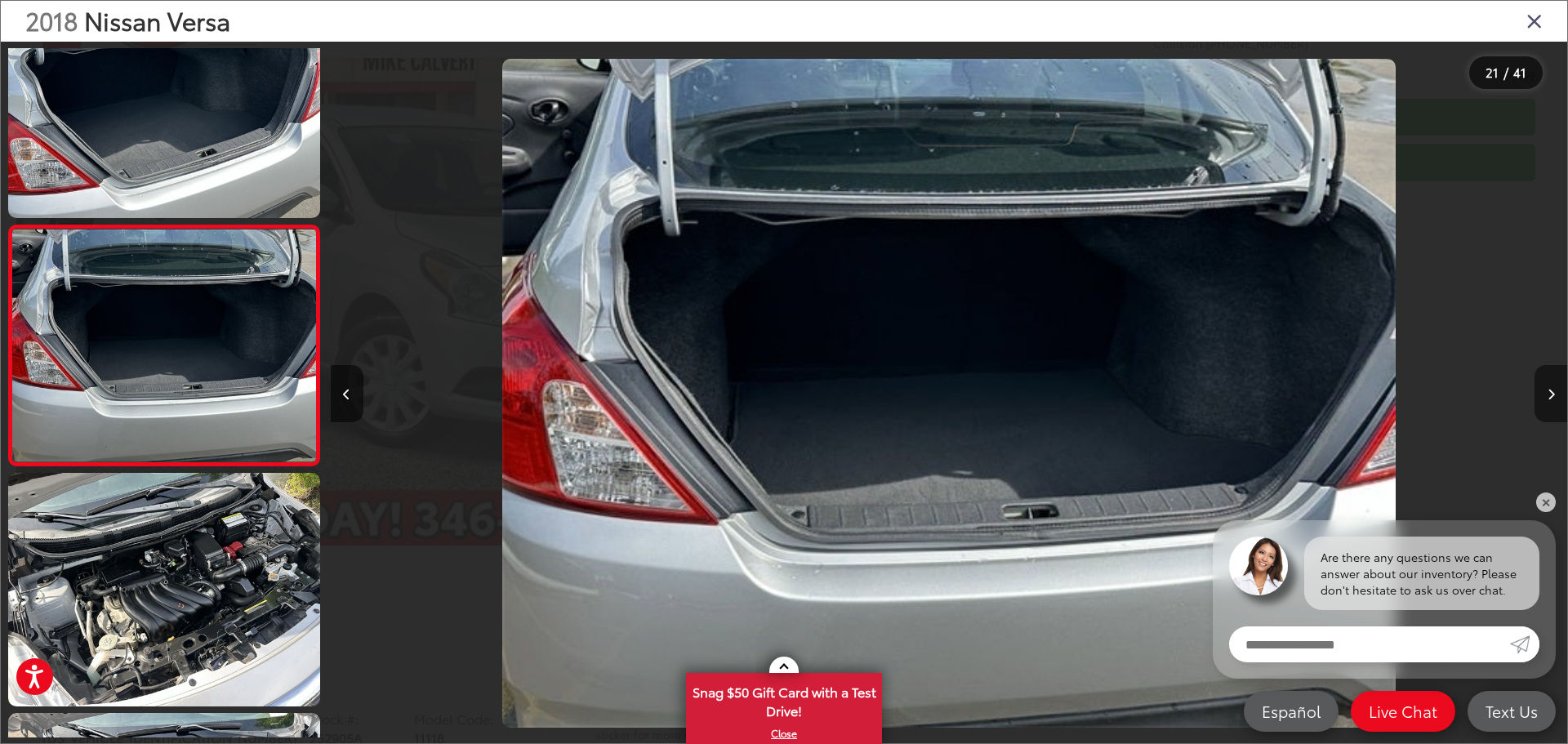
click at [1547, 397] on icon "Next image" at bounding box center [1551, 394] width 8 height 11
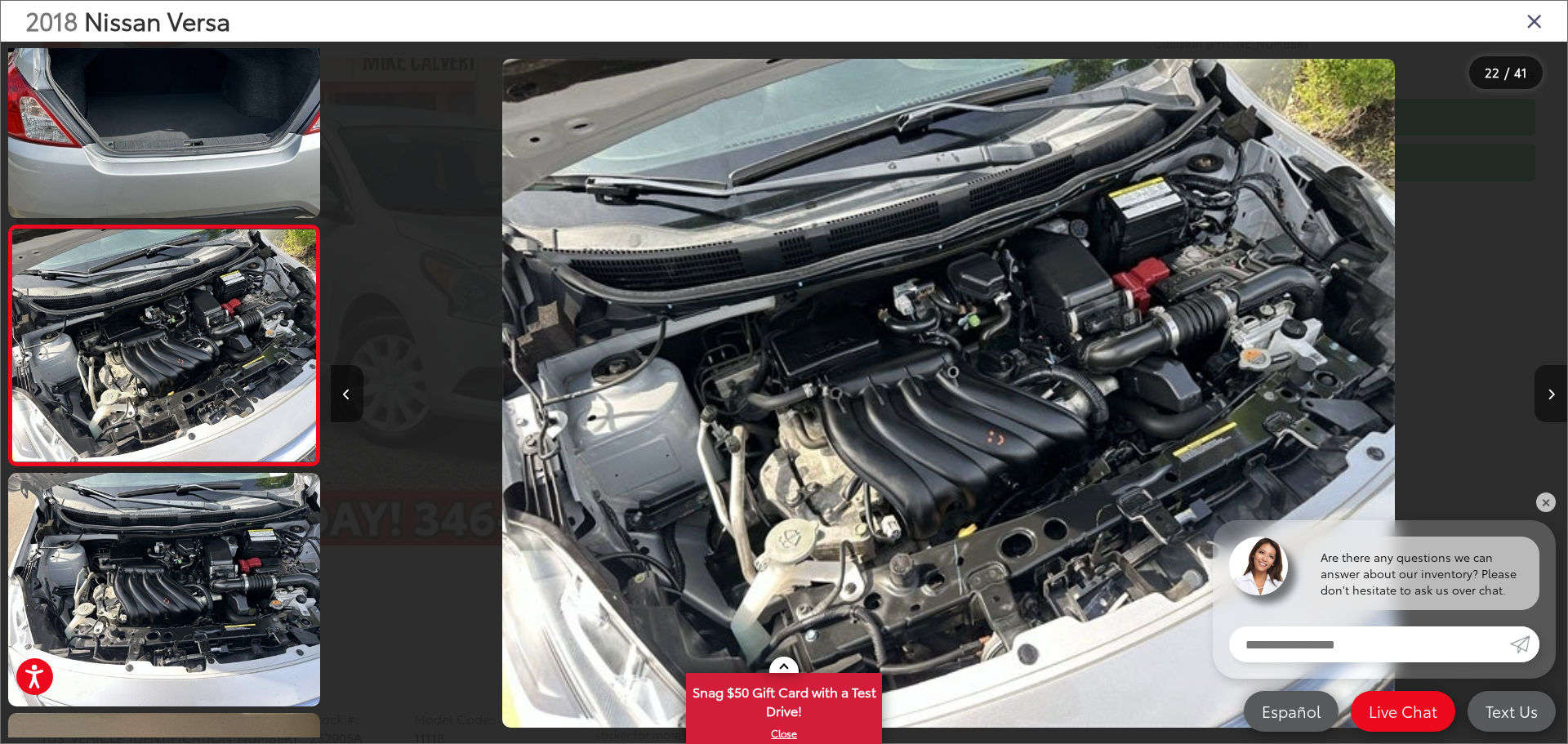
click at [1547, 397] on icon "Next image" at bounding box center [1551, 394] width 8 height 11
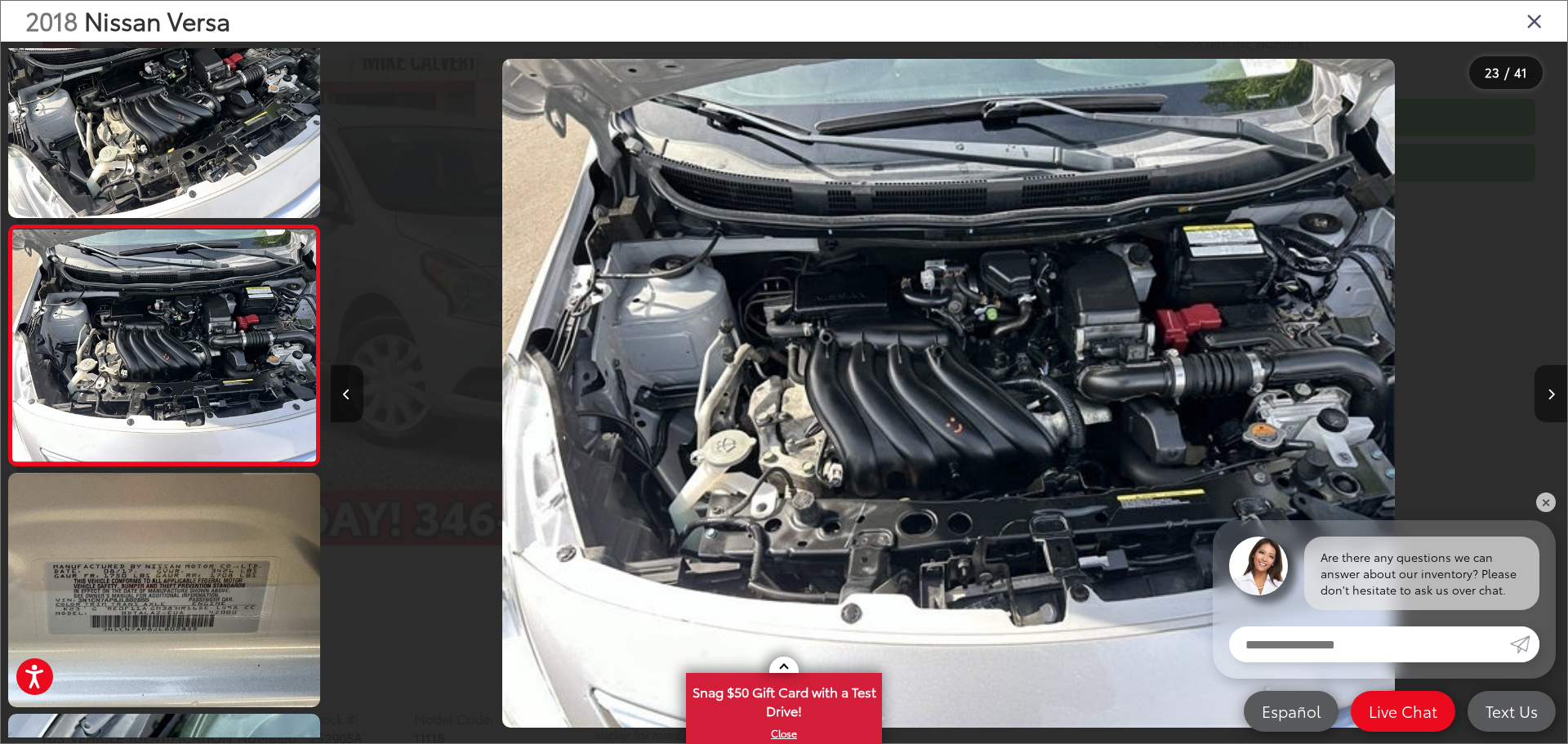
click at [1547, 397] on icon "Next image" at bounding box center [1551, 394] width 8 height 11
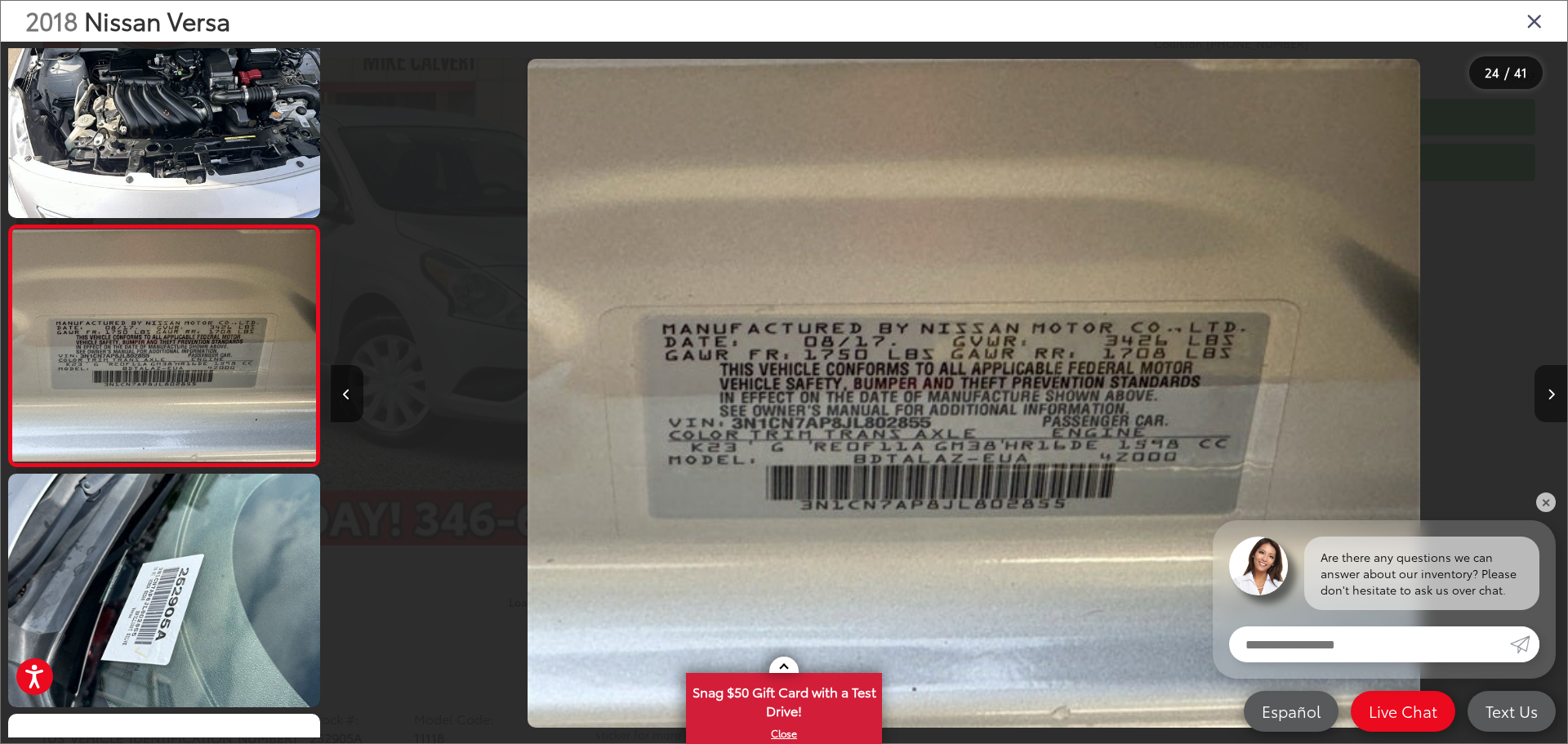
click at [1547, 397] on icon "Next image" at bounding box center [1551, 394] width 8 height 11
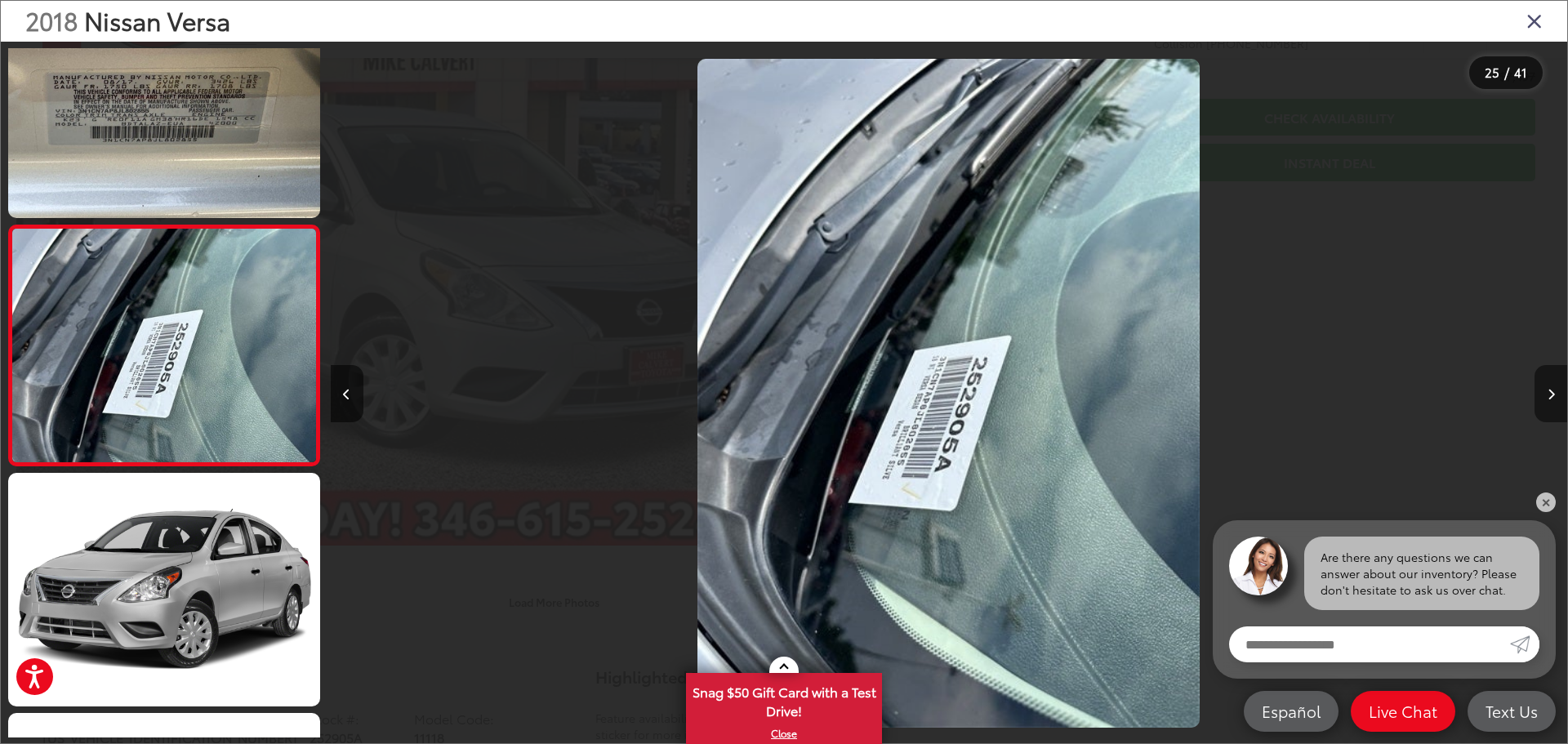
click at [1546, 397] on button "Next image" at bounding box center [1551, 393] width 32 height 57
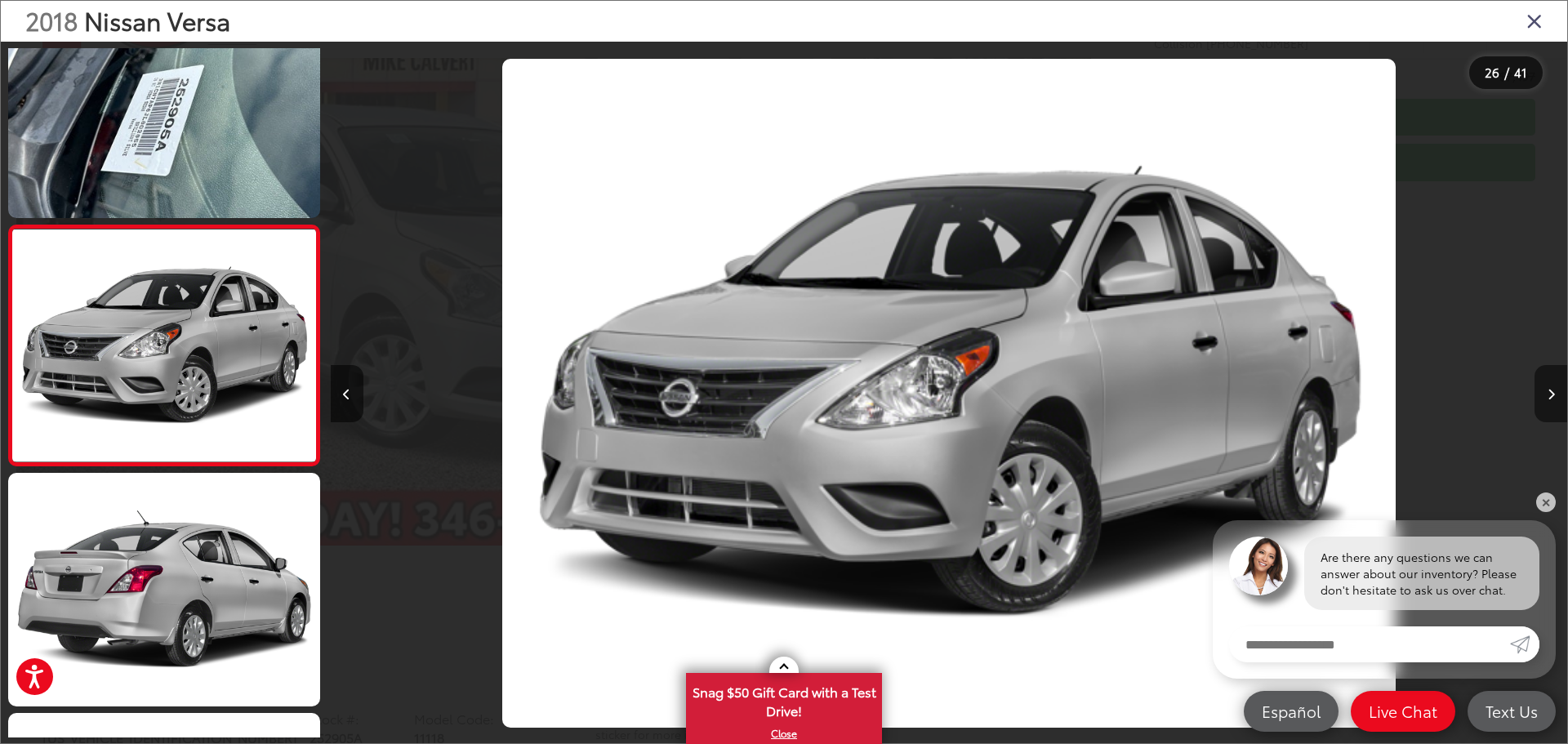
click at [1546, 397] on button "Next image" at bounding box center [1551, 393] width 32 height 57
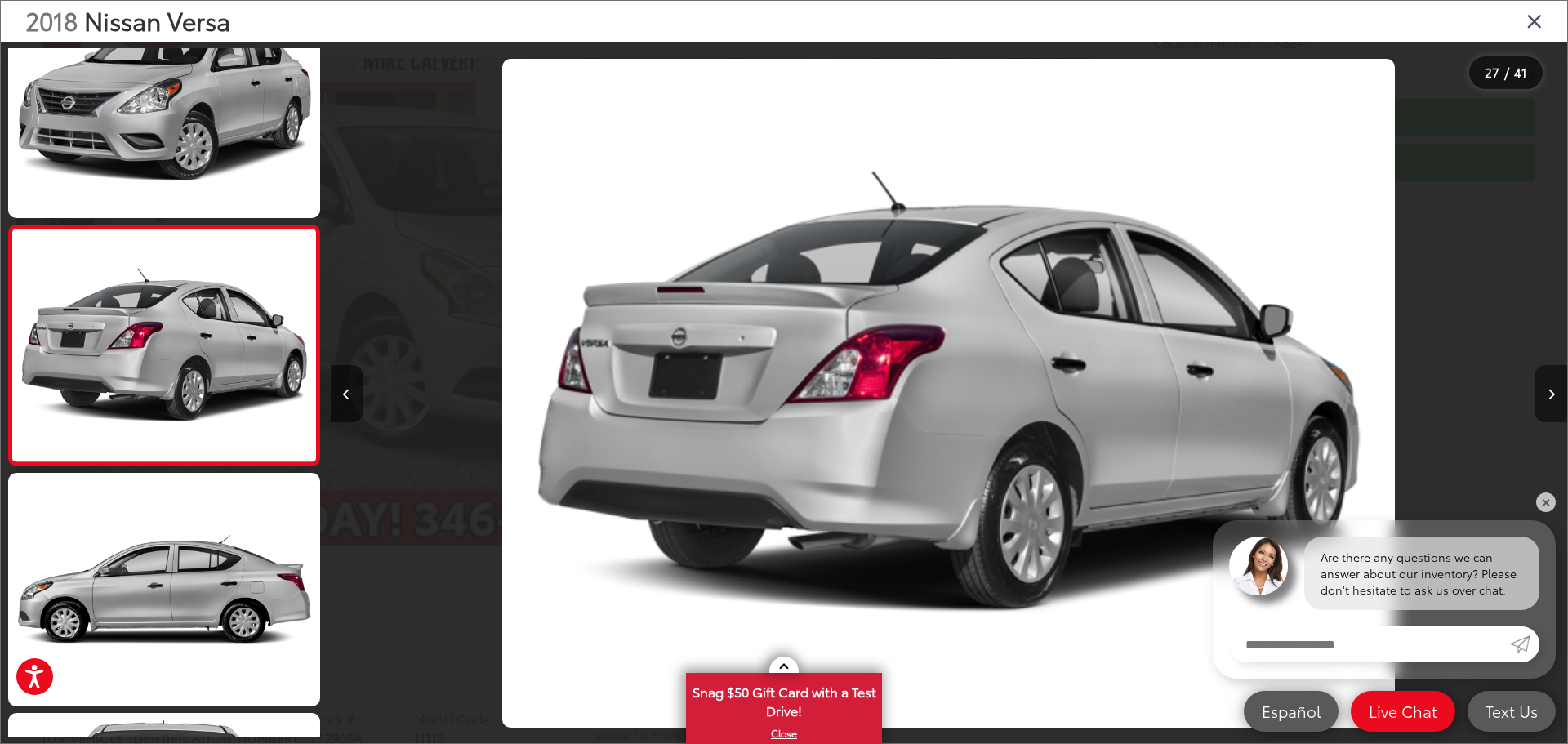
click at [1546, 397] on button "Next image" at bounding box center [1551, 393] width 32 height 57
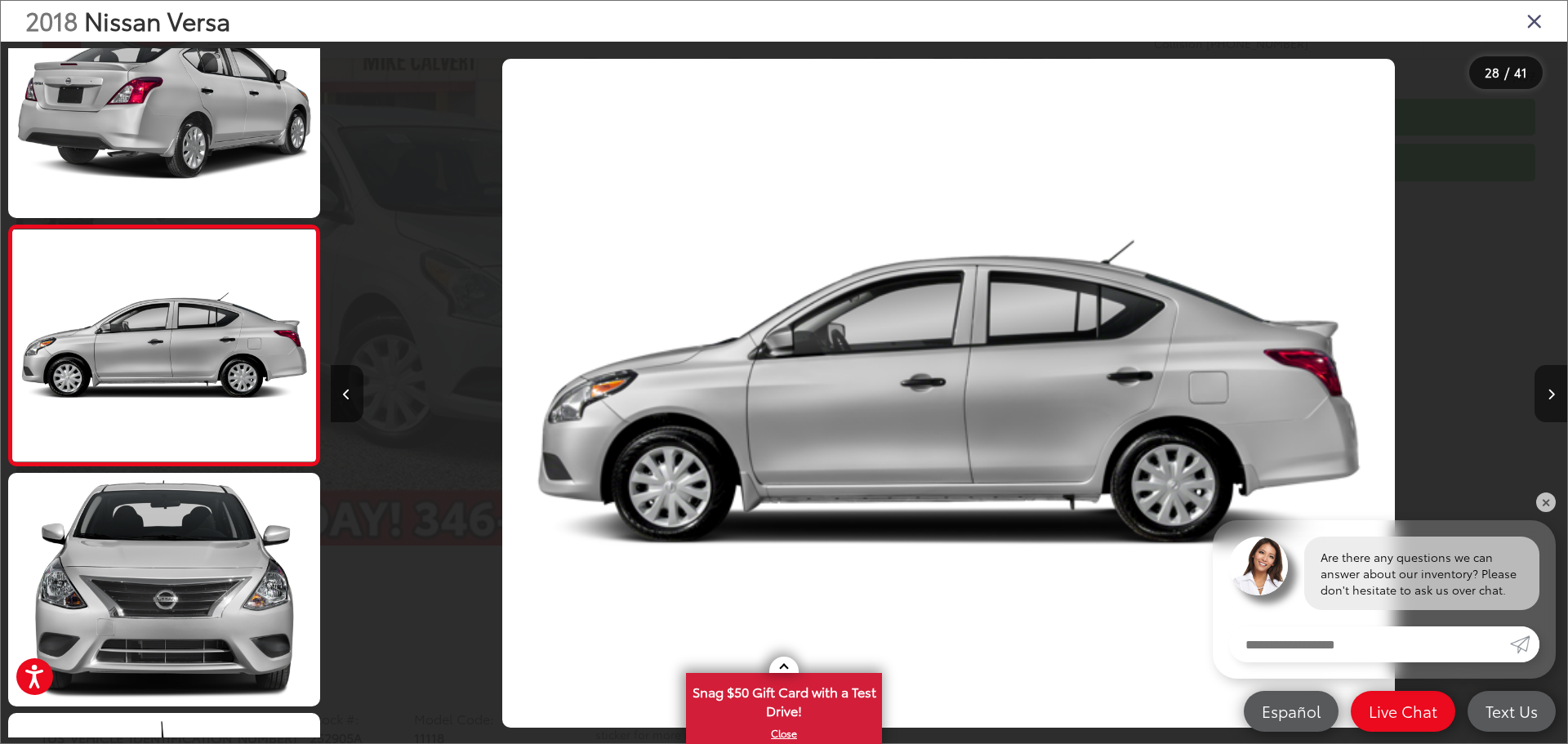
click at [1546, 397] on button "Next image" at bounding box center [1551, 393] width 32 height 57
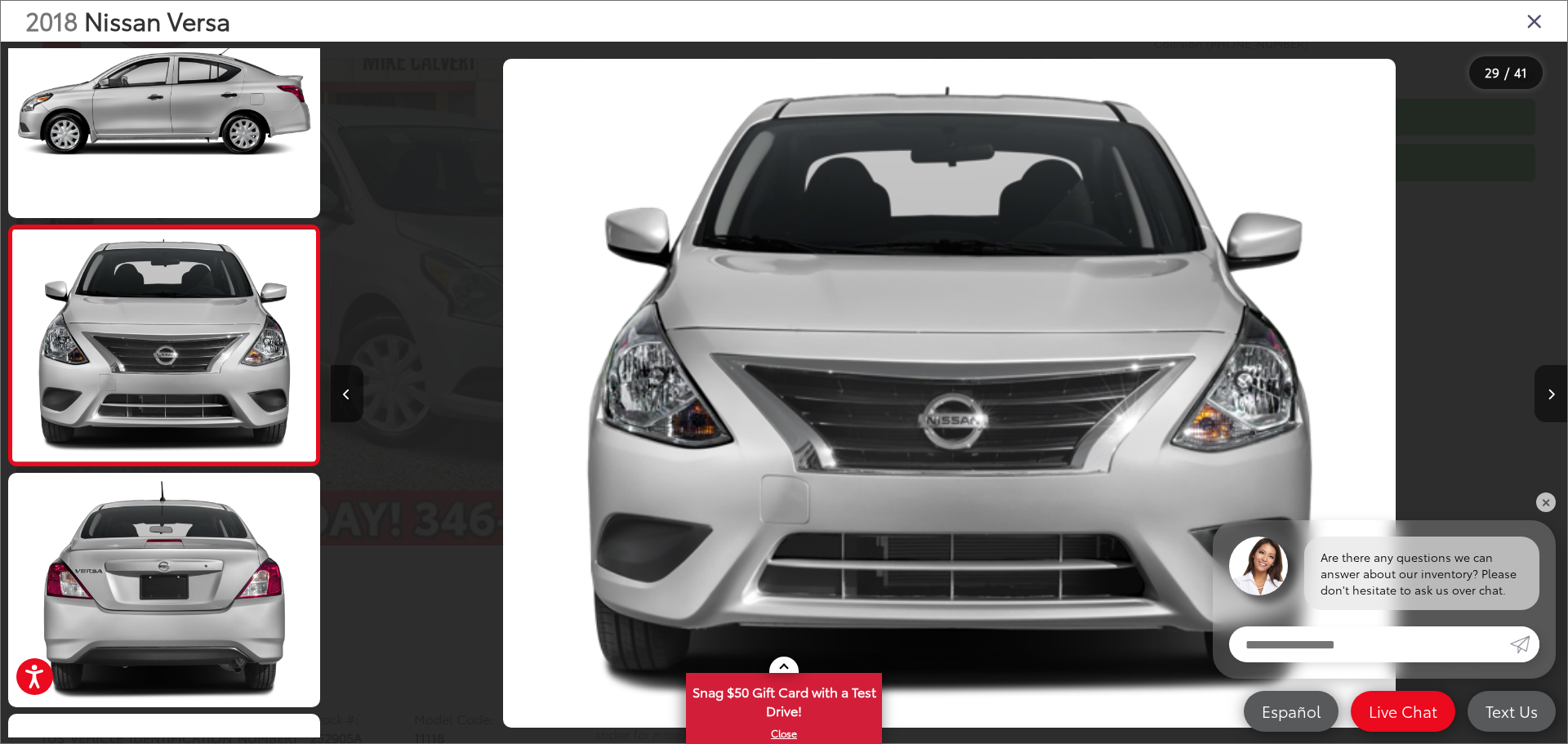
click at [1546, 397] on button "Next image" at bounding box center [1551, 393] width 32 height 57
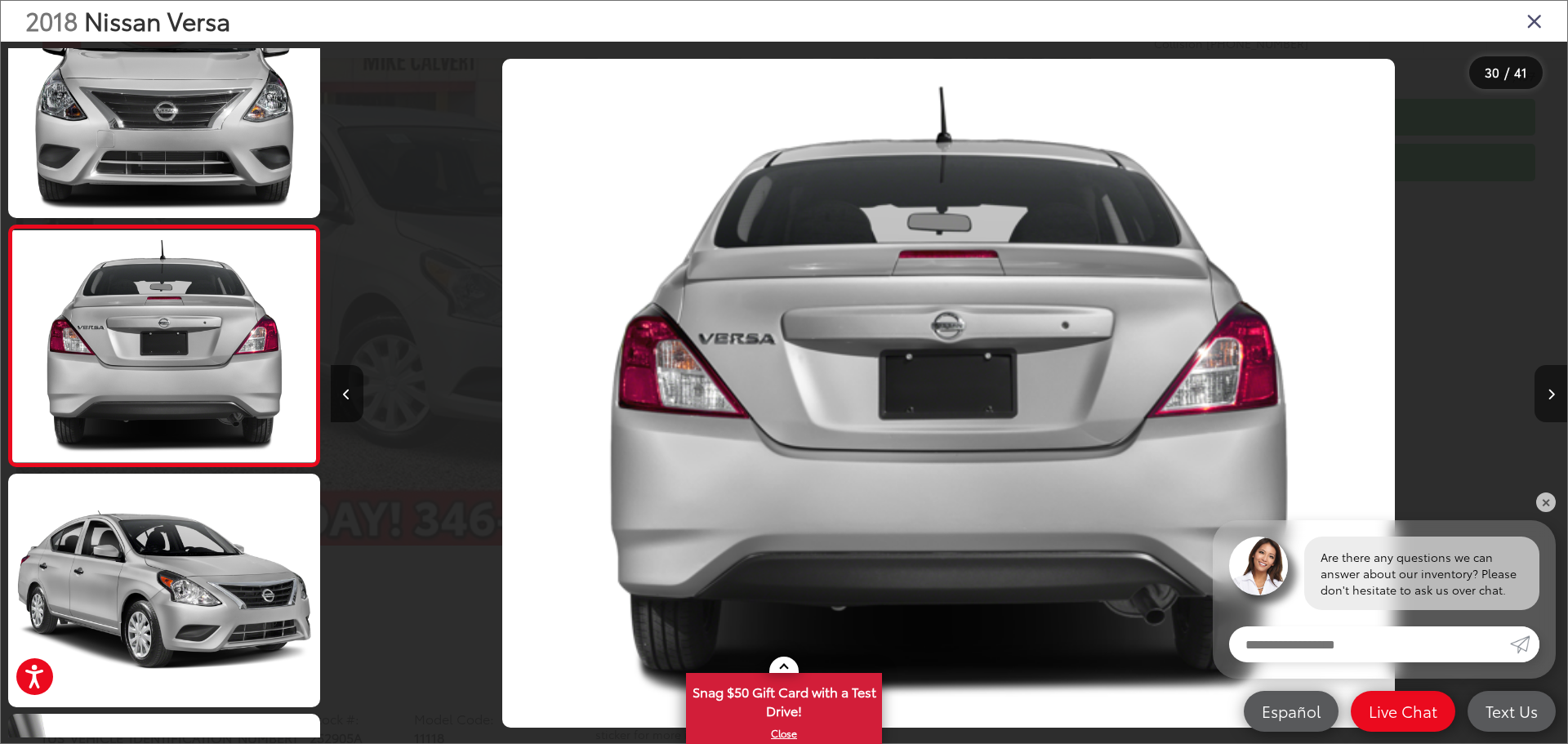
click at [1545, 396] on button "Next image" at bounding box center [1551, 393] width 32 height 57
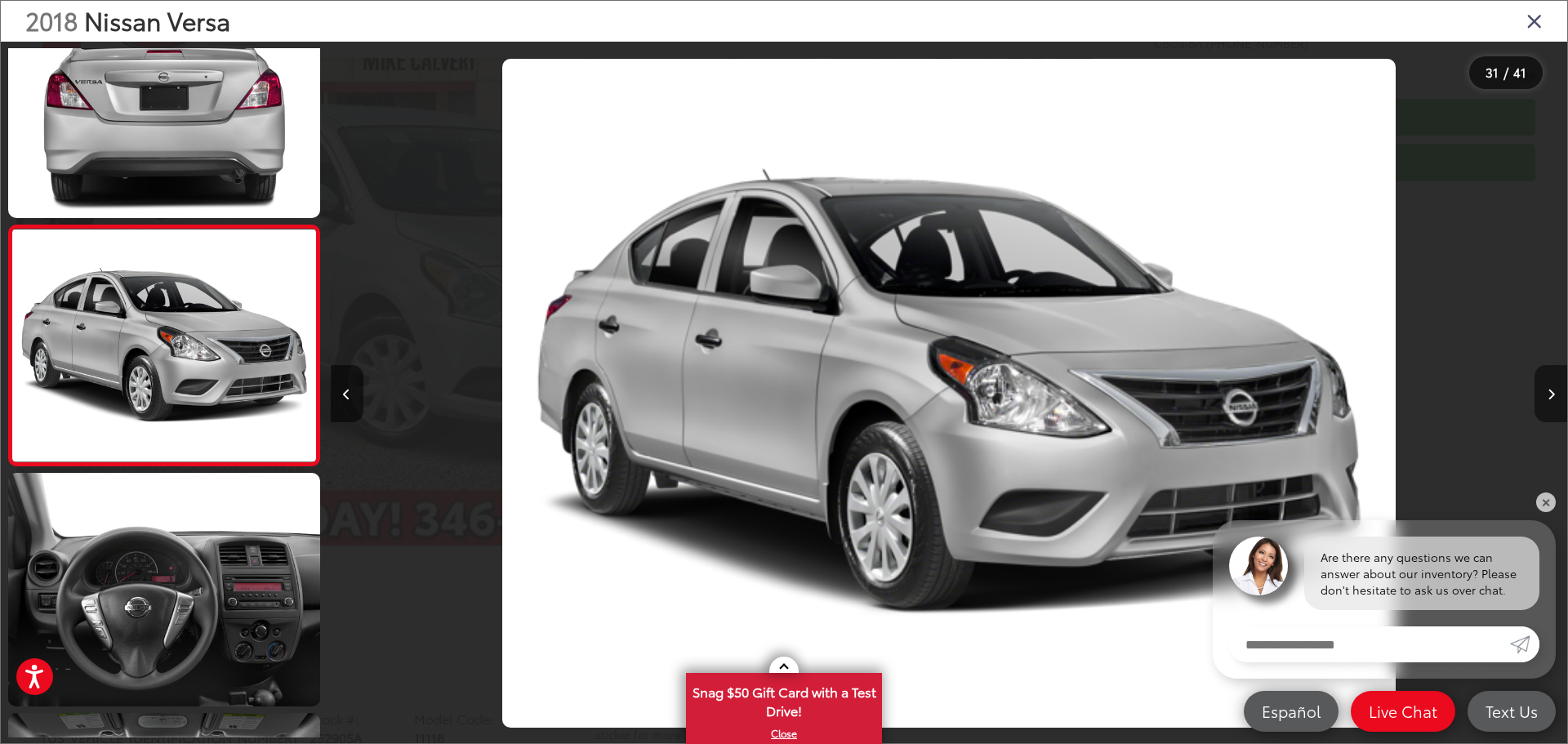
click at [1545, 396] on button "Next image" at bounding box center [1551, 393] width 32 height 57
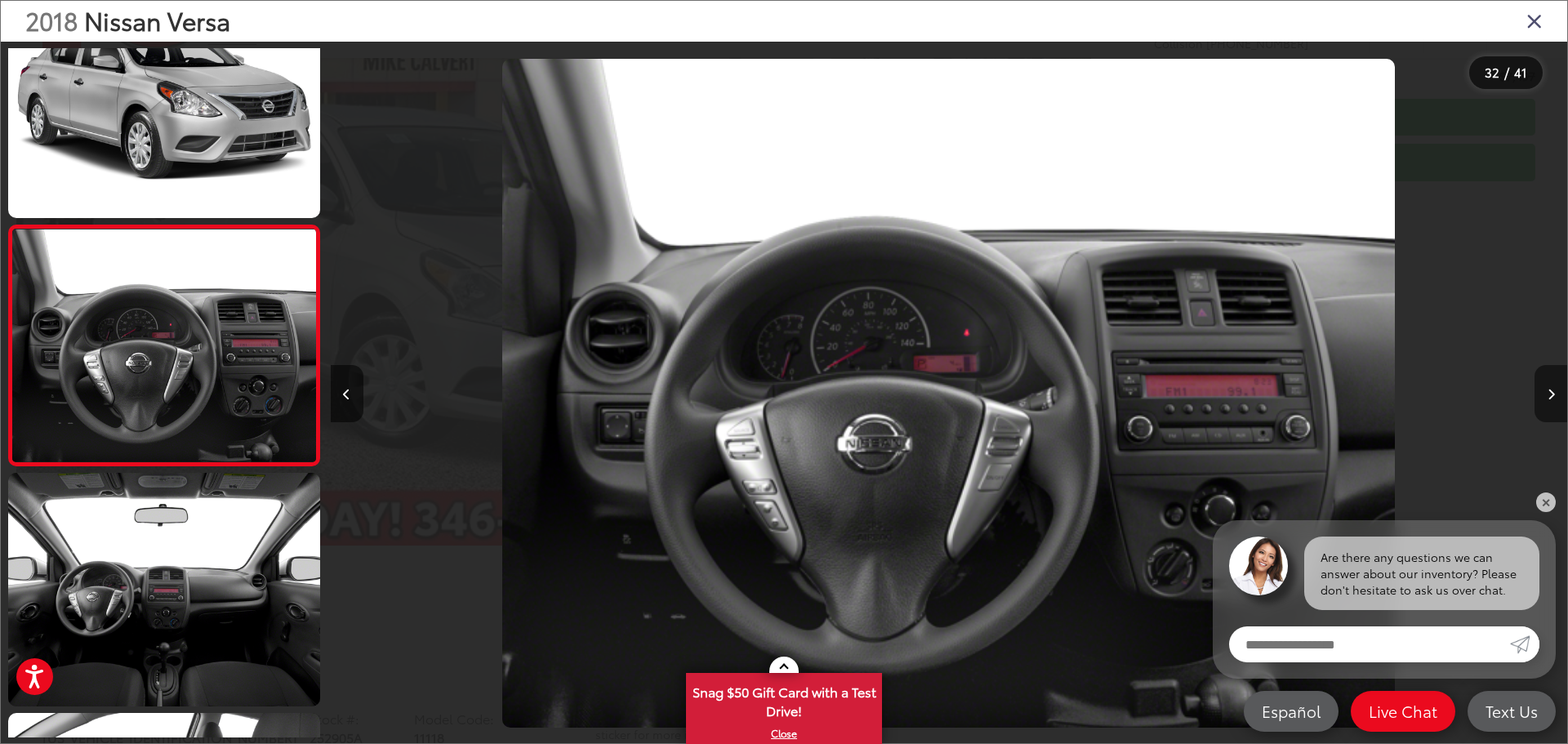
click at [1545, 396] on button "Next image" at bounding box center [1551, 393] width 32 height 57
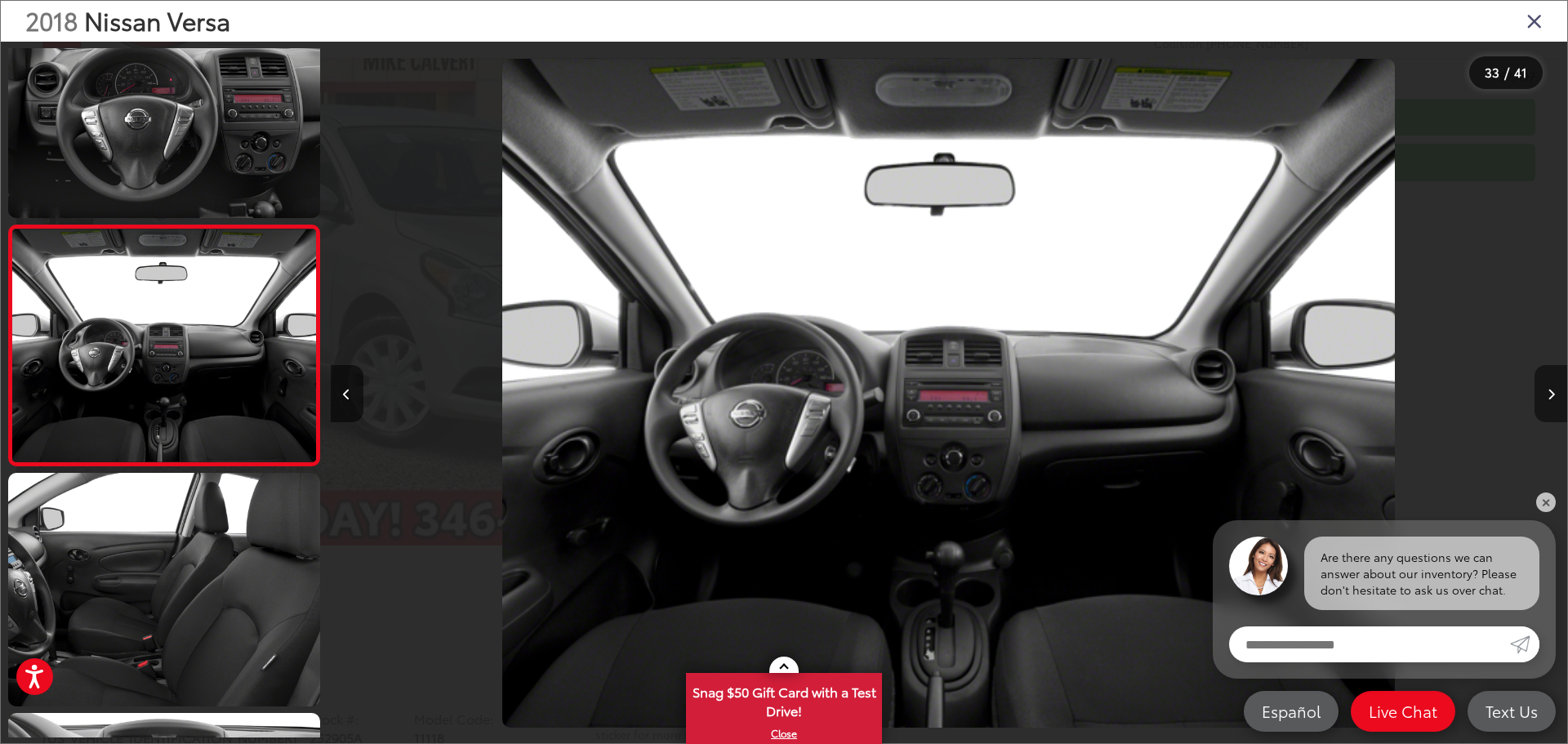
click at [1545, 396] on button "Next image" at bounding box center [1551, 393] width 32 height 57
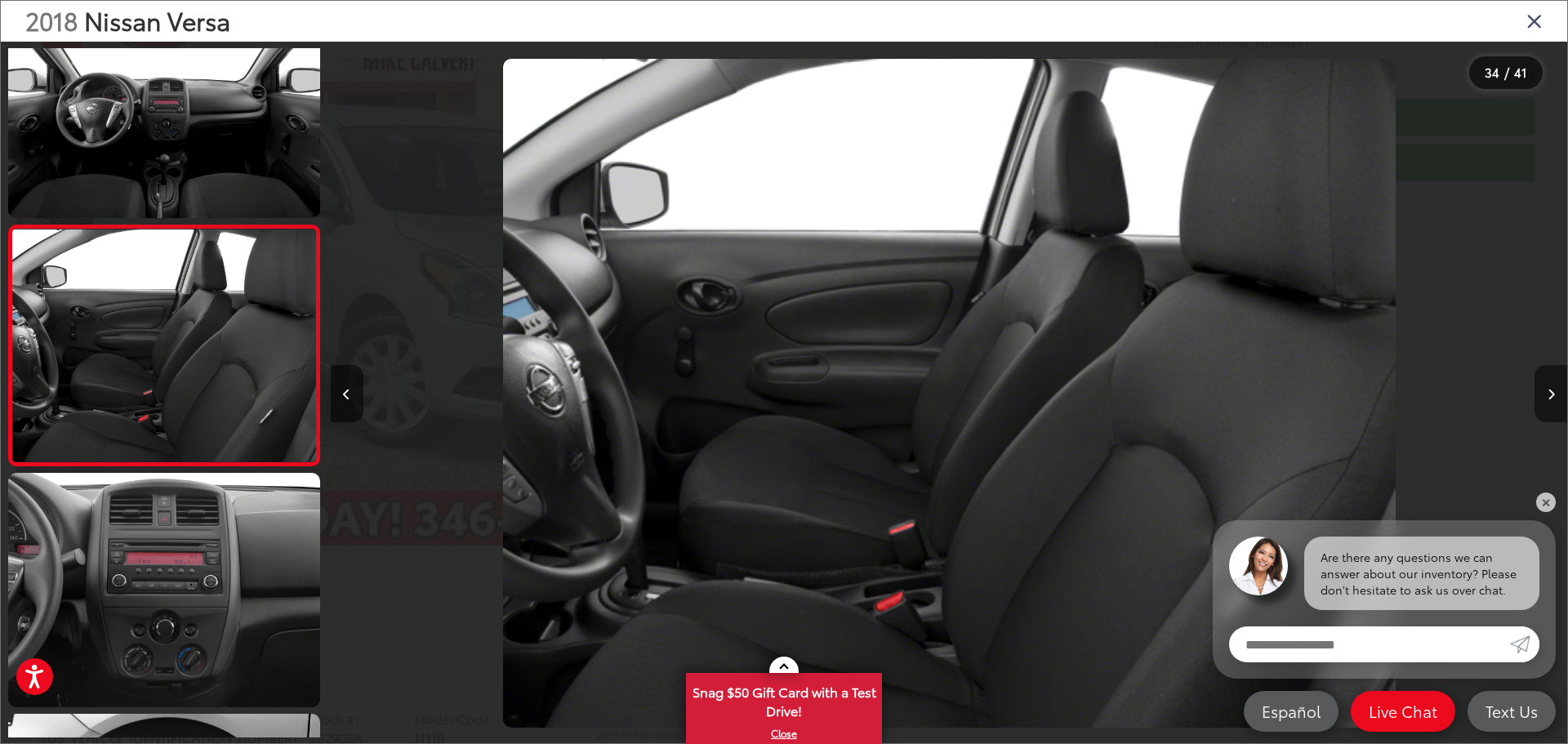
click at [1545, 396] on button "Next image" at bounding box center [1551, 393] width 32 height 57
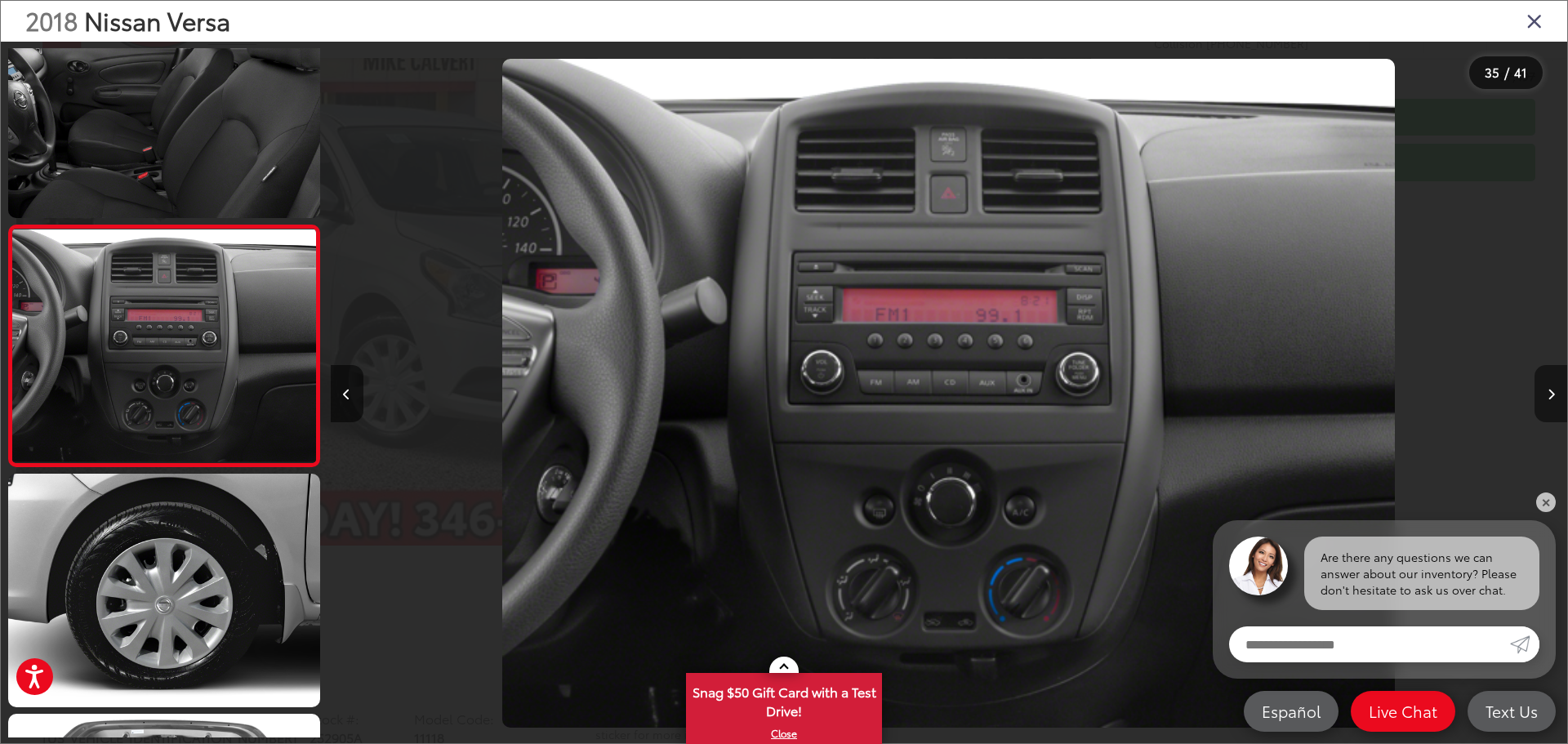
click at [1545, 396] on button "Next image" at bounding box center [1551, 393] width 32 height 57
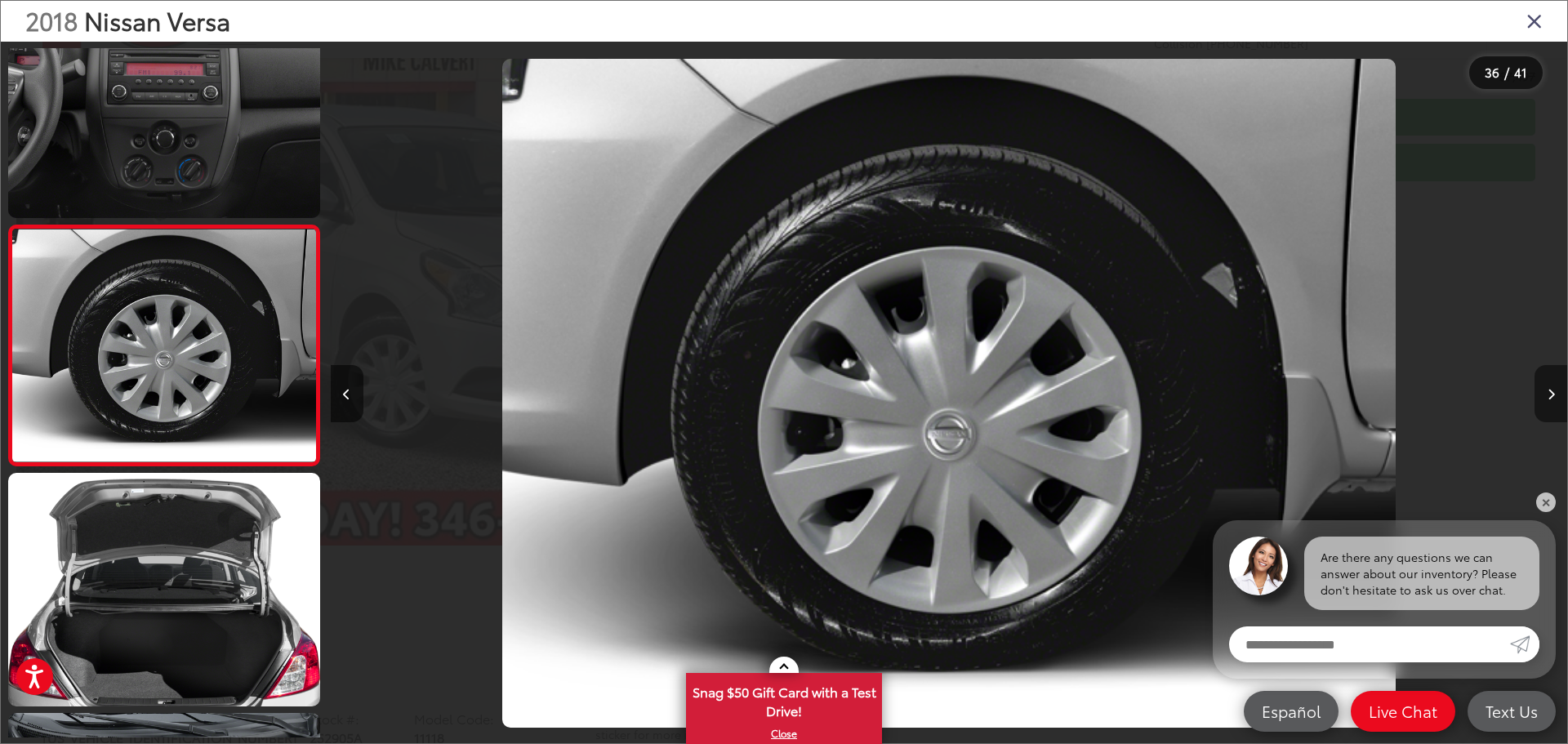
click at [1541, 393] on button "Next image" at bounding box center [1551, 393] width 32 height 57
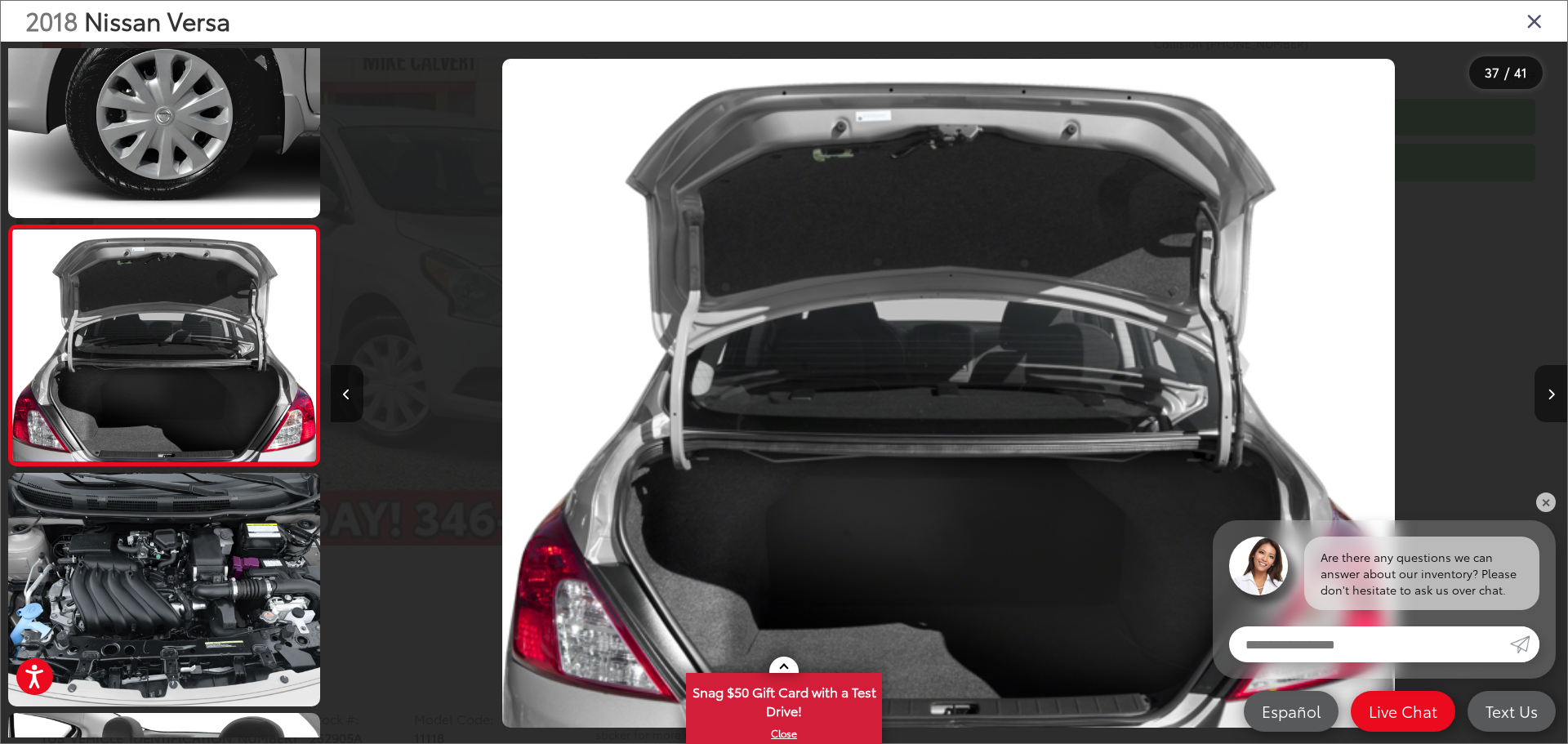
click at [1545, 387] on button "Next image" at bounding box center [1551, 393] width 32 height 57
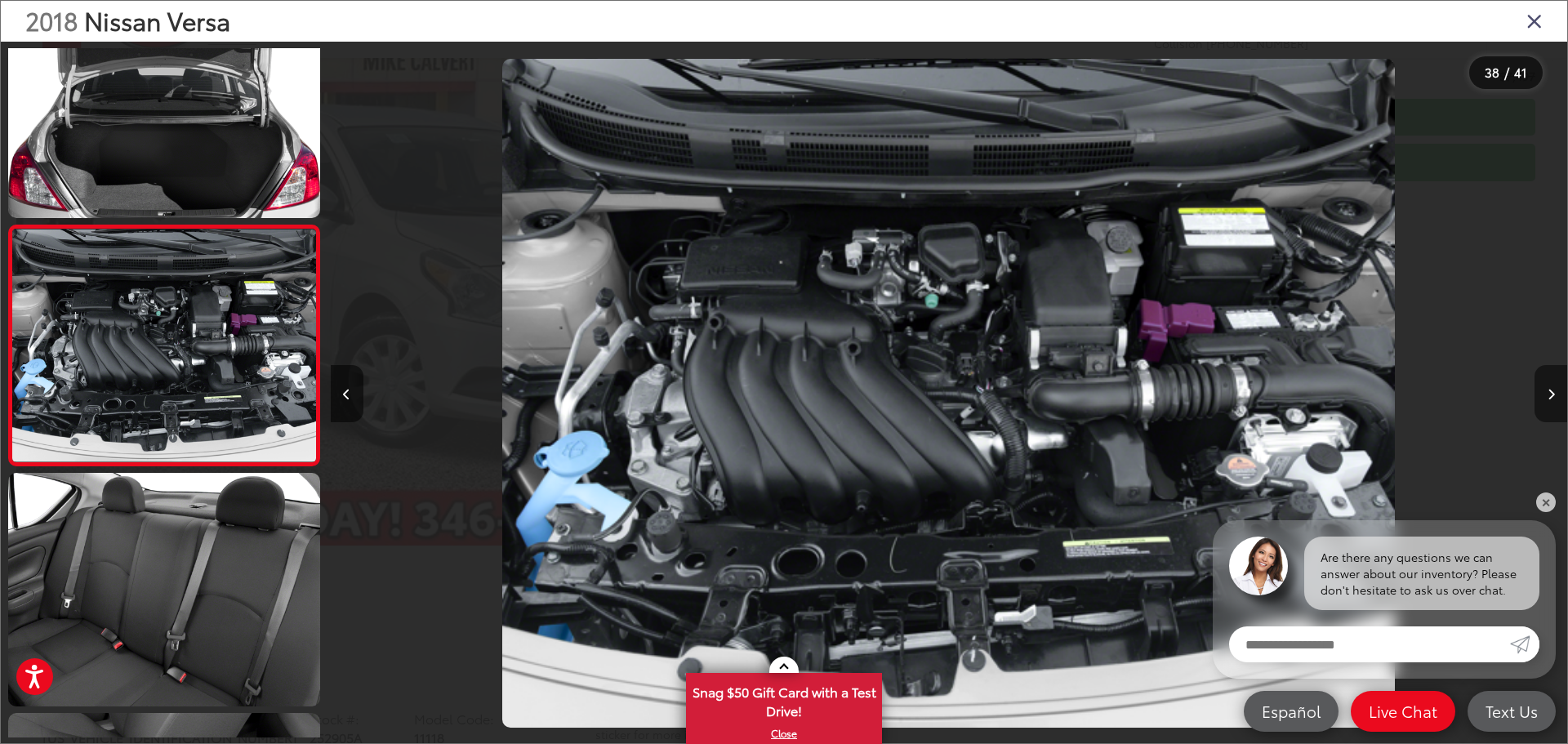
click at [1545, 391] on button "Next image" at bounding box center [1551, 393] width 32 height 57
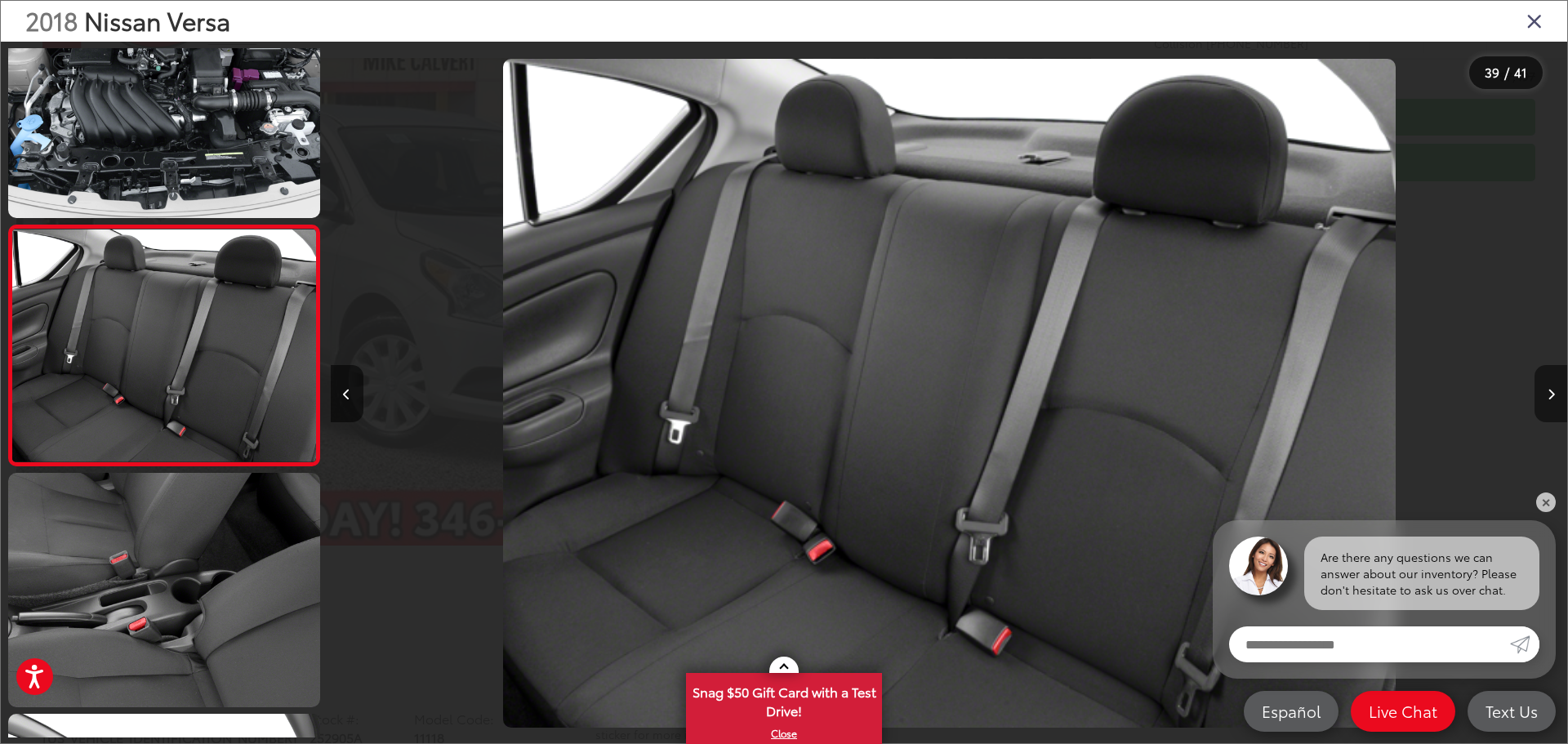
click at [1541, 398] on button "Next image" at bounding box center [1551, 393] width 32 height 57
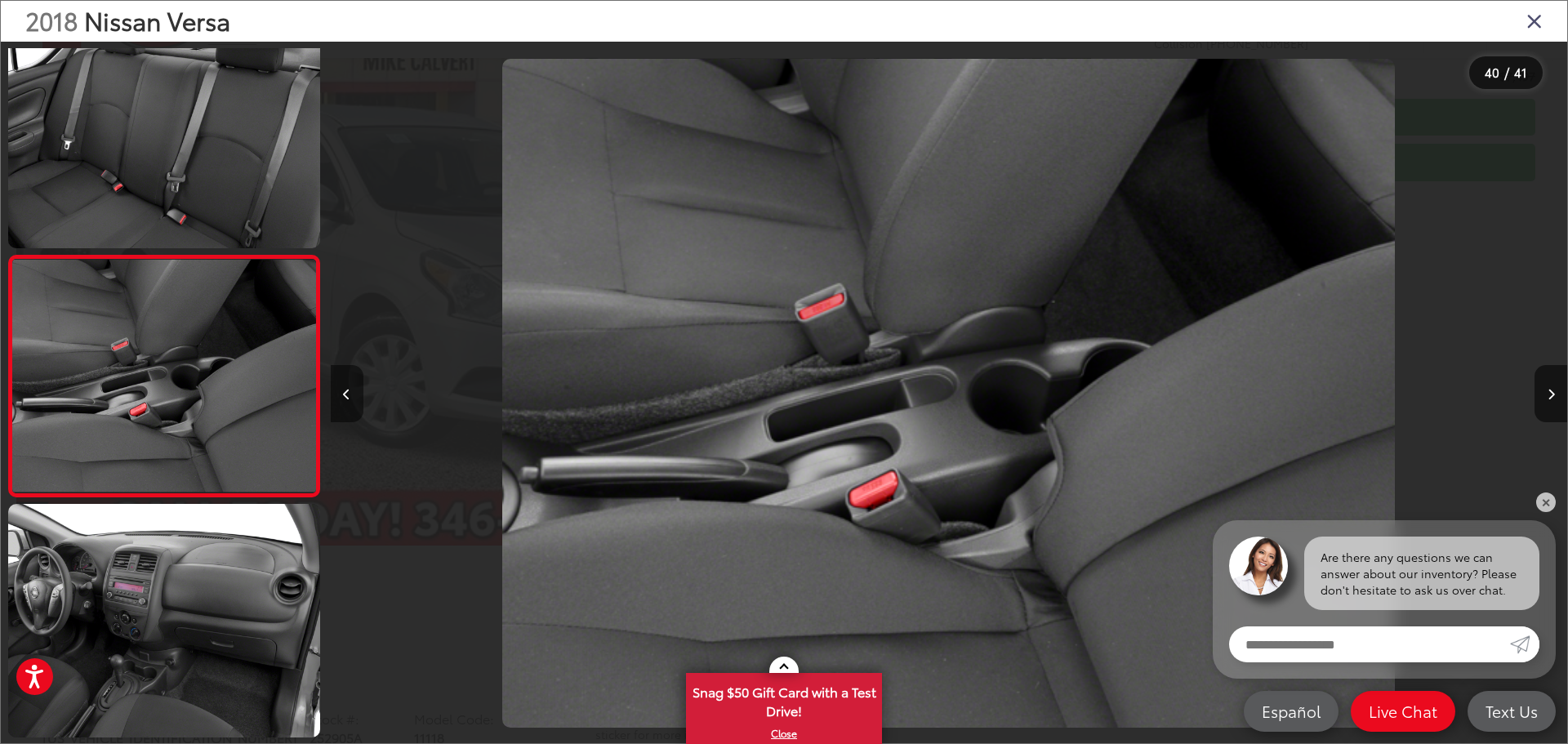
click at [339, 398] on button "Previous image" at bounding box center [347, 393] width 32 height 57
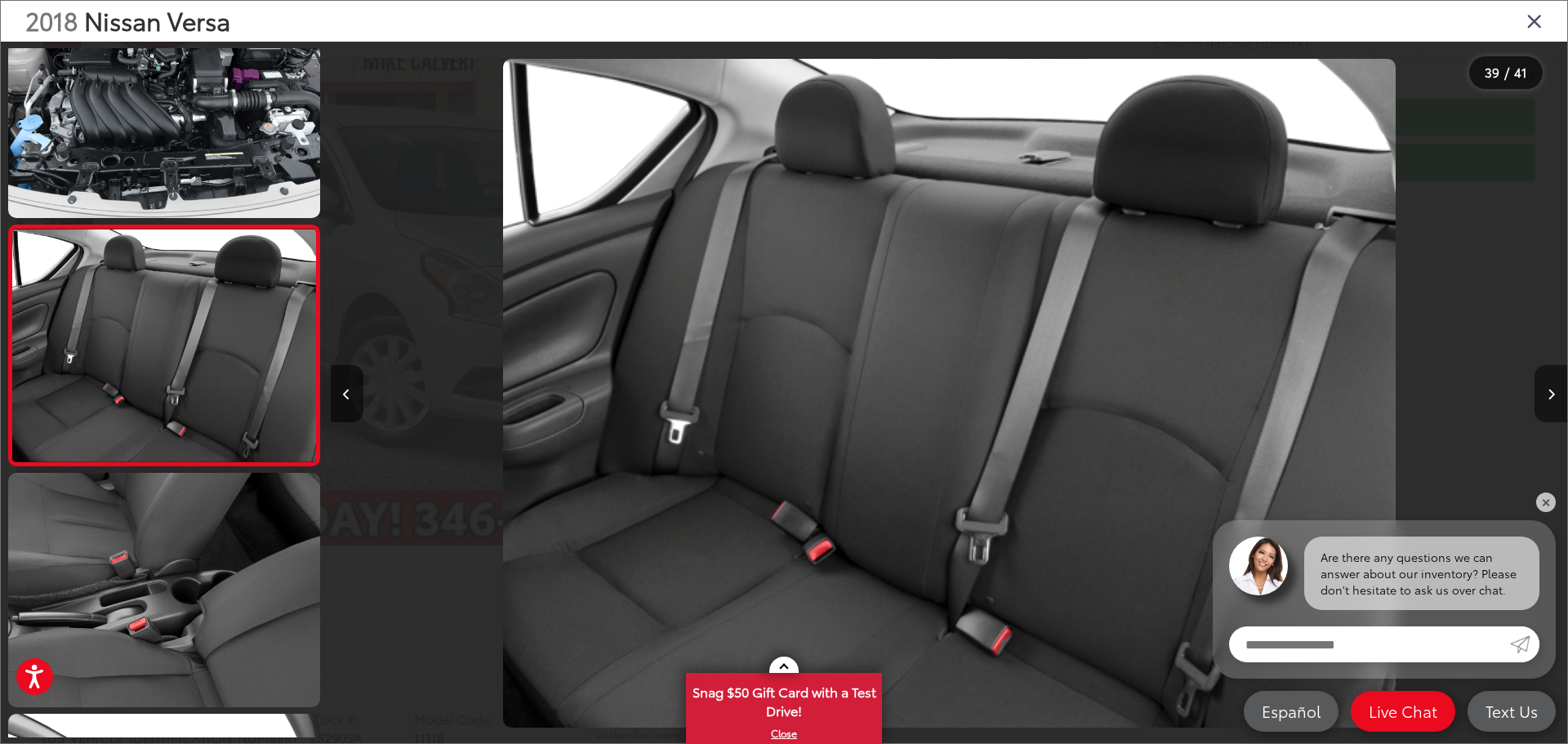
click at [1544, 396] on button "Next image" at bounding box center [1551, 393] width 32 height 57
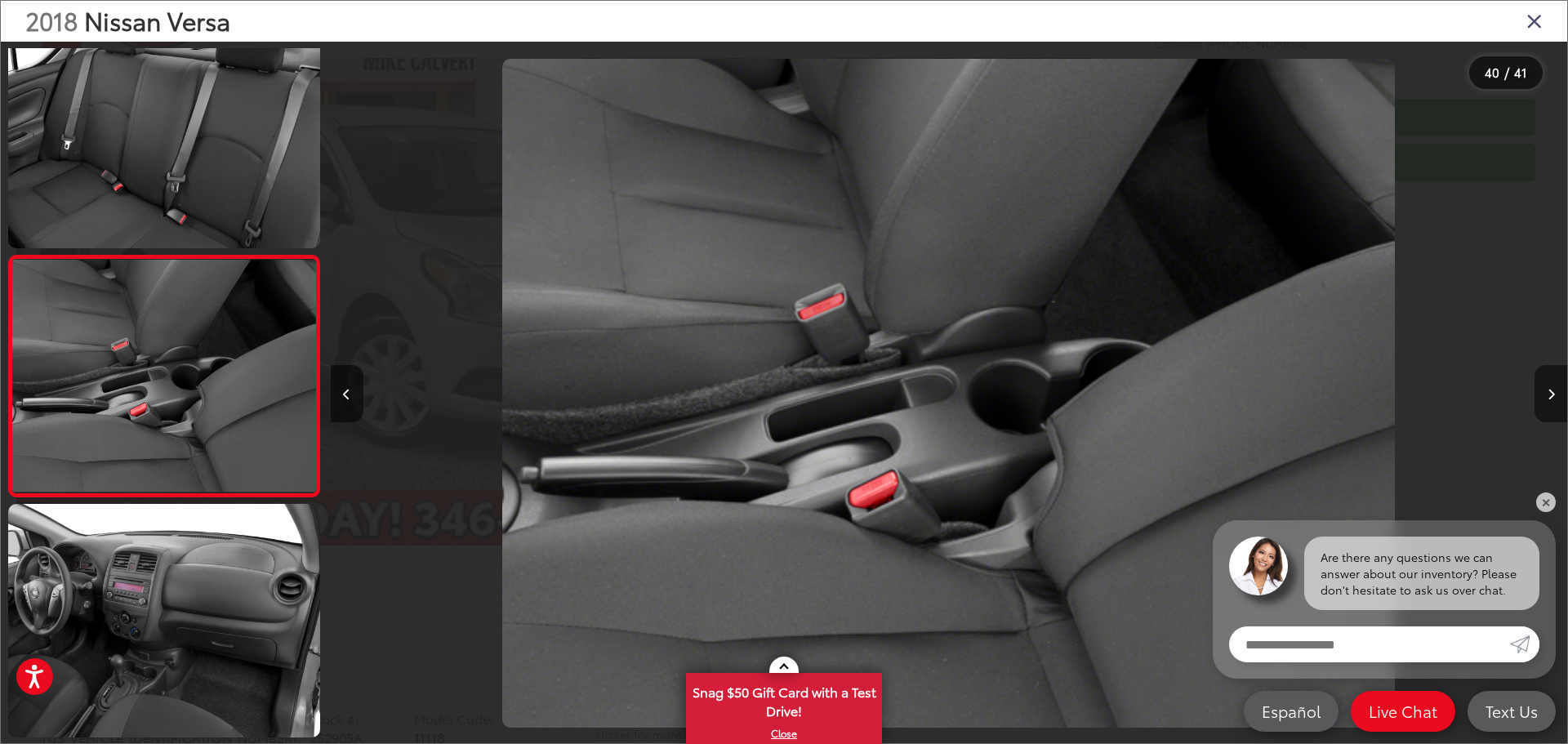
click at [1544, 396] on button "Next image" at bounding box center [1551, 393] width 32 height 57
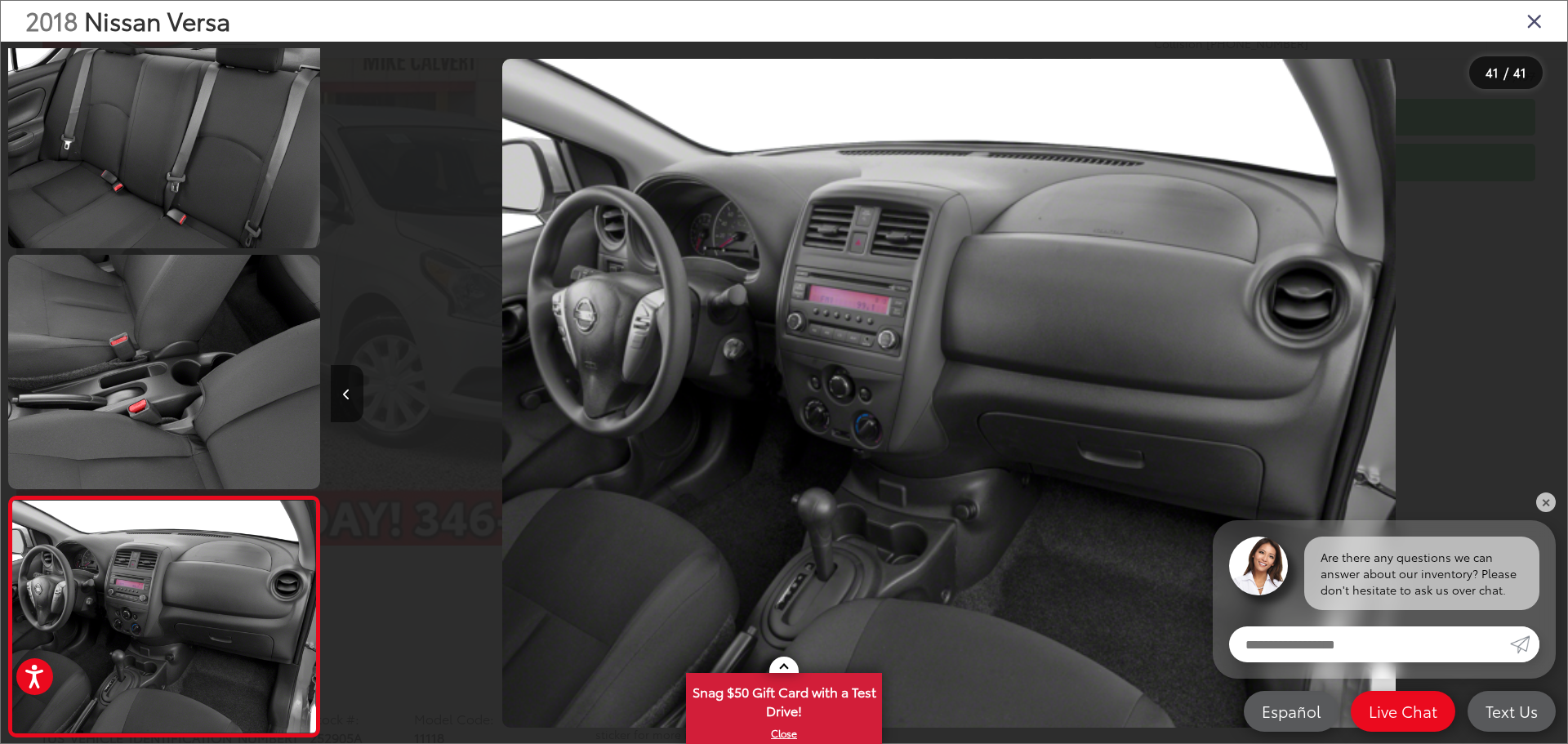
click at [1538, 15] on icon "Close gallery" at bounding box center [1534, 20] width 16 height 21
